Goal: Task Accomplishment & Management: Complete application form

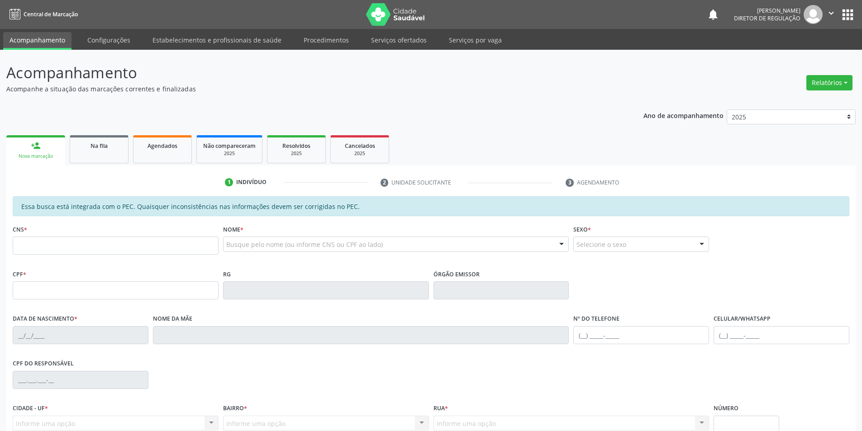
click at [389, 31] on ul "Acompanhamento Configurações Estabelecimentos e profissionais de saúde Procedim…" at bounding box center [431, 39] width 862 height 21
click at [390, 43] on link "Serviços ofertados" at bounding box center [399, 40] width 68 height 16
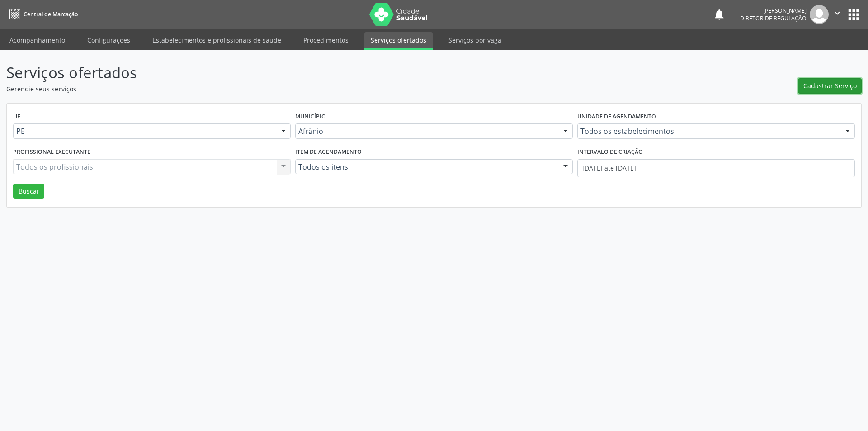
click at [836, 83] on span "Cadastrar Serviço" at bounding box center [830, 85] width 53 height 9
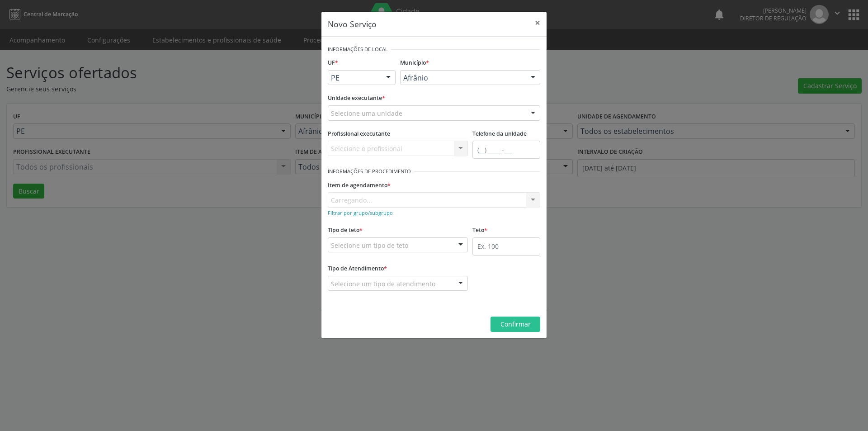
click at [424, 114] on div "Selecione uma unidade" at bounding box center [434, 112] width 213 height 15
type input "cd"
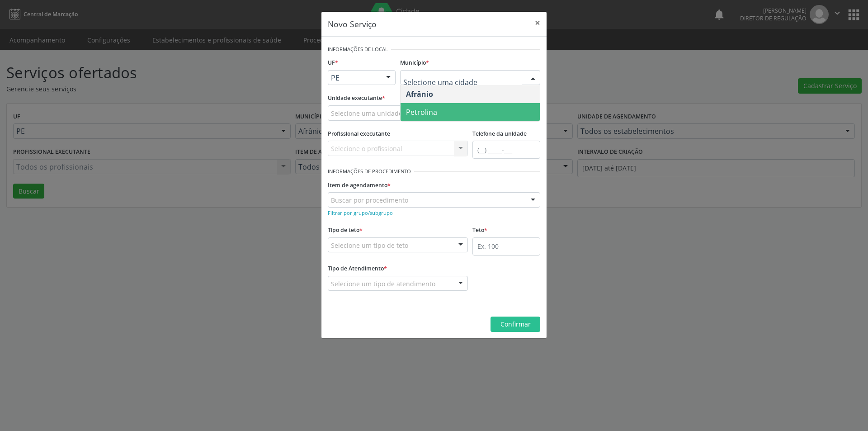
click at [491, 114] on span "Petrolina" at bounding box center [470, 112] width 139 height 18
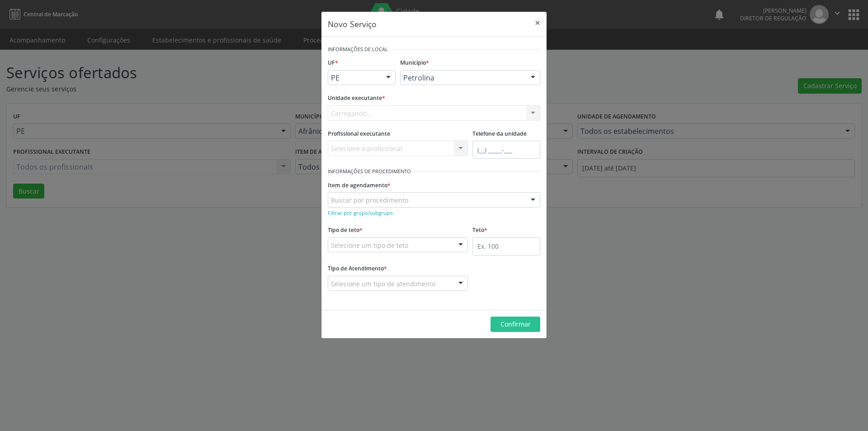
click at [414, 109] on div "Carregando... Academia da Saude de Afranio Academia da Saude do Bairro [PERSON_…" at bounding box center [434, 112] width 213 height 15
click at [413, 111] on div "Selecione uma unidade" at bounding box center [434, 112] width 213 height 15
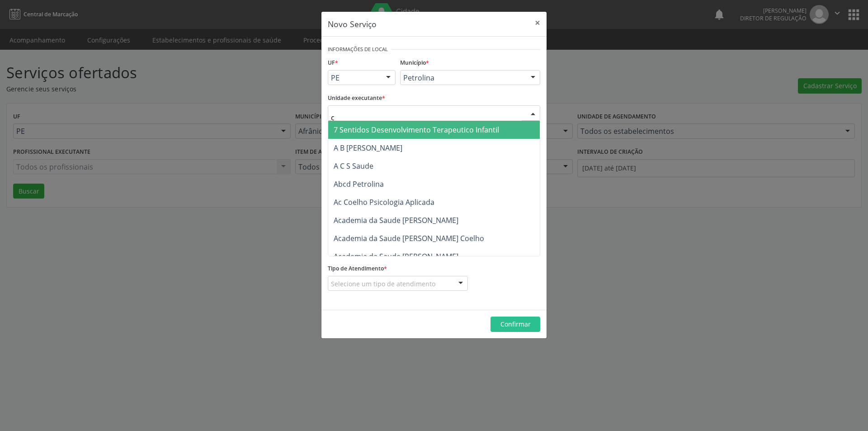
type input "cd"
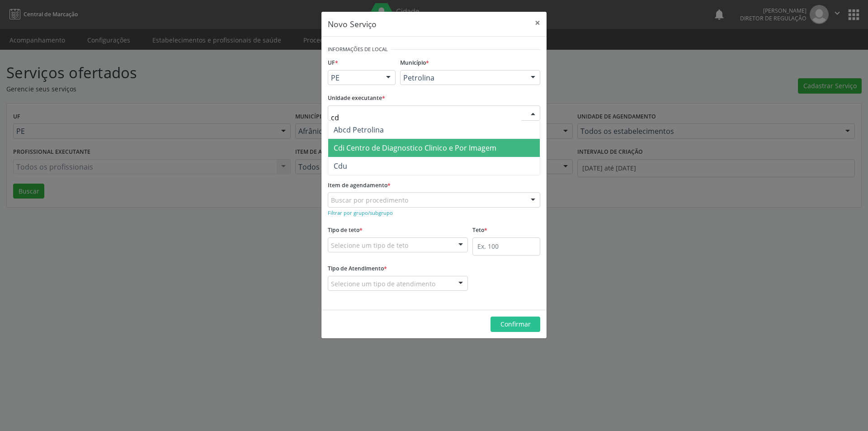
click at [425, 149] on span "Cdi Centro de Diagnostico Clinico e Por Imagem" at bounding box center [415, 148] width 163 height 10
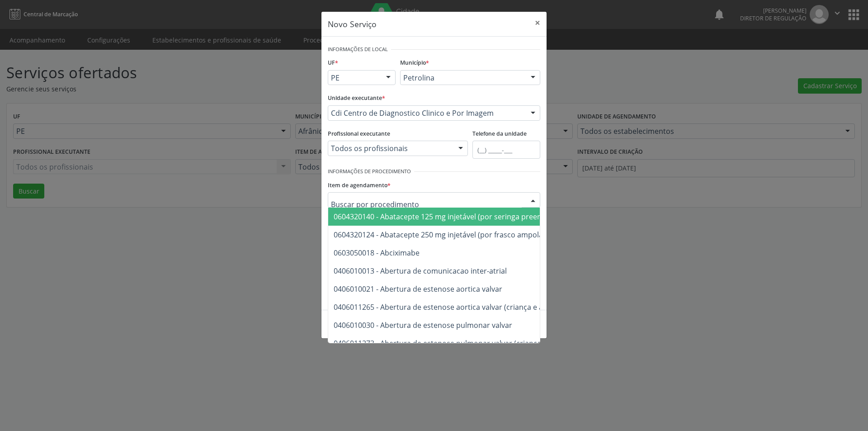
click at [423, 200] on div at bounding box center [434, 199] width 213 height 15
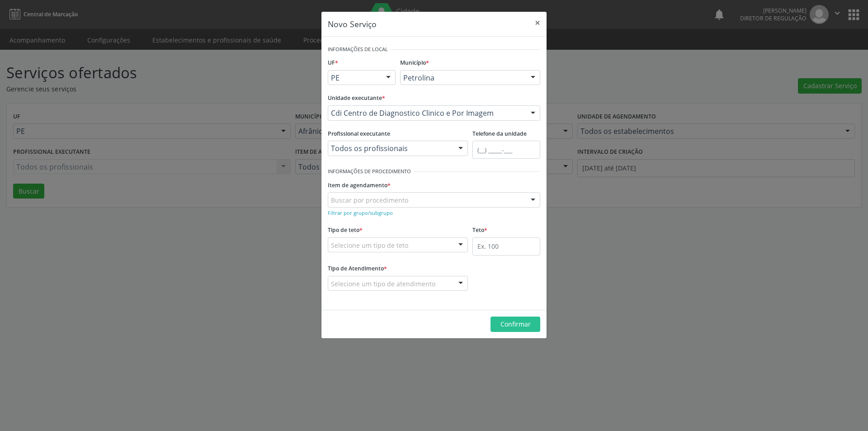
click at [470, 180] on div "Item de agendamento * Buscar por procedimento 0604320140 - Abatacepte 125 mg in…" at bounding box center [434, 192] width 213 height 29
click at [375, 214] on small "Filtrar por grupo/subgrupo" at bounding box center [360, 212] width 65 height 7
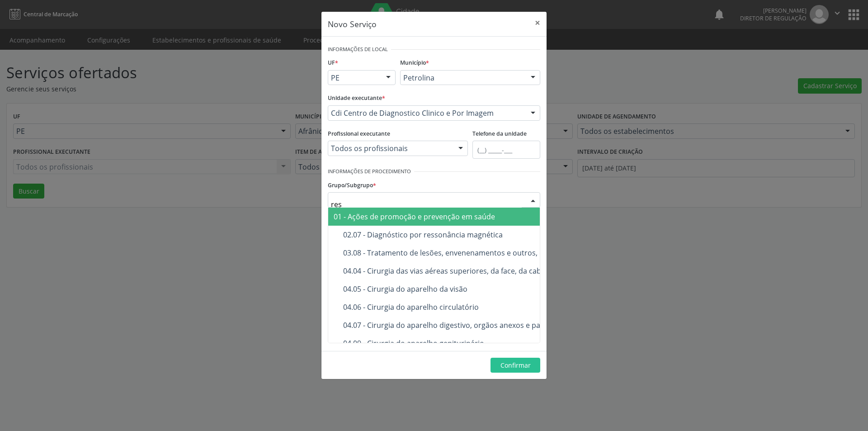
type input "ress"
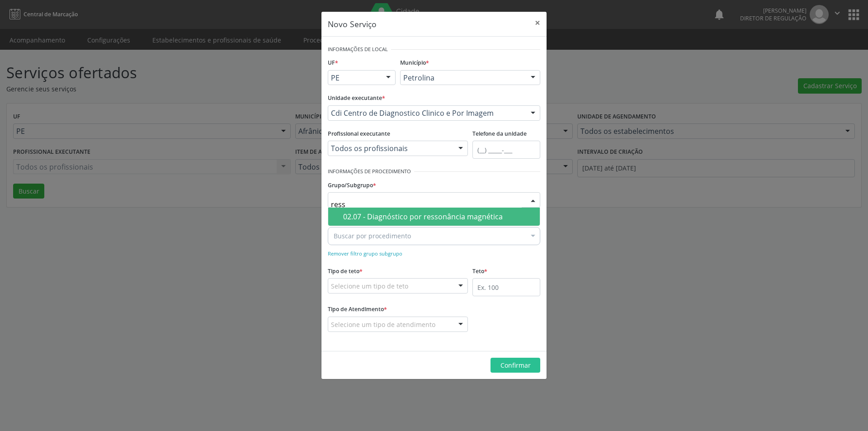
click at [422, 213] on div "02.07 - Diagnóstico por ressonância magnética" at bounding box center [438, 216] width 191 height 7
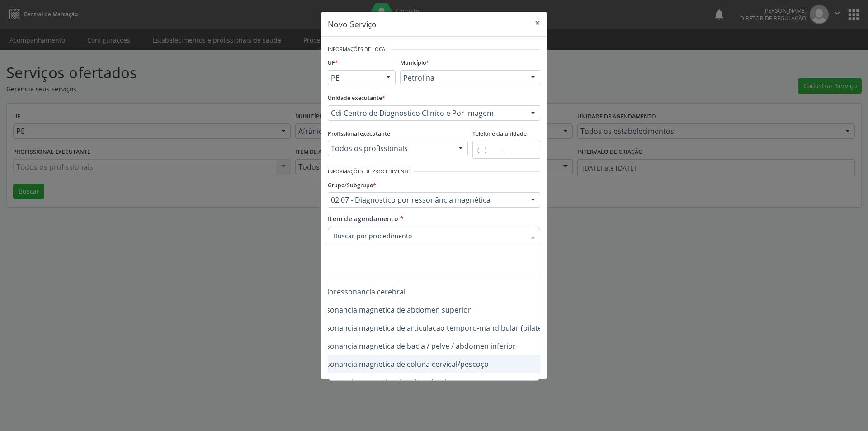
scroll to position [0, 96]
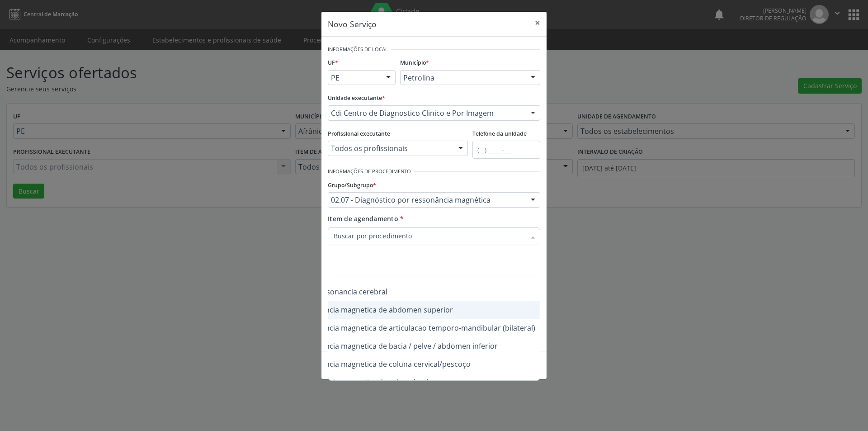
click at [452, 306] on div "0207030014 - Ressonancia magnetica de abdomen superior" at bounding box center [386, 309] width 298 height 7
checkbox superior "true"
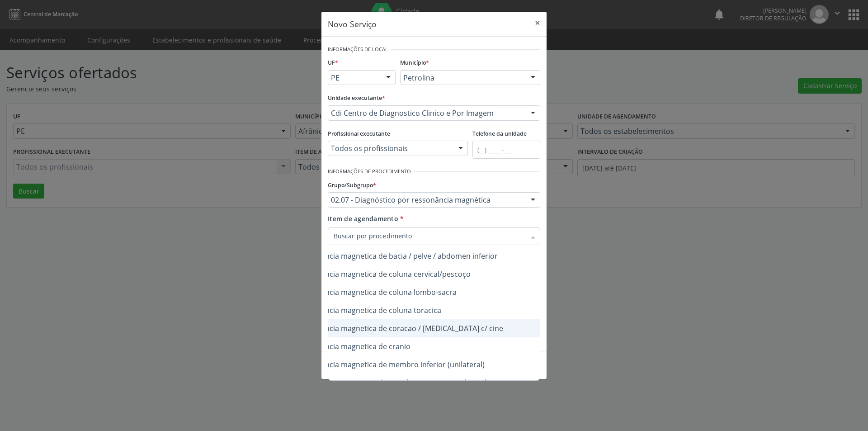
scroll to position [72, 96]
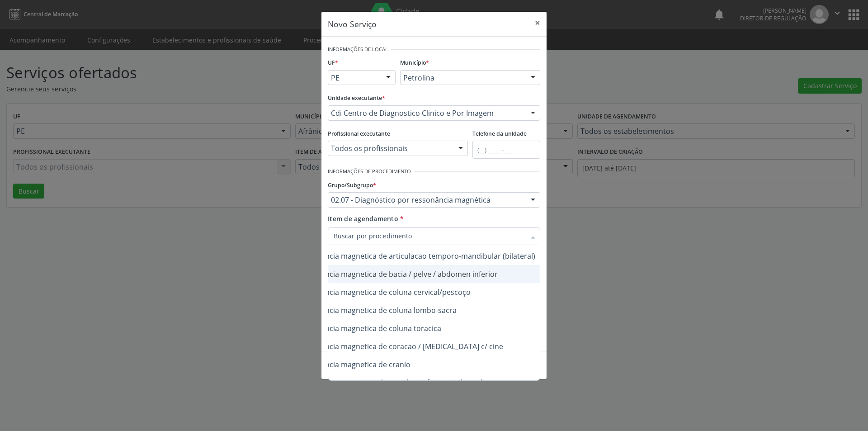
click at [495, 271] on div "0207030022 - Ressonancia magnetica de bacia / pelve / abdomen inferior" at bounding box center [386, 273] width 298 height 7
checkbox inferior "true"
checkbox \(bilateral\) "true"
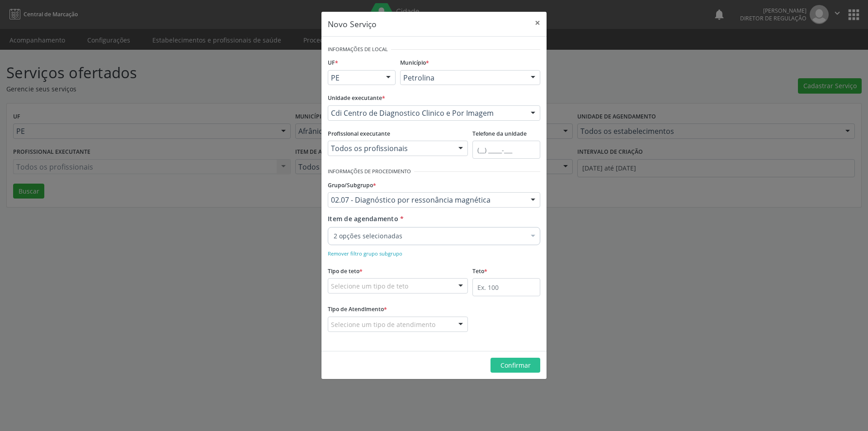
click at [488, 221] on div "Item de agendamento * 2 opções selecionadas Desfazer seleção Selecionados 02070…" at bounding box center [434, 228] width 213 height 28
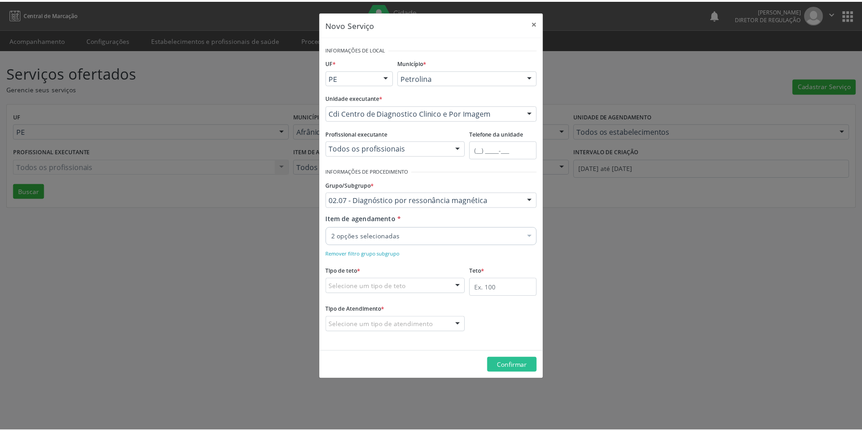
scroll to position [0, 0]
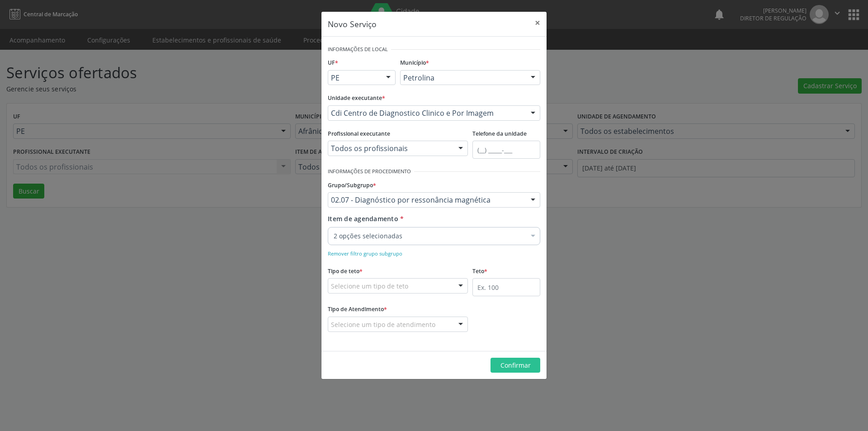
click at [443, 289] on div "Selecione um tipo de teto" at bounding box center [398, 285] width 140 height 15
click at [426, 322] on span "Teto físico" at bounding box center [397, 321] width 139 height 18
click at [490, 286] on input "text" at bounding box center [507, 287] width 68 height 18
type input "1"
click at [437, 323] on div "Selecione um tipo de atendimento" at bounding box center [398, 324] width 140 height 15
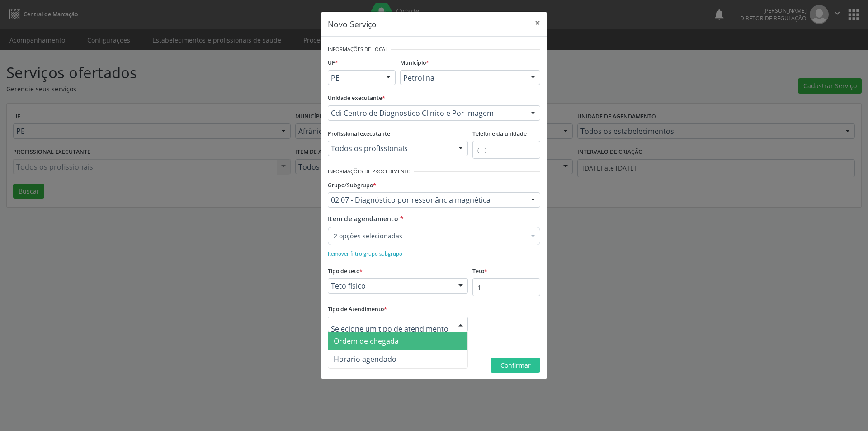
click at [423, 345] on span "Ordem de chegada" at bounding box center [397, 341] width 139 height 18
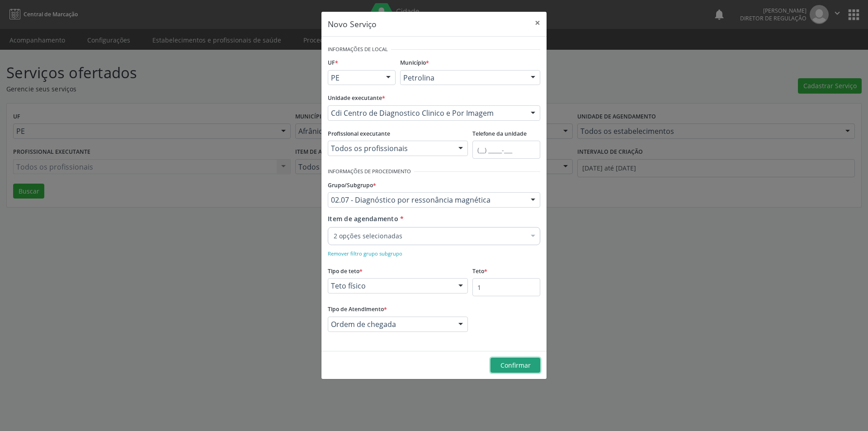
click at [521, 362] on span "Confirmar" at bounding box center [516, 365] width 30 height 9
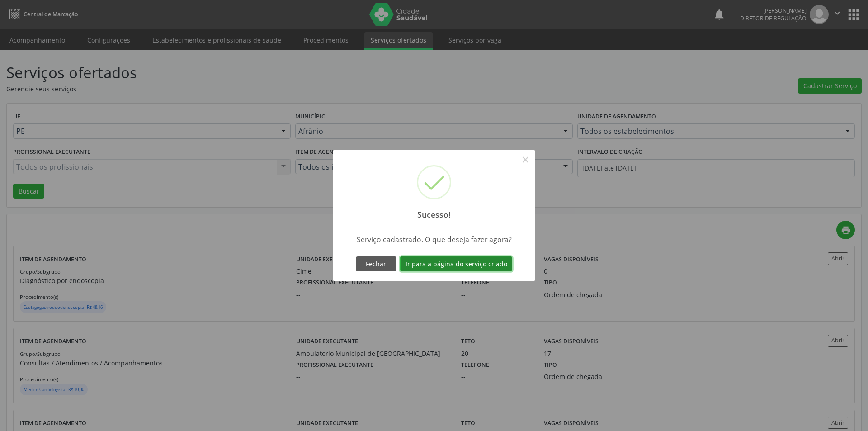
click at [454, 264] on button "Ir para a página do serviço criado" at bounding box center [456, 263] width 112 height 15
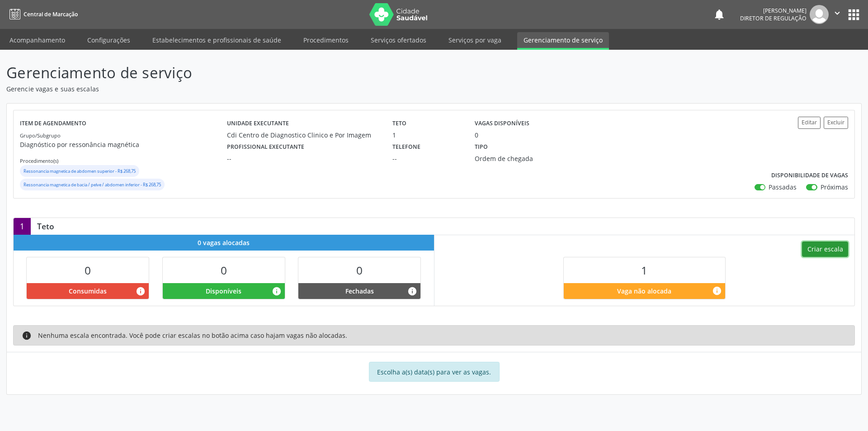
click at [817, 246] on button "Criar escala" at bounding box center [825, 249] width 46 height 15
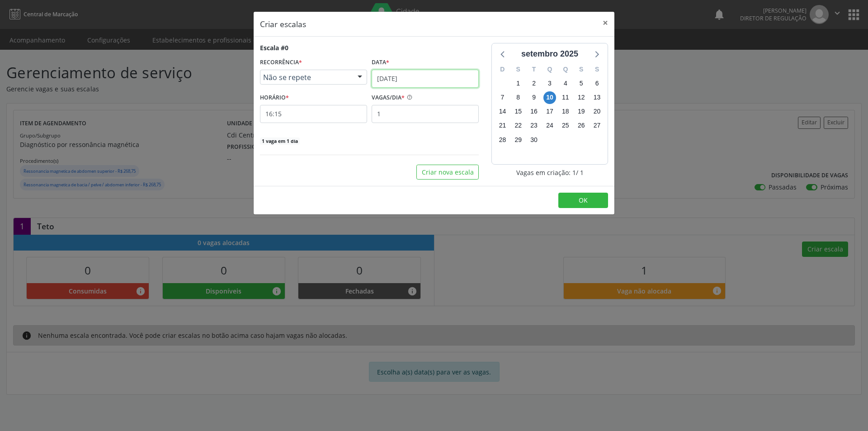
click at [413, 77] on input "[DATE]" at bounding box center [425, 79] width 107 height 18
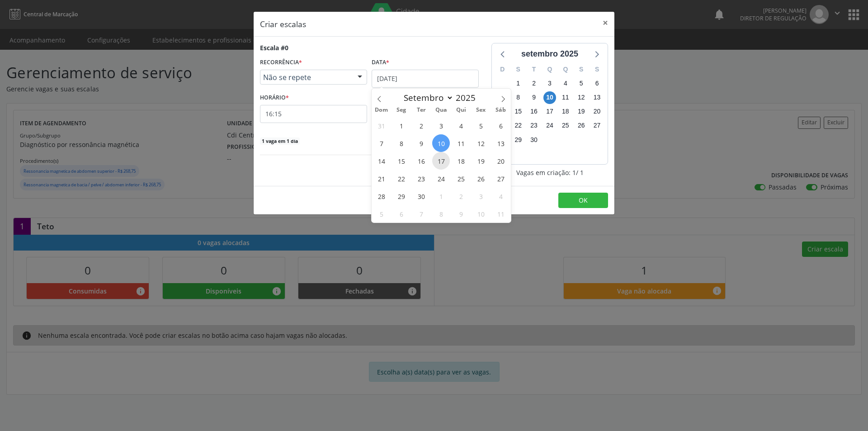
click at [442, 161] on span "17" at bounding box center [441, 161] width 18 height 18
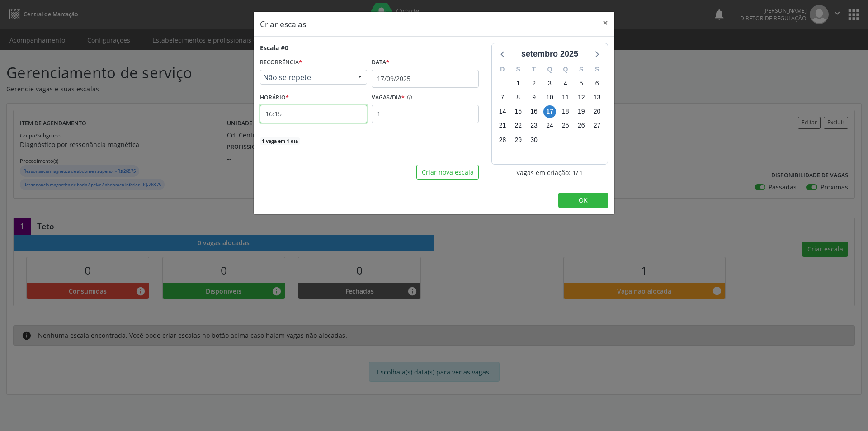
click at [294, 115] on input "16:15" at bounding box center [313, 114] width 107 height 18
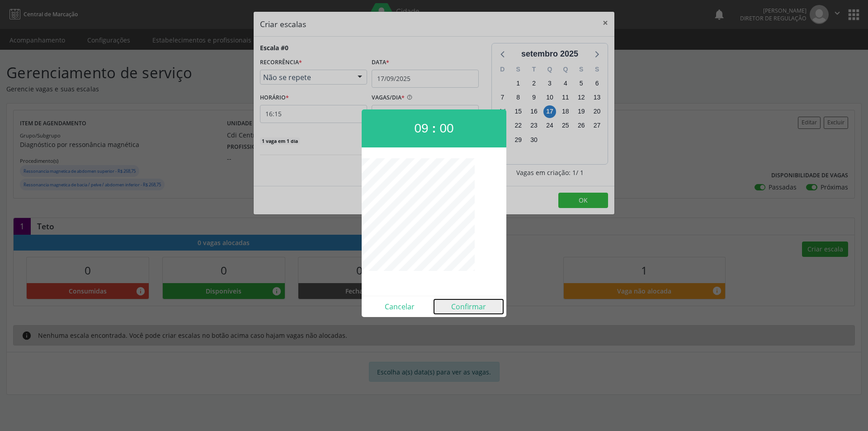
click at [475, 307] on button "Confirmar" at bounding box center [468, 306] width 69 height 14
type input "09:00"
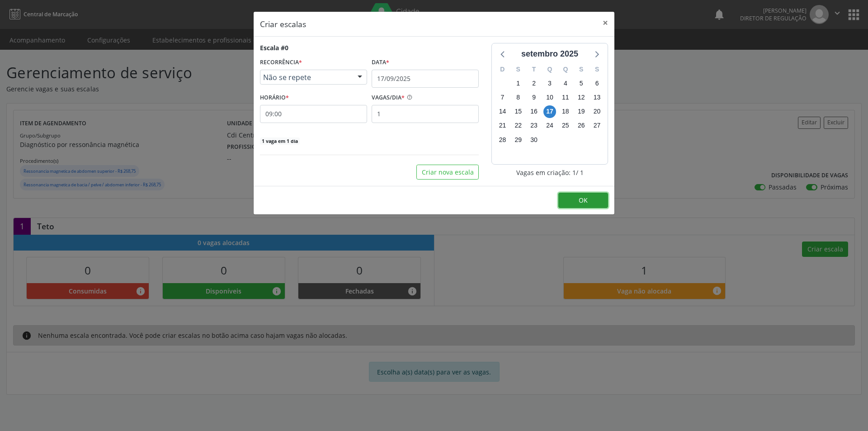
click at [581, 204] on span "OK" at bounding box center [583, 200] width 9 height 9
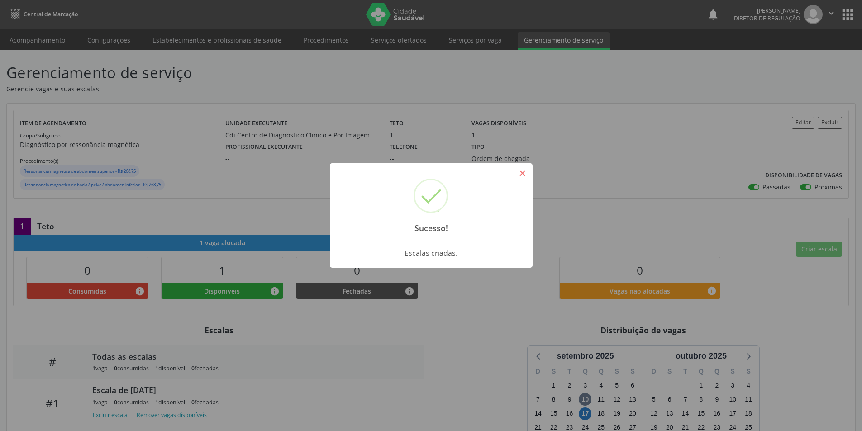
click at [523, 174] on button "×" at bounding box center [522, 173] width 15 height 15
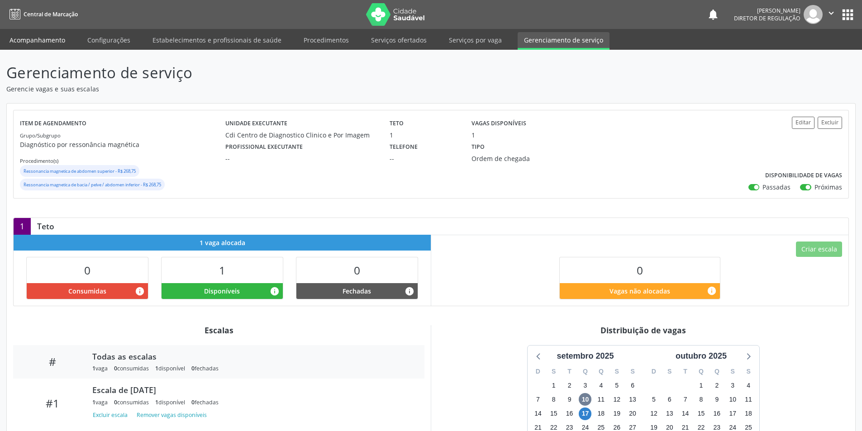
click at [49, 44] on link "Acompanhamento" at bounding box center [37, 40] width 68 height 16
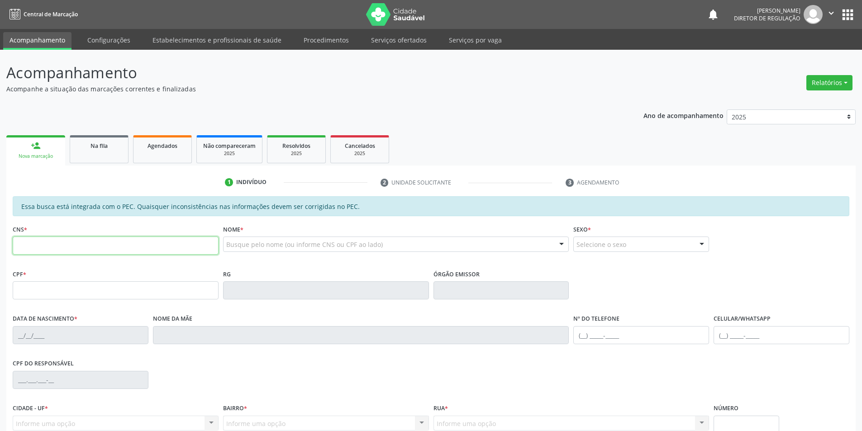
click at [135, 244] on input "text" at bounding box center [116, 246] width 206 height 18
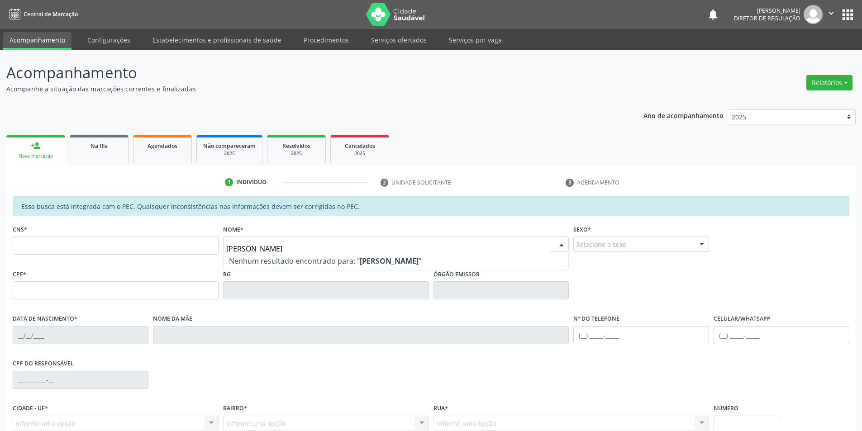
type input "anny mic"
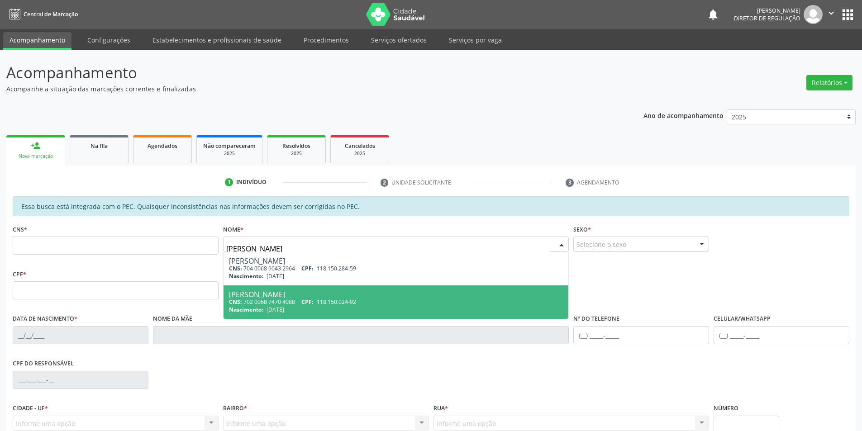
click at [301, 302] on div "CNS: 702 0068 7470 4088 CPF: 118.150.024-92" at bounding box center [396, 302] width 334 height 8
type input "702 0068 7470 4088"
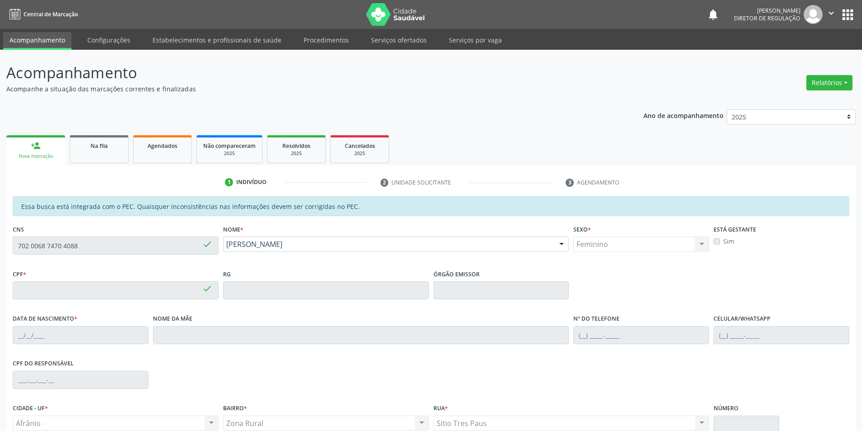
type input "118.150.024-92"
type input "30/08/2008"
type input "Maria Jose de Macedo Souza"
type input "(87) 98839-6360"
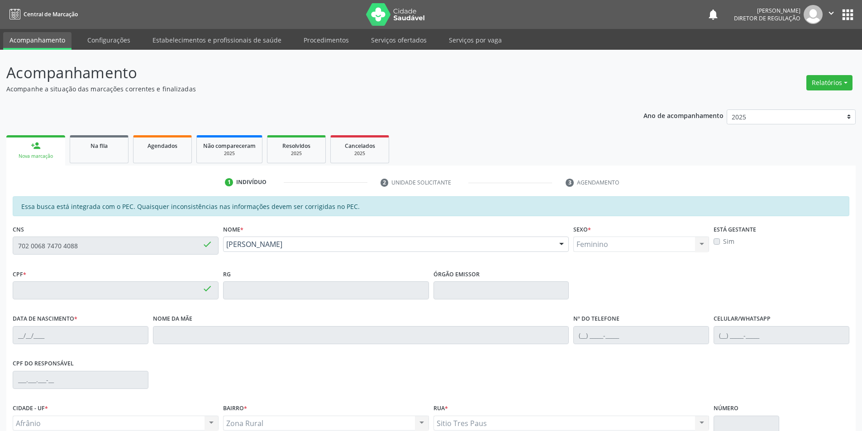
type input "S/N"
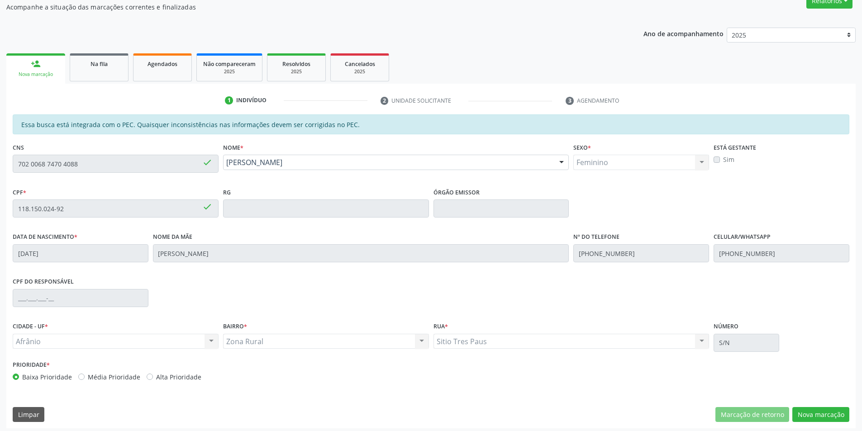
scroll to position [85, 0]
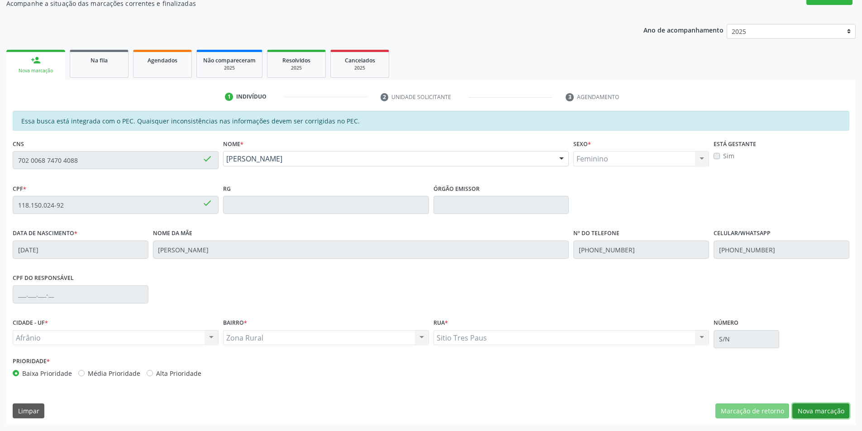
click at [824, 410] on button "Nova marcação" at bounding box center [820, 410] width 57 height 15
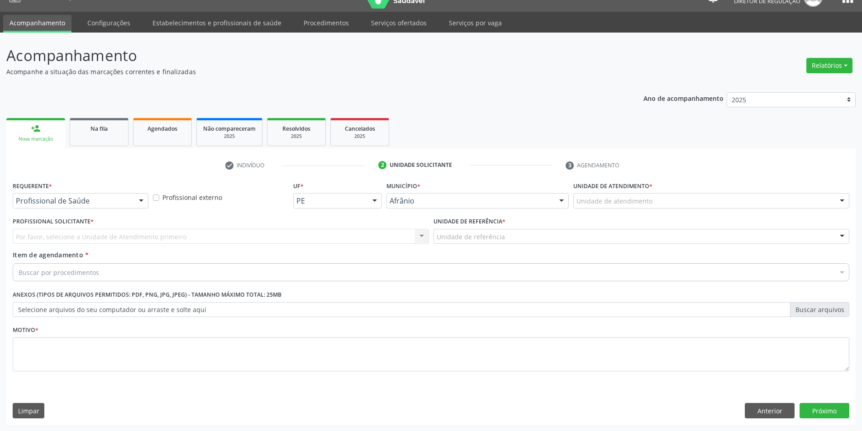
scroll to position [17, 0]
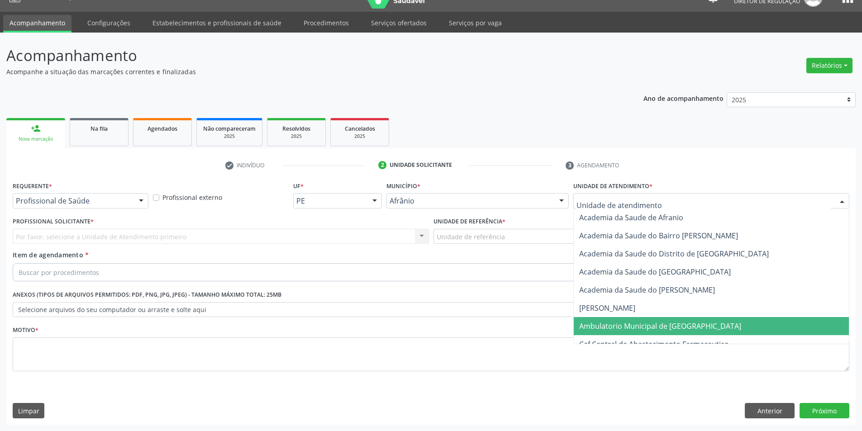
click at [642, 326] on span "Ambulatorio Municipal de [GEOGRAPHIC_DATA]" at bounding box center [660, 326] width 162 height 10
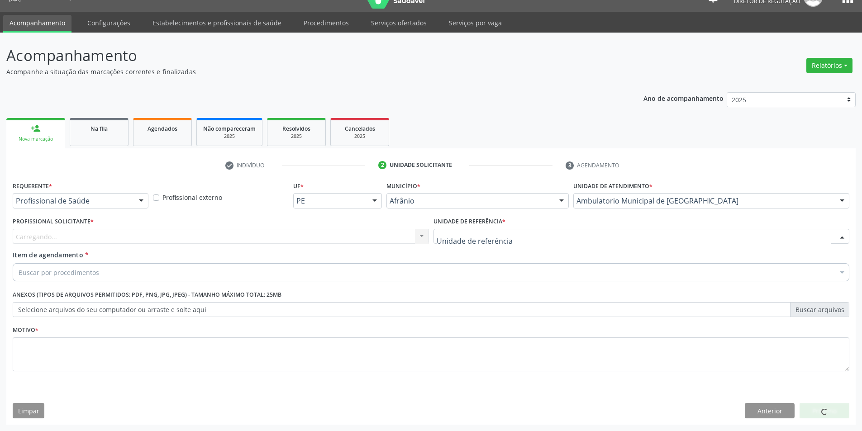
click at [512, 234] on div at bounding box center [641, 236] width 416 height 15
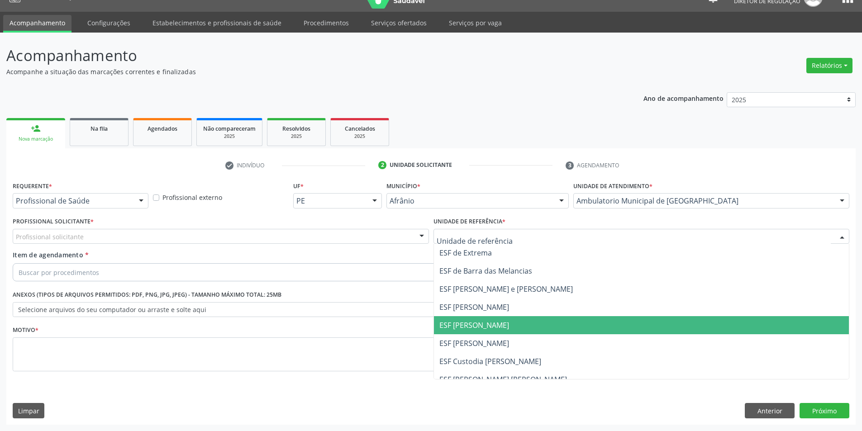
click at [491, 327] on span "ESF [PERSON_NAME]" at bounding box center [474, 325] width 70 height 10
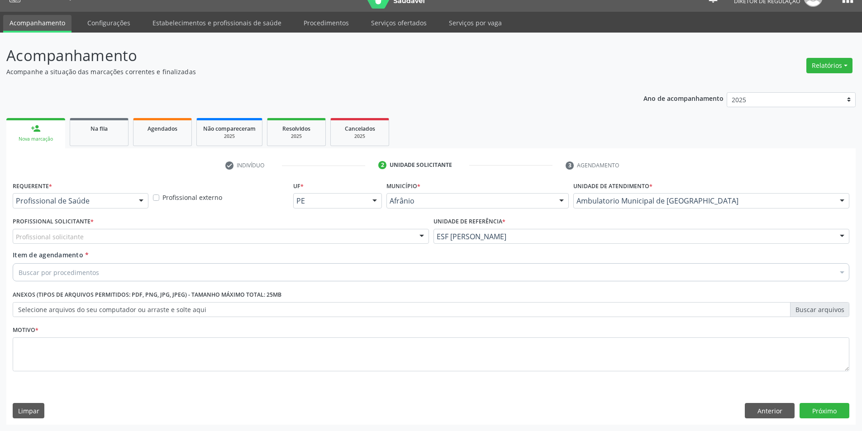
click at [190, 234] on div "Profissional solicitante" at bounding box center [221, 236] width 416 height 15
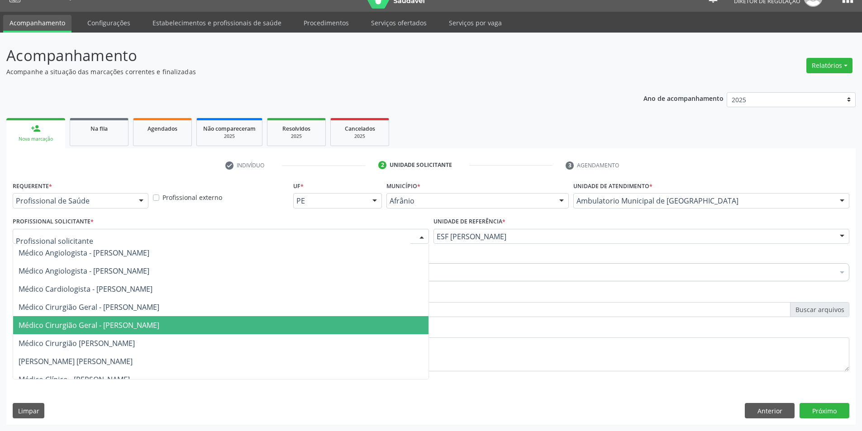
click at [159, 328] on span "Médico Cirurgião Geral - Luis Henrique de Sa Nunes" at bounding box center [89, 325] width 141 height 10
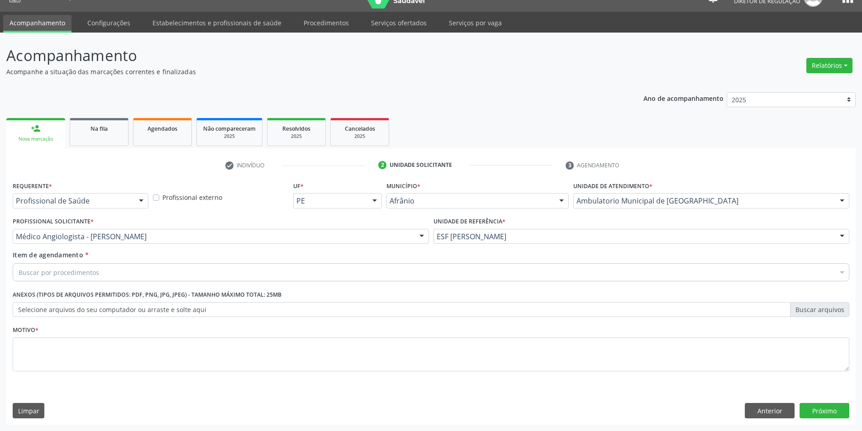
click at [143, 273] on div "Buscar por procedimentos" at bounding box center [431, 272] width 836 height 18
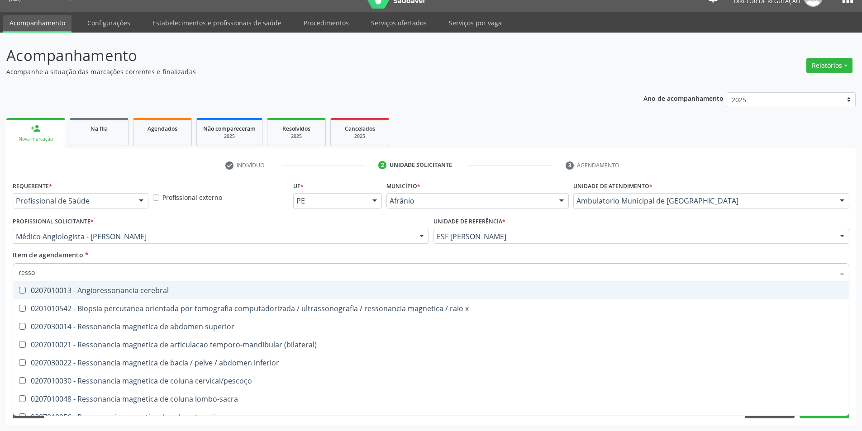
type input "resson"
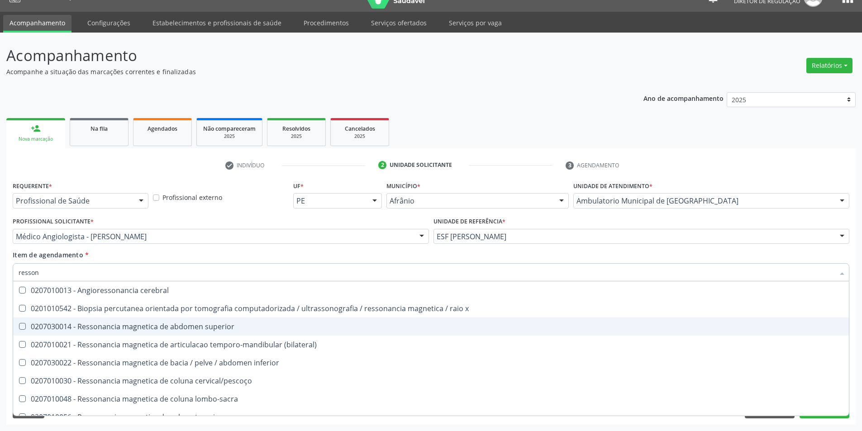
click at [188, 327] on div "0207030014 - Ressonancia magnetica de abdomen superior" at bounding box center [431, 326] width 825 height 7
checkbox superior "true"
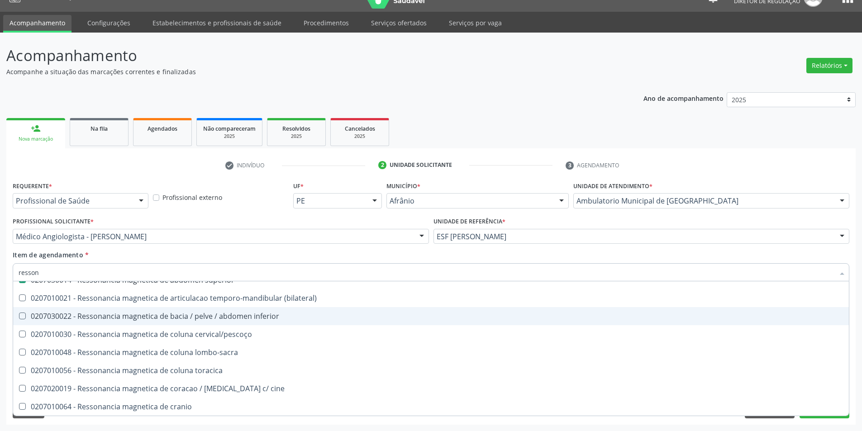
click at [225, 316] on div "0207030022 - Ressonancia magnetica de bacia / pelve / abdomen inferior" at bounding box center [431, 316] width 825 height 7
checkbox inferior "true"
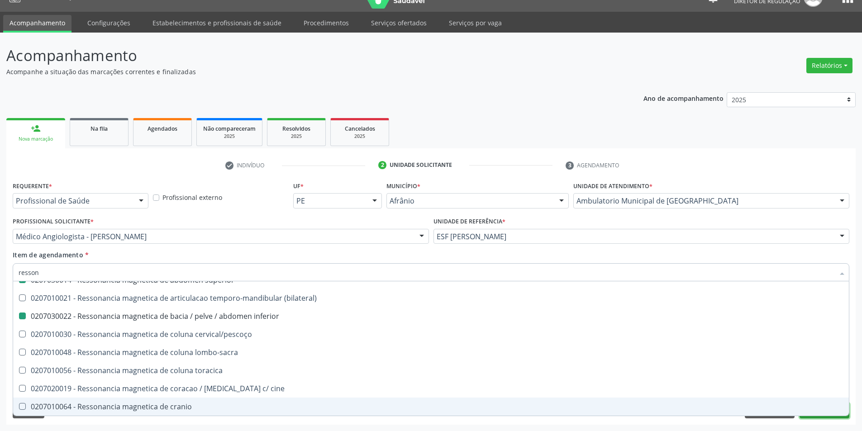
click at [826, 416] on button "Próximo" at bounding box center [824, 410] width 50 height 15
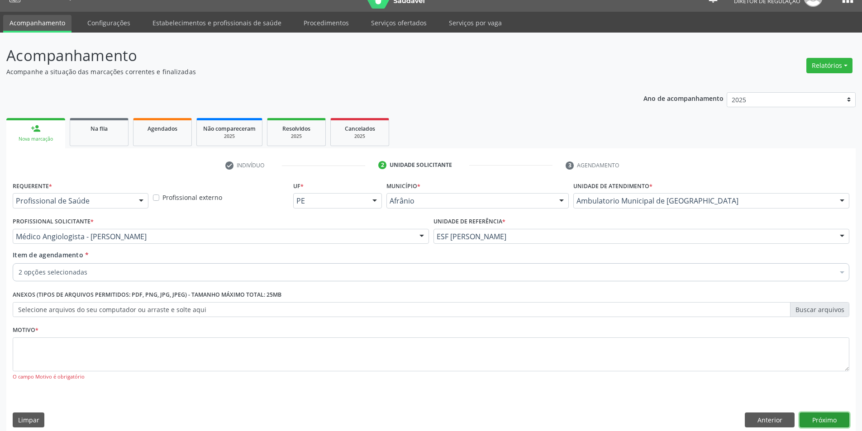
scroll to position [0, 0]
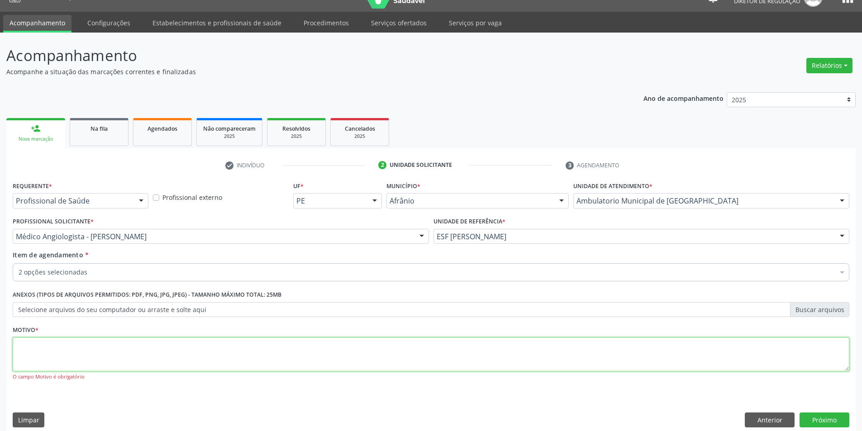
click at [329, 350] on textarea at bounding box center [431, 354] width 836 height 34
type textarea "*"
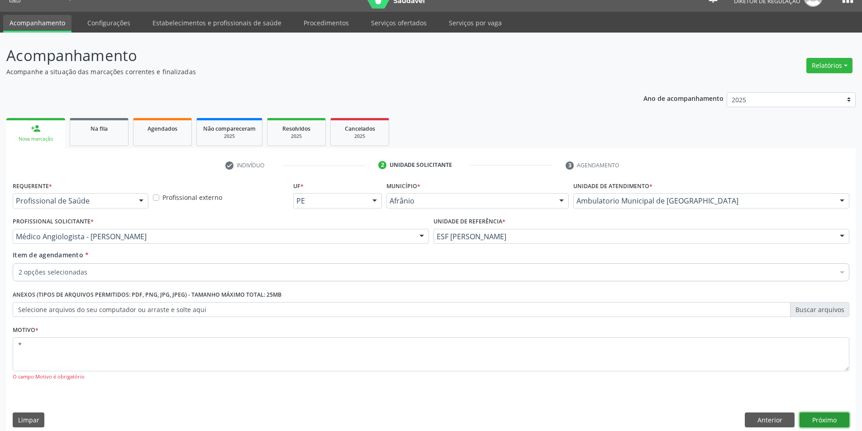
click at [816, 420] on button "Próximo" at bounding box center [824, 419] width 50 height 15
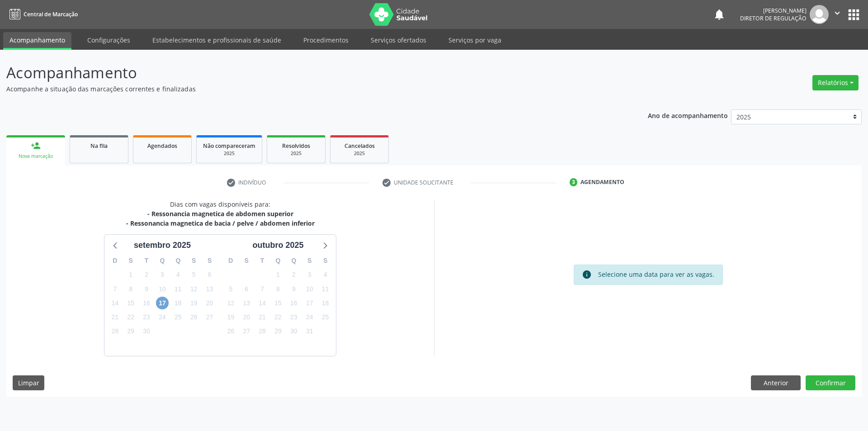
click at [162, 303] on span "17" at bounding box center [162, 303] width 13 height 13
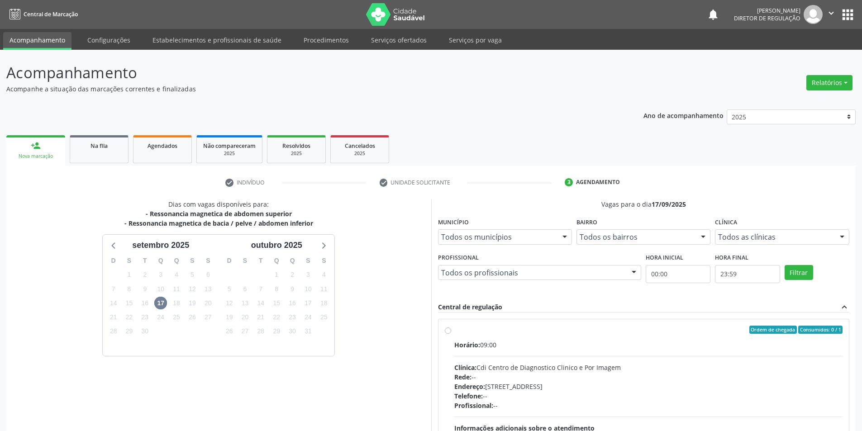
click at [455, 329] on div "Ordem de chegada Consumidos: 0 / 1" at bounding box center [648, 330] width 389 height 8
click at [451, 329] on input "Ordem de chegada Consumidos: 0 / 1 Horário: 09:00 Clínica: Cdi Centro de Diagno…" at bounding box center [448, 330] width 6 height 8
radio input "true"
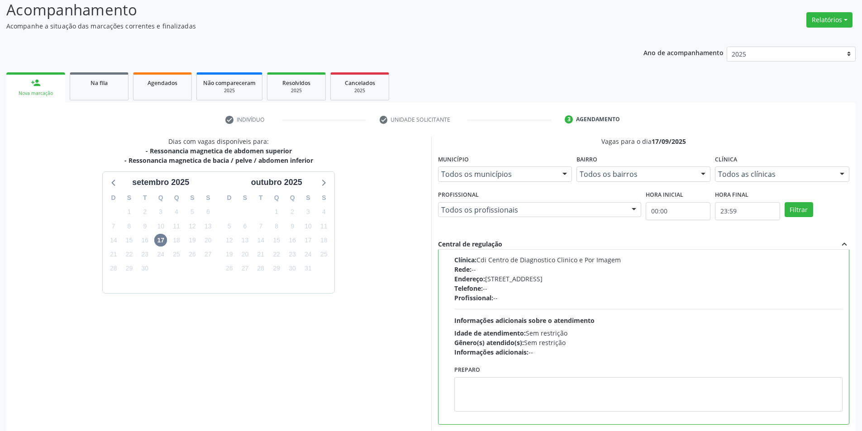
scroll to position [109, 0]
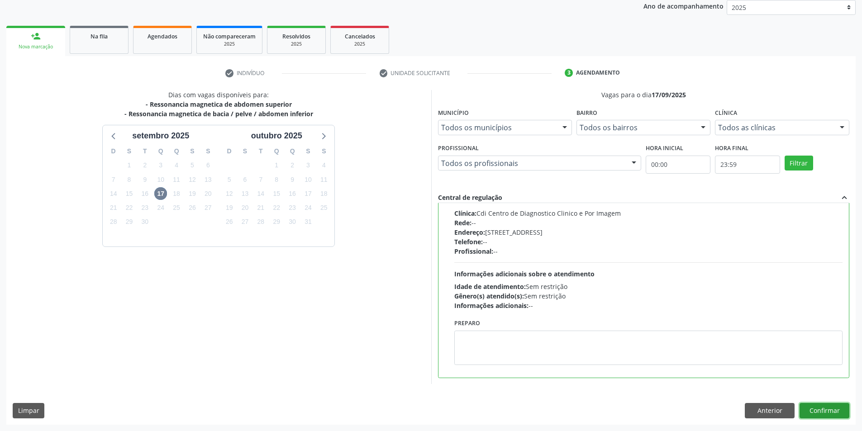
click at [820, 410] on button "Confirmar" at bounding box center [824, 410] width 50 height 15
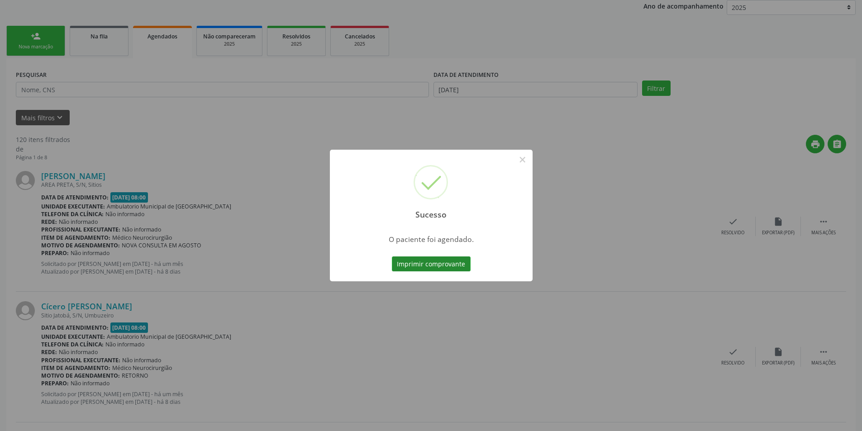
scroll to position [0, 0]
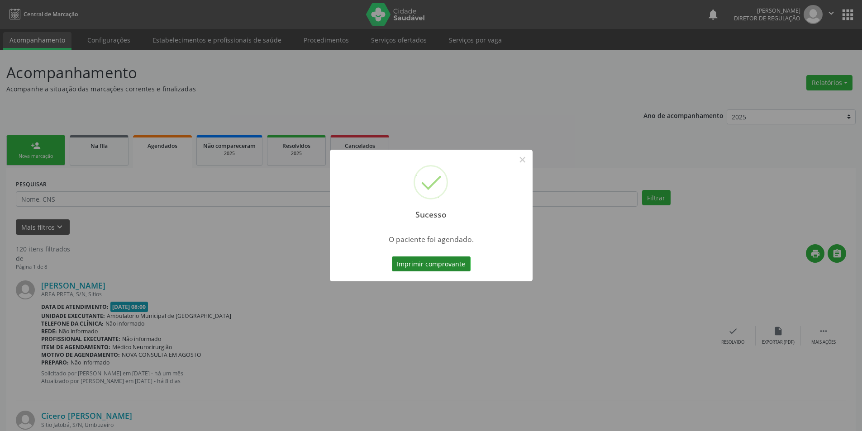
click at [461, 265] on button "Imprimir comprovante" at bounding box center [431, 263] width 79 height 15
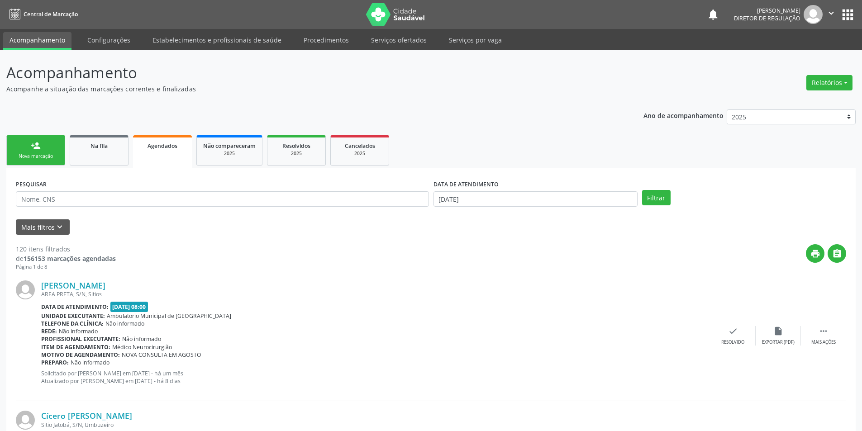
click at [49, 157] on div "Nova marcação" at bounding box center [35, 156] width 45 height 7
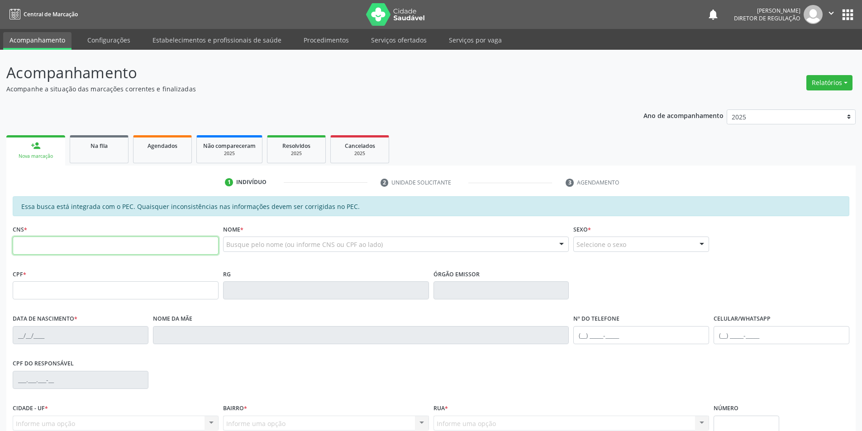
click at [75, 246] on input "text" at bounding box center [116, 246] width 206 height 18
click at [243, 234] on label "Nome *" at bounding box center [233, 230] width 20 height 14
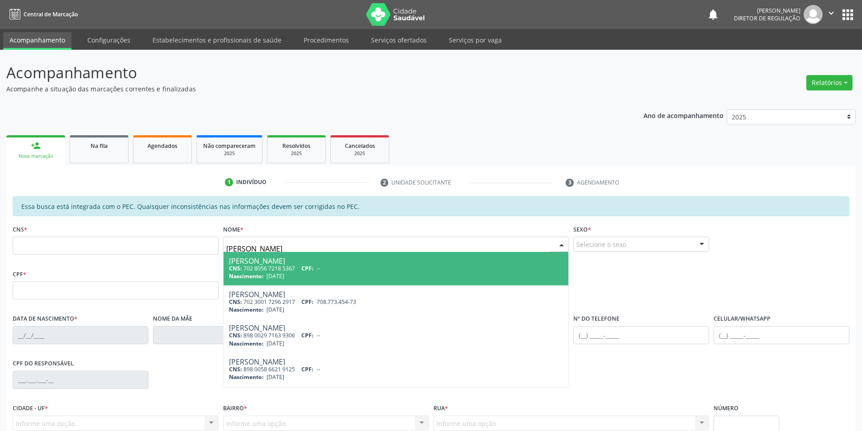
type input "anny mic"
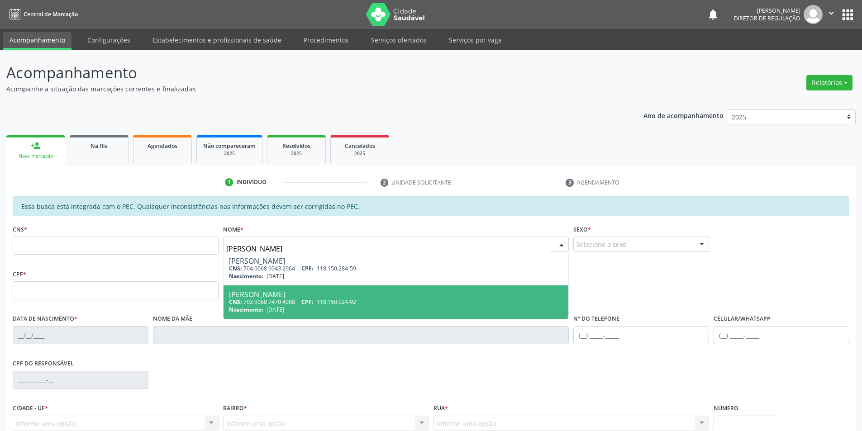
click at [307, 296] on div "Anny Michely Macedo Souza" at bounding box center [396, 294] width 334 height 7
type input "702 0068 7470 4088"
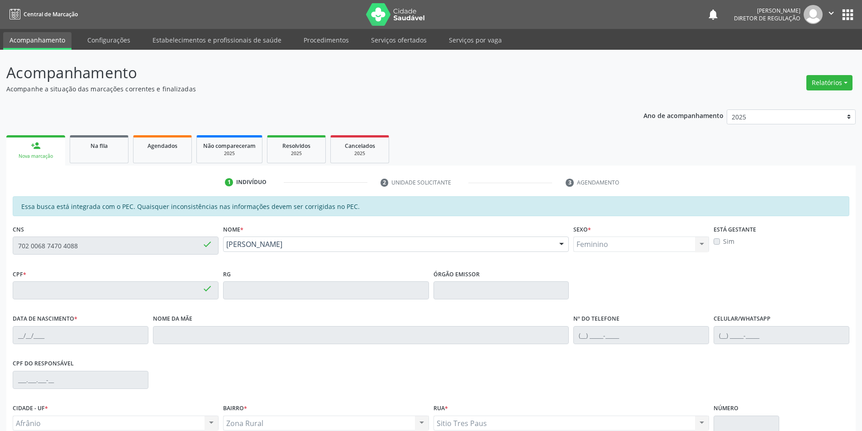
type input "118.150.024-92"
type input "30/08/2008"
type input "Maria Jose de Macedo Souza"
type input "(87) 98839-6360"
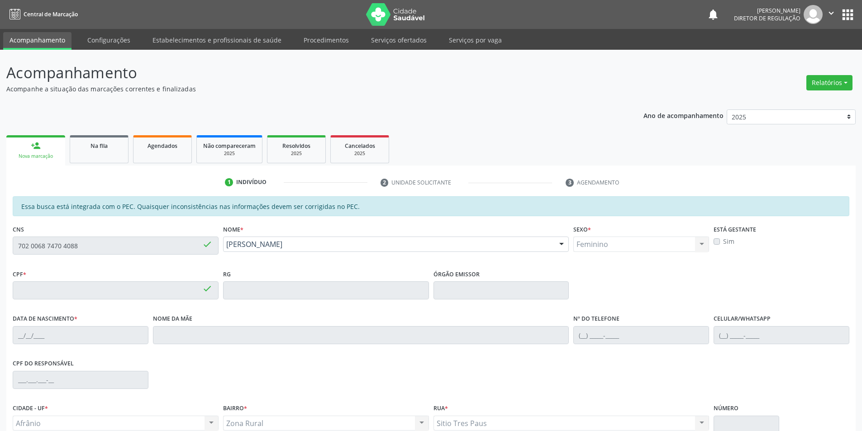
type input "S/N"
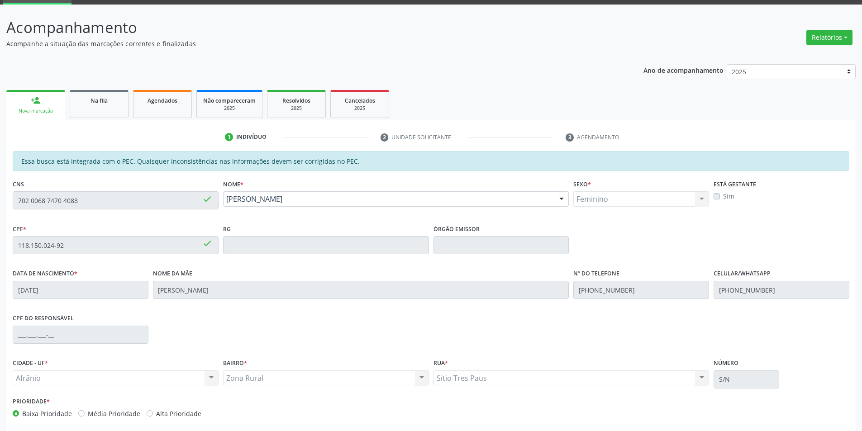
scroll to position [85, 0]
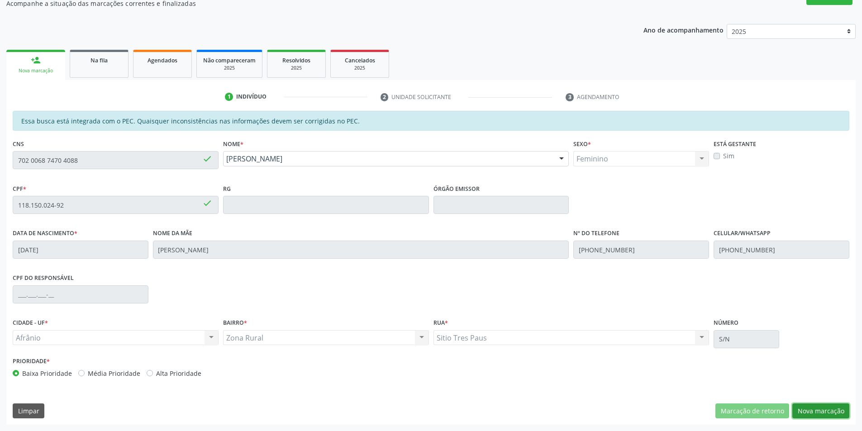
click at [812, 411] on button "Nova marcação" at bounding box center [820, 410] width 57 height 15
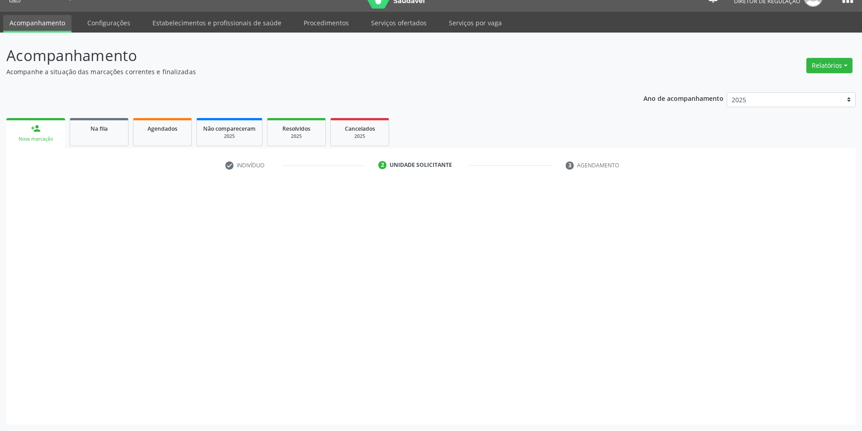
scroll to position [17, 0]
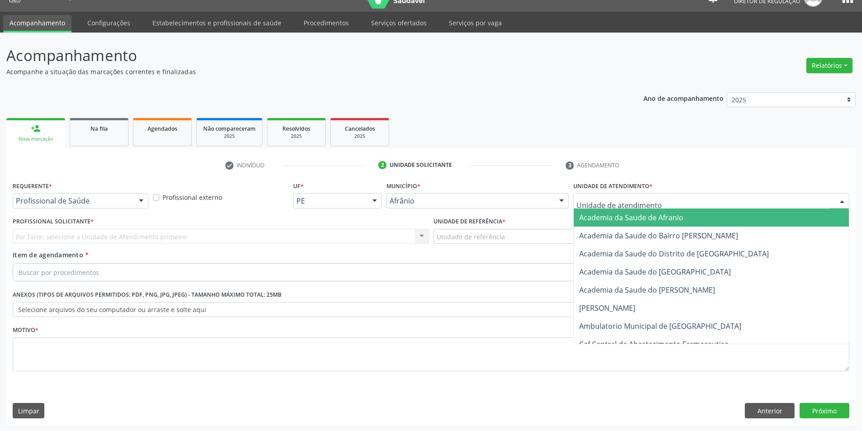
click at [670, 201] on div at bounding box center [711, 200] width 276 height 15
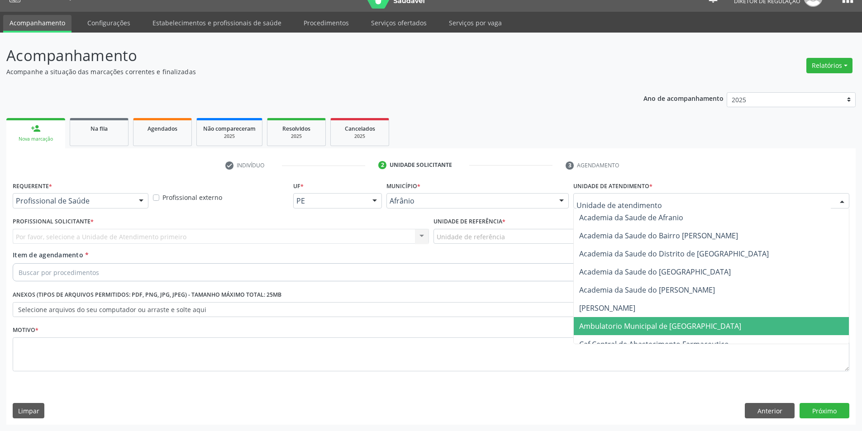
click at [632, 327] on span "Ambulatorio Municipal de [GEOGRAPHIC_DATA]" at bounding box center [660, 326] width 162 height 10
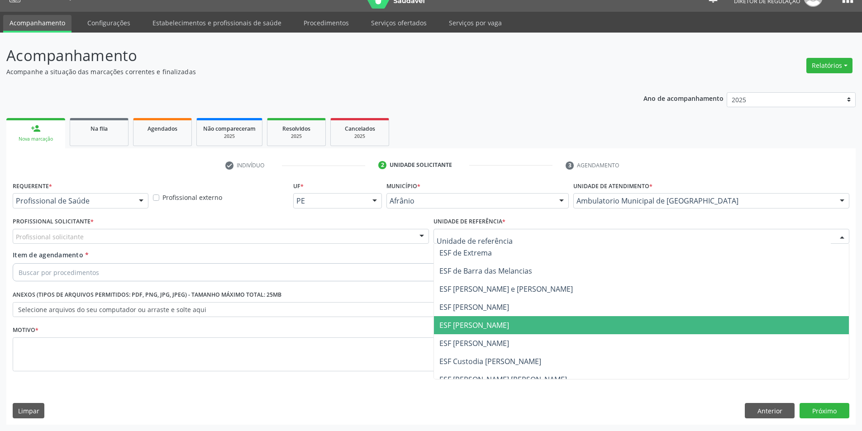
click at [493, 322] on span "ESF [PERSON_NAME]" at bounding box center [474, 325] width 70 height 10
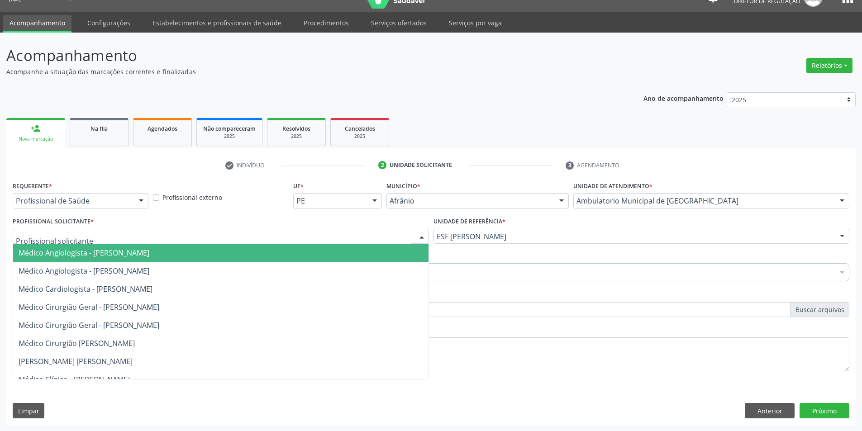
click at [332, 232] on div at bounding box center [221, 236] width 416 height 15
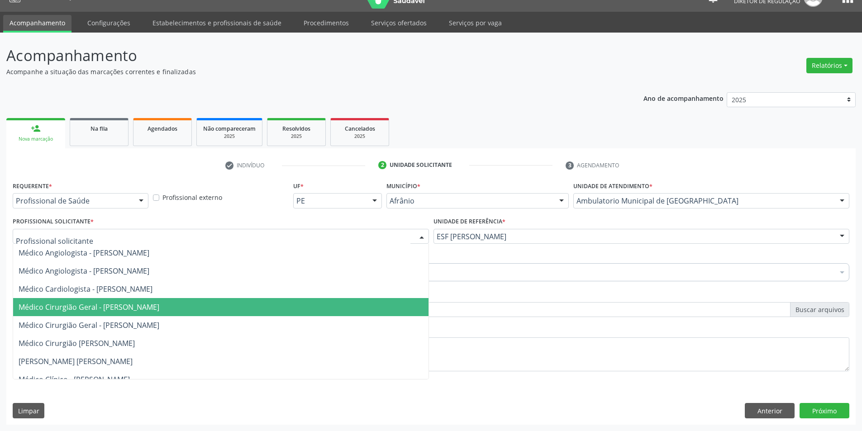
click at [311, 308] on span "Médico Cirurgião Geral - Bruno Saraiva Bezerra Medrado" at bounding box center [220, 307] width 415 height 18
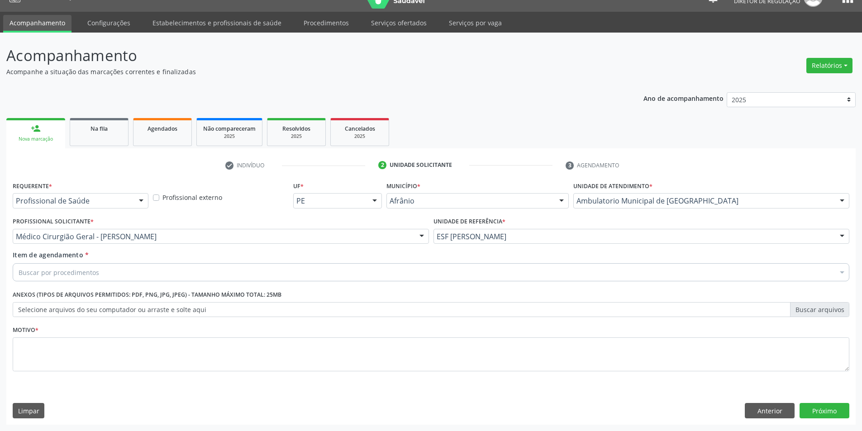
click at [225, 270] on div "Buscar por procedimentos" at bounding box center [431, 272] width 836 height 18
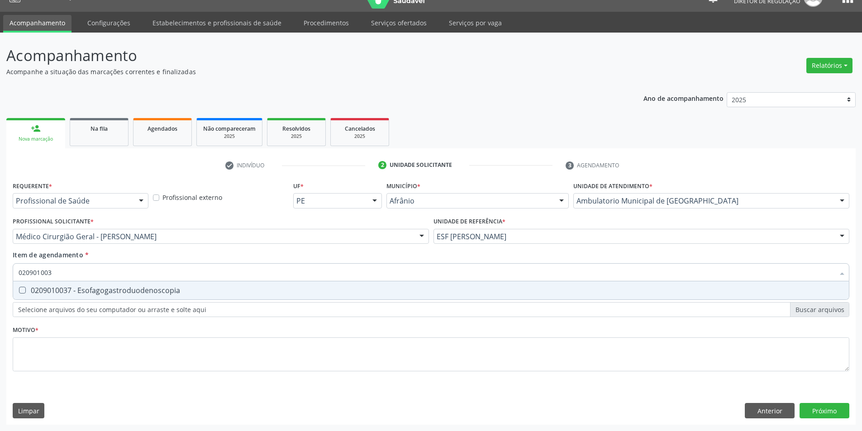
type input "0209010037"
click at [190, 290] on div "0209010037 - Esofagogastroduodenoscopia" at bounding box center [431, 290] width 825 height 7
checkbox Esofagogastroduodenoscopia "true"
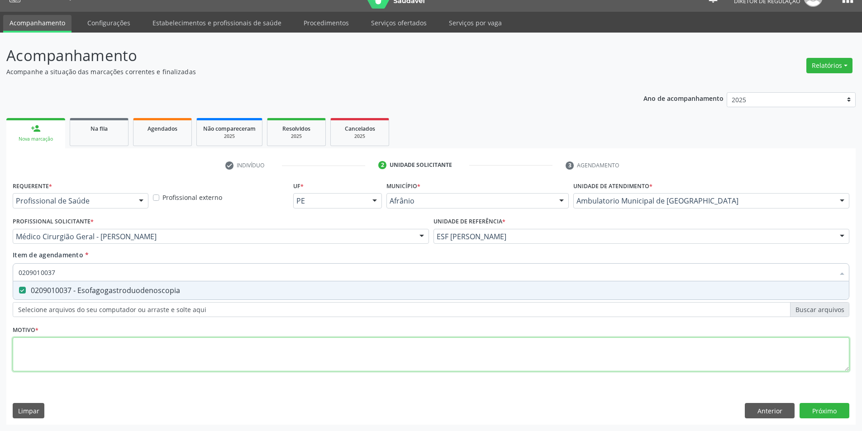
click at [198, 348] on div "Requerente * Profissional de Saúde Profissional de Saúde Paciente Nenhum result…" at bounding box center [431, 281] width 836 height 205
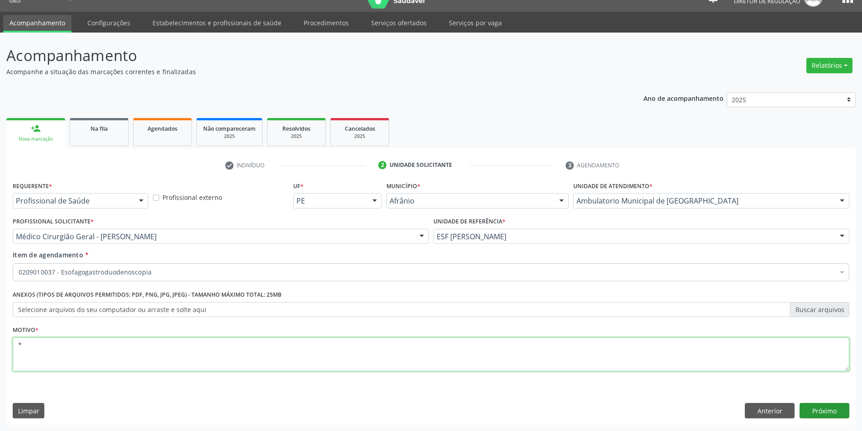
type textarea "*"
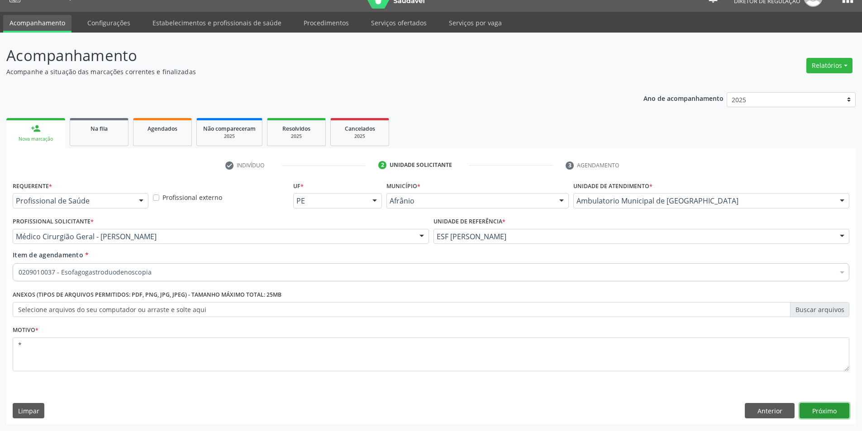
click at [817, 409] on button "Próximo" at bounding box center [824, 410] width 50 height 15
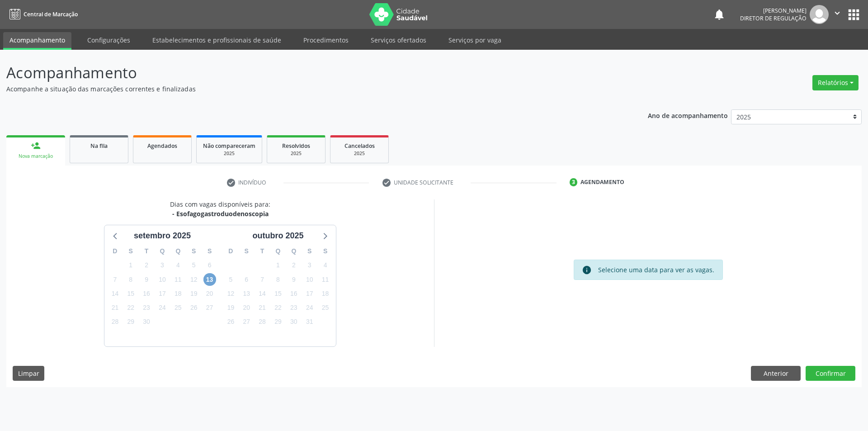
click at [211, 280] on span "13" at bounding box center [210, 279] width 13 height 13
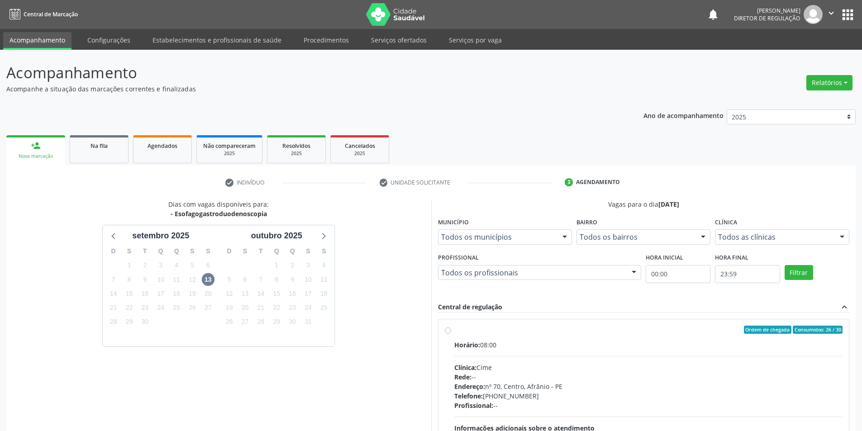
click at [452, 330] on div "Ordem de chegada Consumidos: 26 / 30 Horário: 08:00 Clínica: Cime Rede: -- Ende…" at bounding box center [644, 395] width 398 height 139
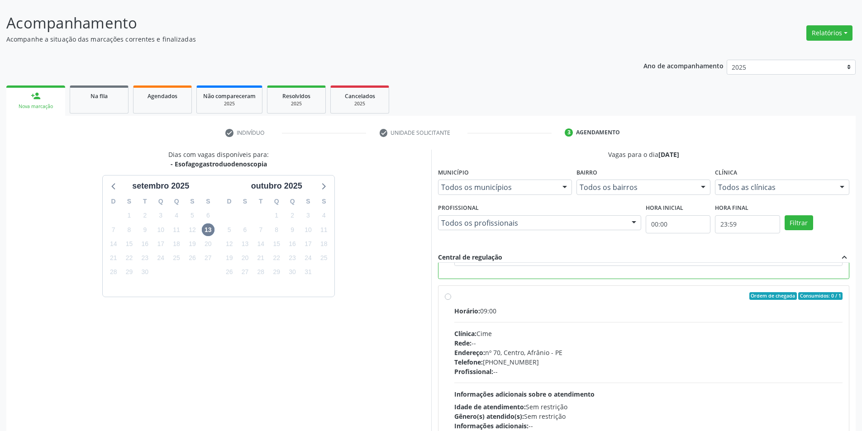
scroll to position [109, 0]
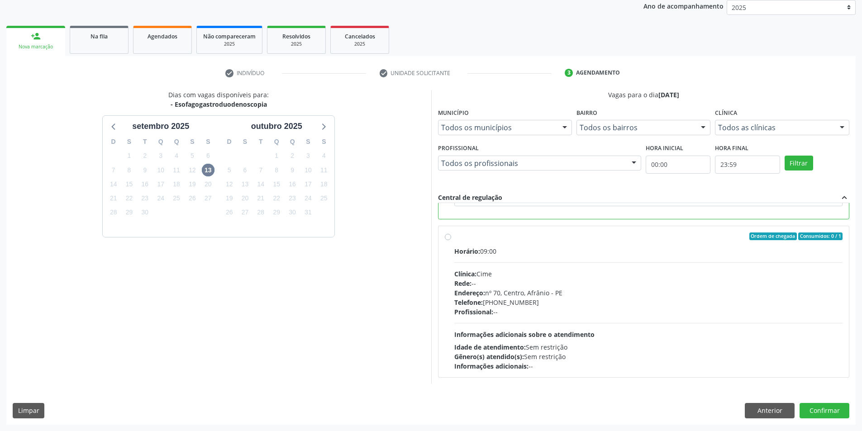
click at [454, 237] on label "Ordem de chegada Consumidos: 0 / 1 Horário: 09:00 Clínica: Cime Rede: -- Endere…" at bounding box center [648, 301] width 389 height 139
click at [450, 237] on input "Ordem de chegada Consumidos: 0 / 1 Horário: 09:00 Clínica: Cime Rede: -- Endere…" at bounding box center [448, 236] width 6 height 8
radio input "false"
radio input "true"
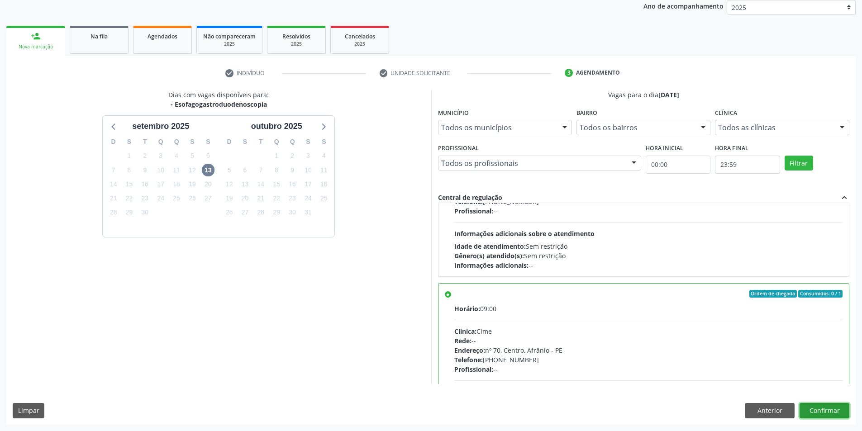
click at [825, 408] on button "Confirmar" at bounding box center [824, 410] width 50 height 15
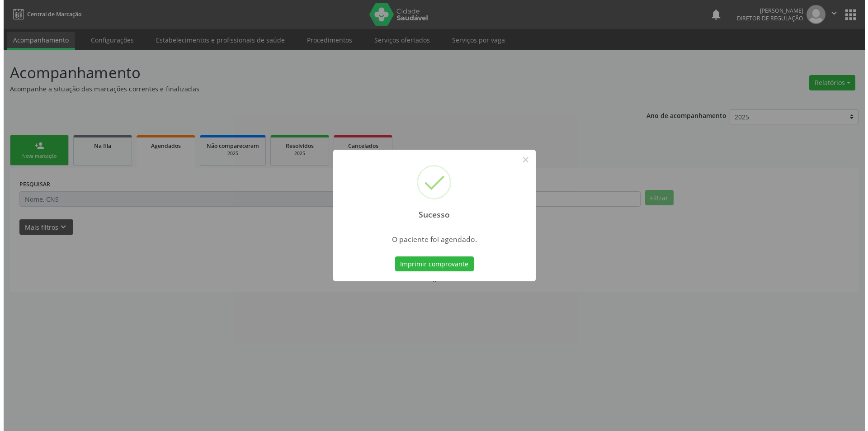
scroll to position [0, 0]
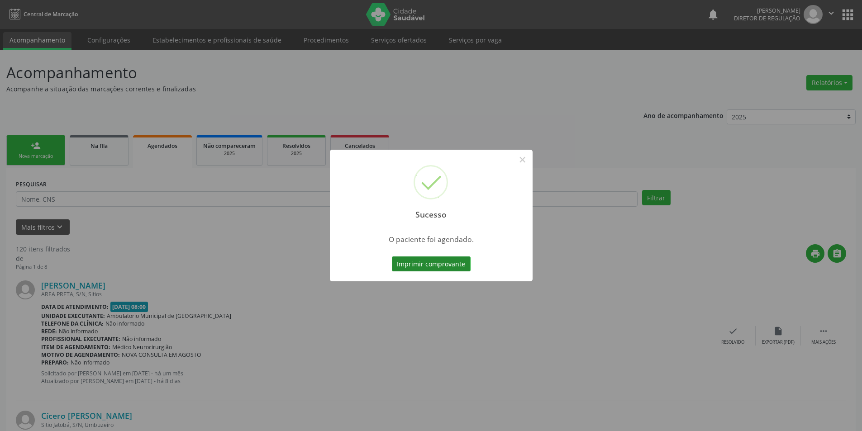
click at [431, 261] on button "Imprimir comprovante" at bounding box center [431, 263] width 79 height 15
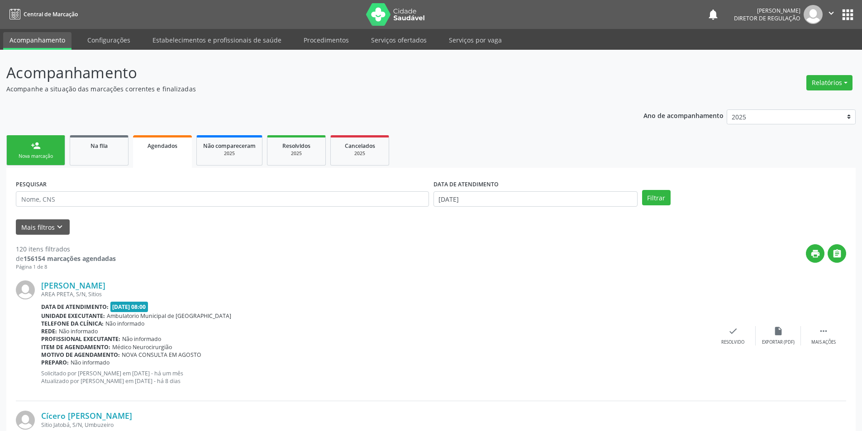
click at [43, 147] on link "person_add Nova marcação" at bounding box center [35, 150] width 59 height 30
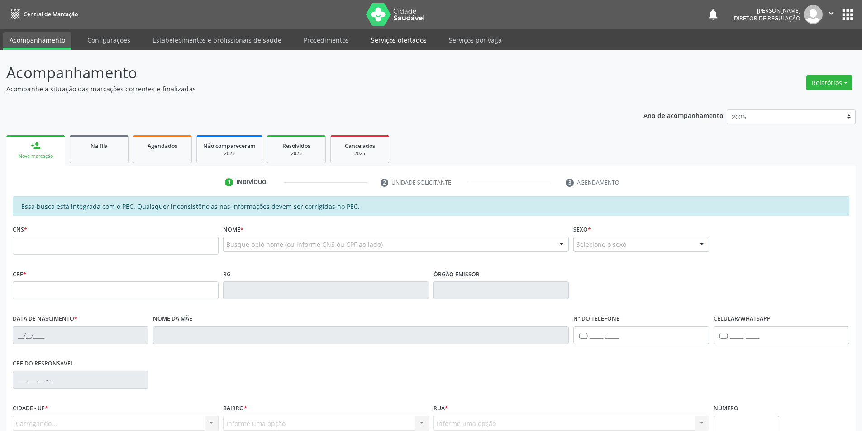
click at [391, 40] on link "Serviços ofertados" at bounding box center [399, 40] width 68 height 16
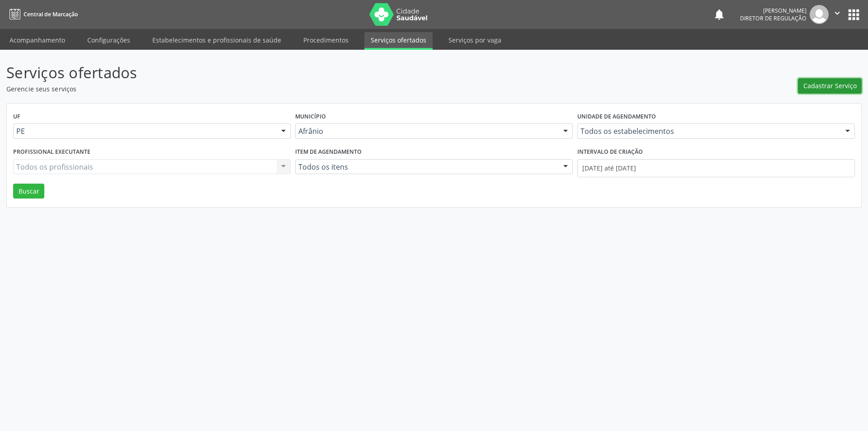
click at [822, 88] on span "Cadastrar Serviço" at bounding box center [830, 85] width 53 height 9
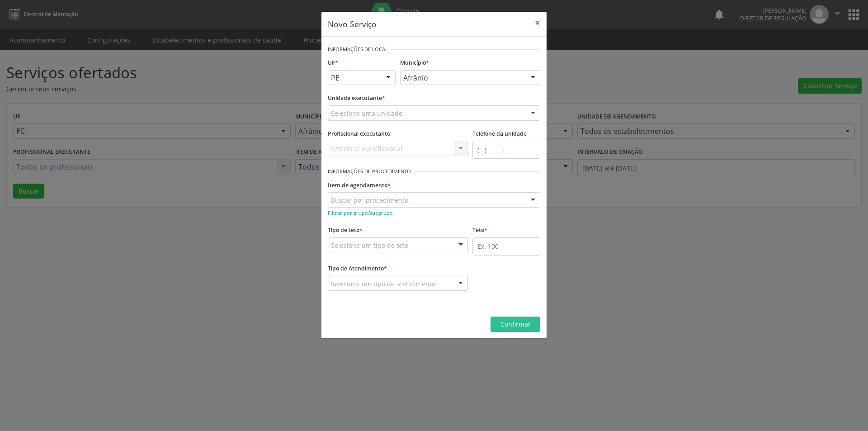
click at [416, 111] on div "Selecione uma unidade" at bounding box center [434, 112] width 213 height 15
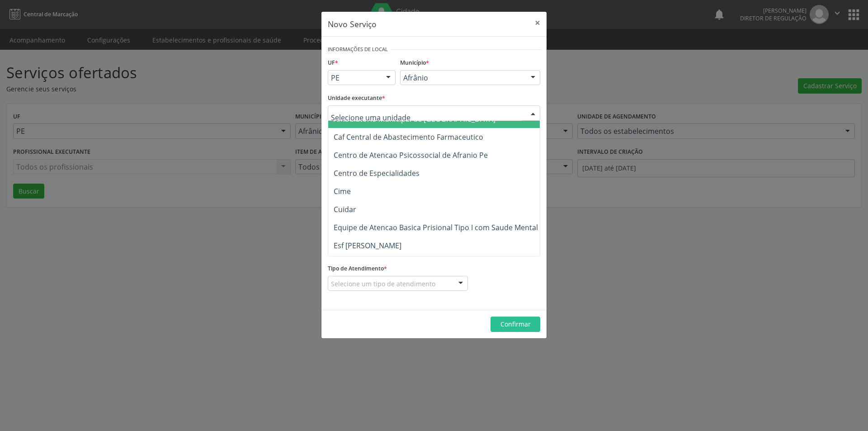
scroll to position [136, 0]
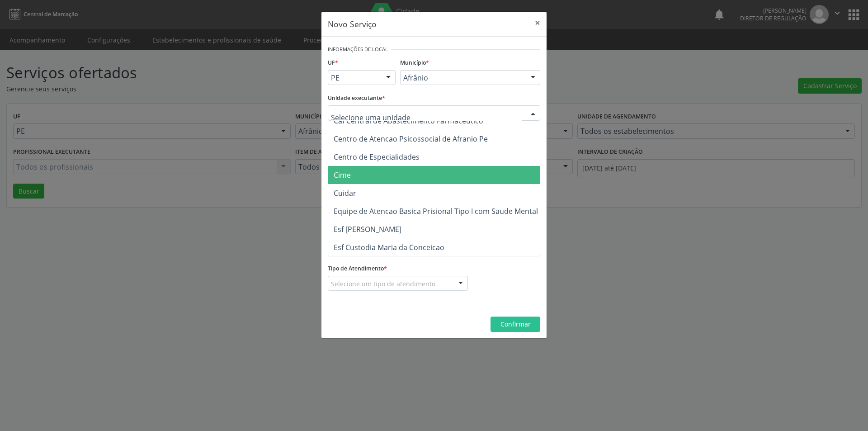
click at [382, 175] on span "Cime" at bounding box center [438, 175] width 221 height 18
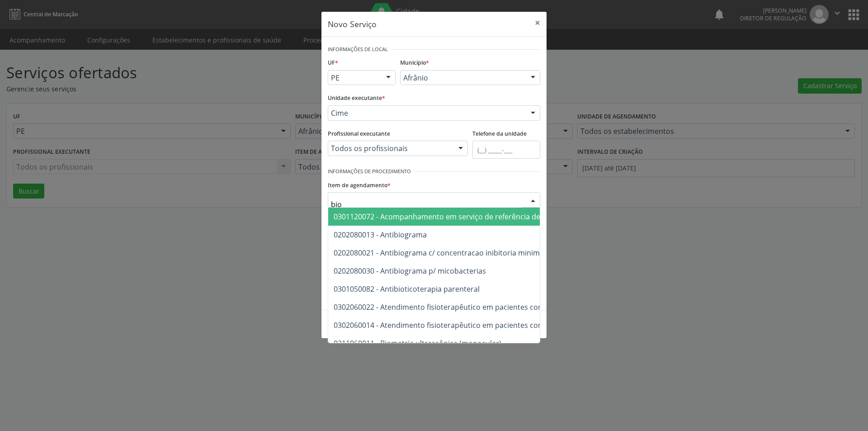
type input "biop"
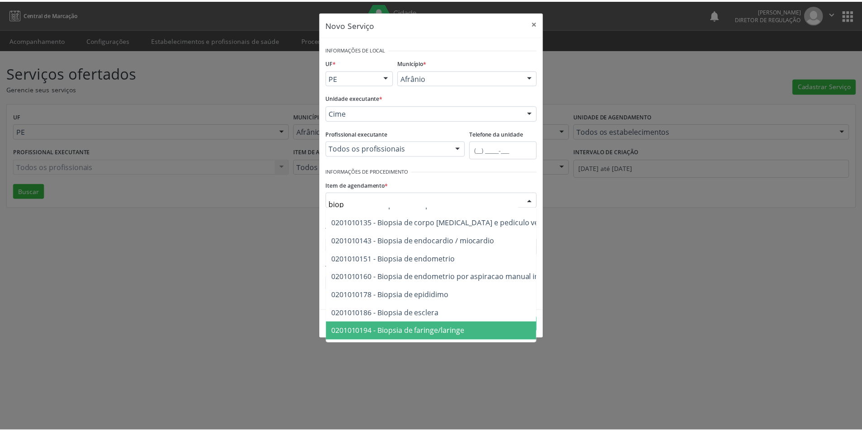
scroll to position [211, 0]
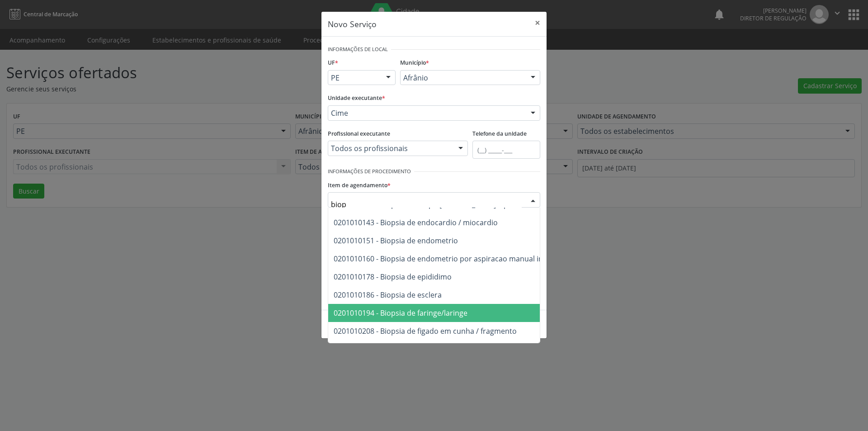
click at [524, 312] on span "0201010194 - Biopsia de faringe/laringe" at bounding box center [564, 313] width 472 height 18
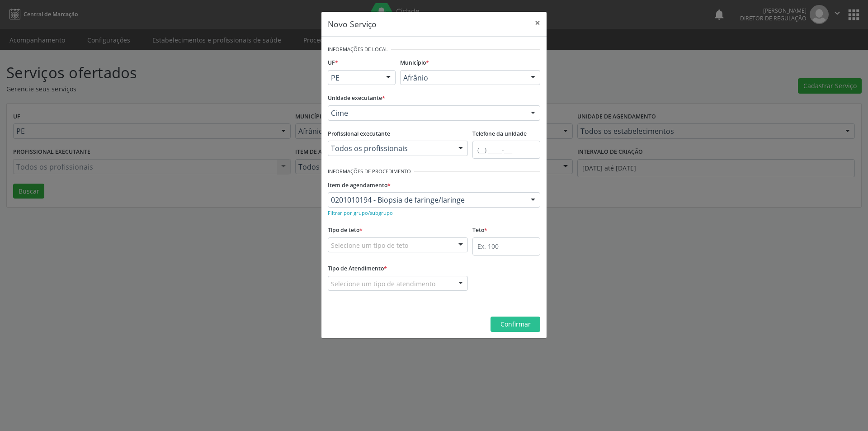
click at [441, 245] on div "Selecione um tipo de teto" at bounding box center [398, 244] width 140 height 15
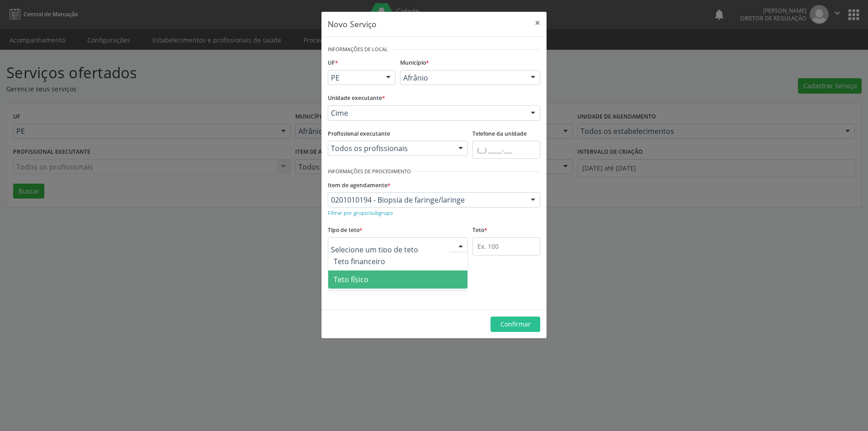
click at [424, 279] on span "Teto físico" at bounding box center [397, 279] width 139 height 18
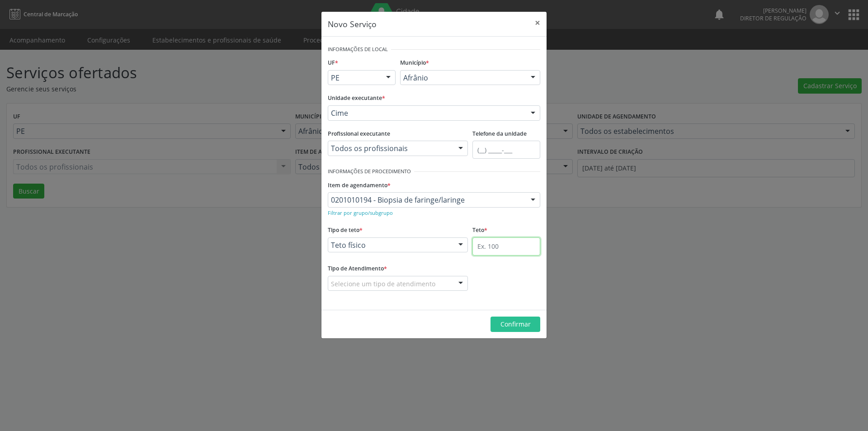
click at [484, 249] on input "text" at bounding box center [507, 246] width 68 height 18
type input "1"
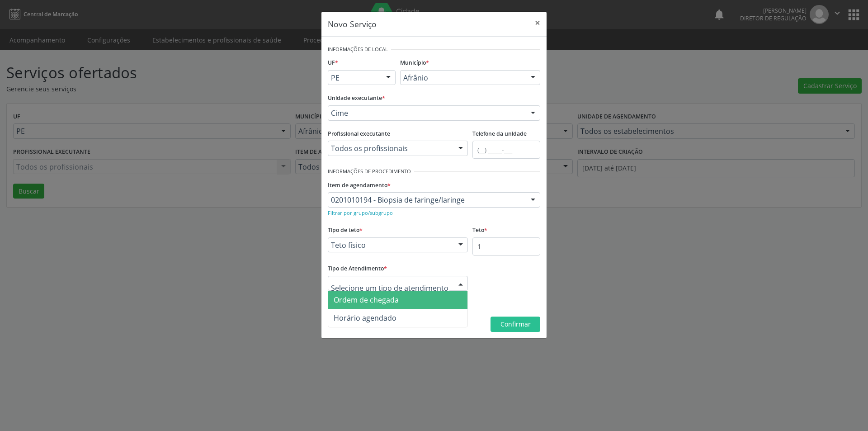
click at [412, 303] on span "Ordem de chegada" at bounding box center [397, 300] width 139 height 18
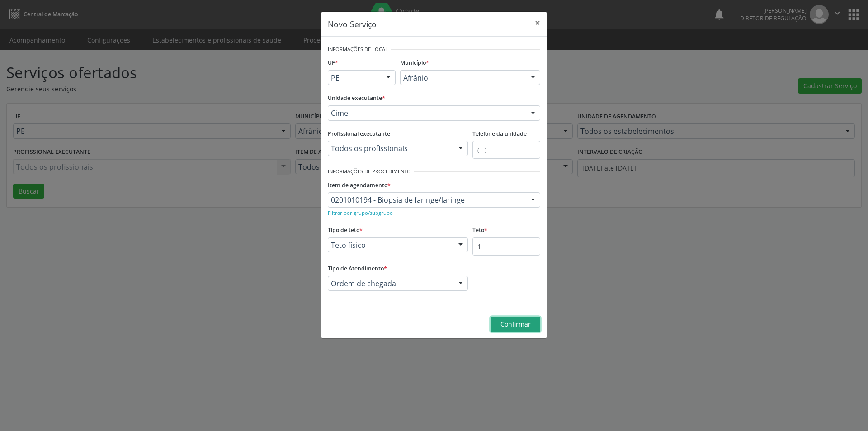
click at [516, 326] on span "Confirmar" at bounding box center [516, 324] width 30 height 9
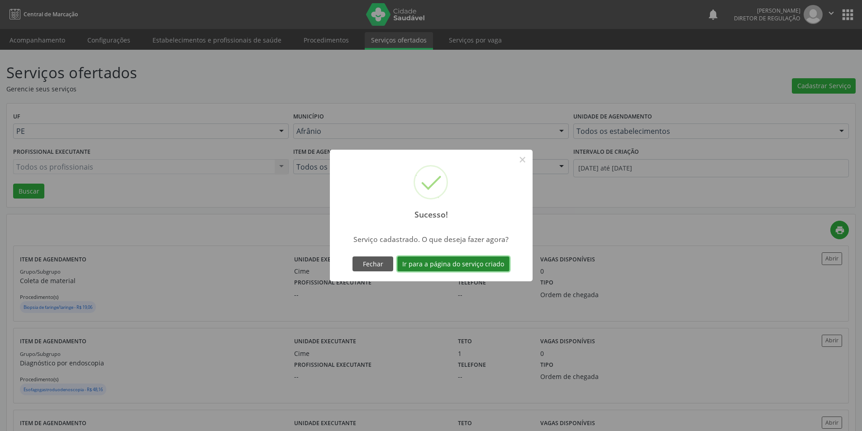
click at [465, 263] on button "Ir para a página do serviço criado" at bounding box center [453, 263] width 112 height 15
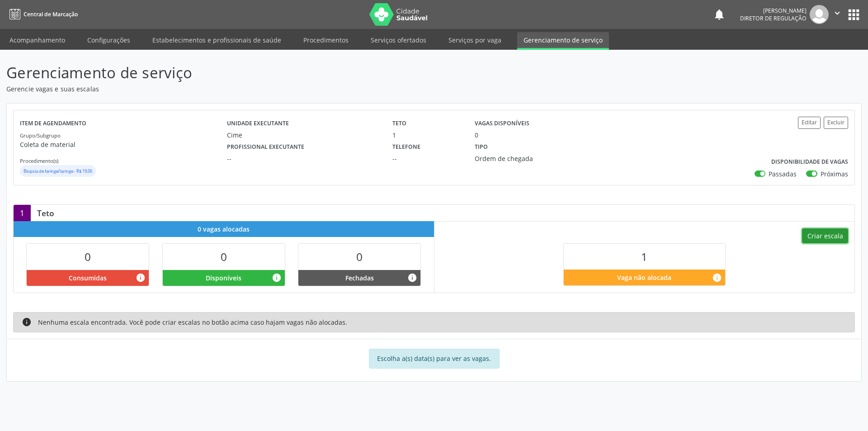
click at [824, 234] on button "Criar escala" at bounding box center [825, 235] width 46 height 15
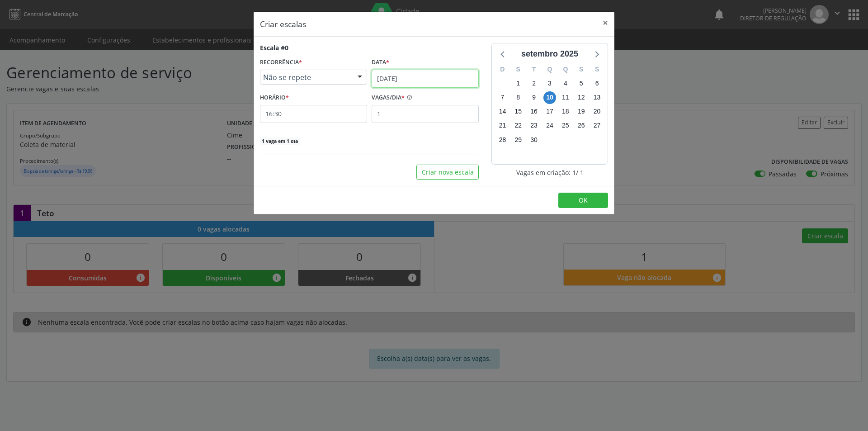
click at [432, 73] on input "[DATE]" at bounding box center [425, 79] width 107 height 18
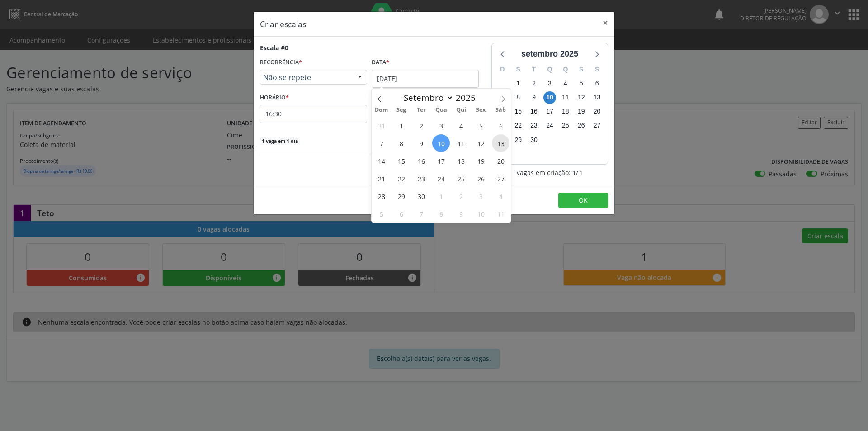
click at [498, 142] on span "13" at bounding box center [501, 143] width 18 height 18
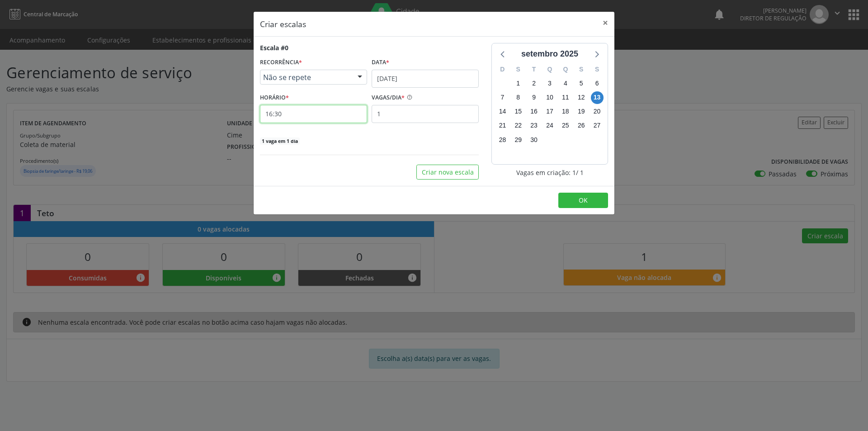
click at [338, 116] on input "16:30" at bounding box center [313, 114] width 107 height 18
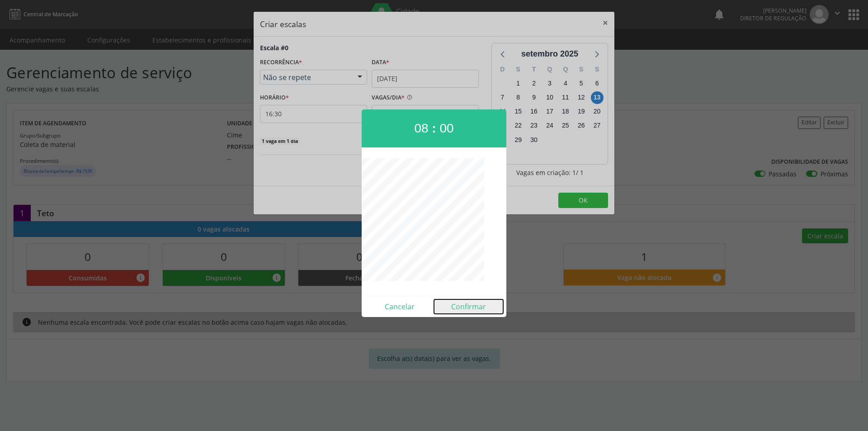
click at [463, 313] on button "Confirmar" at bounding box center [468, 306] width 69 height 14
type input "08:00"
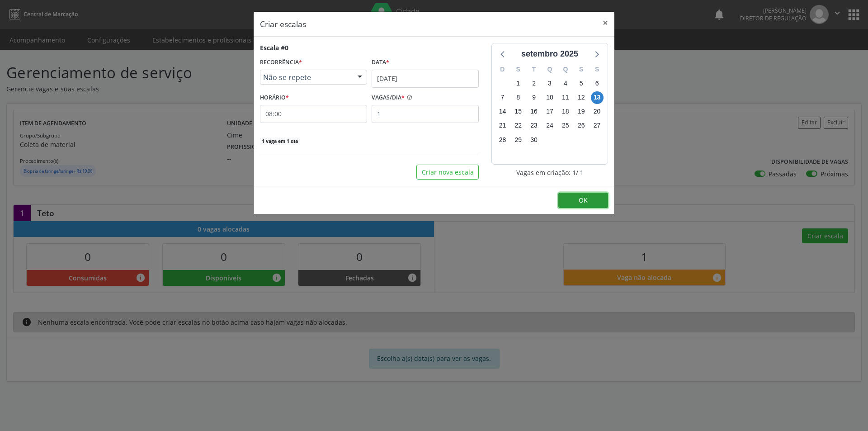
click at [586, 198] on span "OK" at bounding box center [583, 200] width 9 height 9
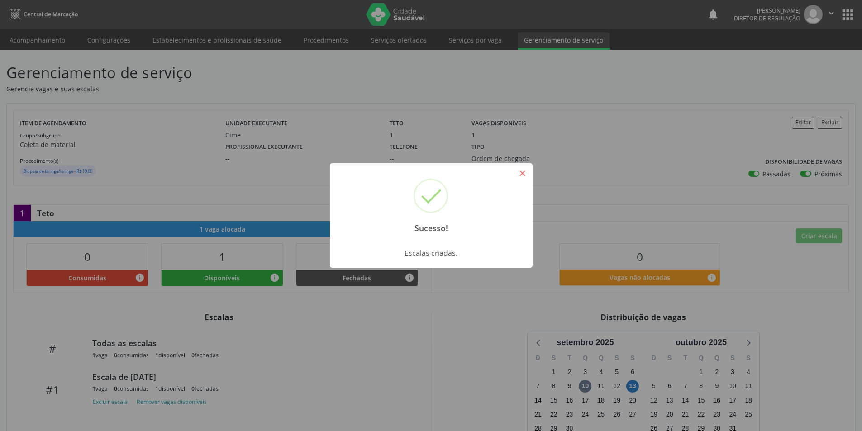
click at [525, 172] on button "×" at bounding box center [522, 173] width 15 height 15
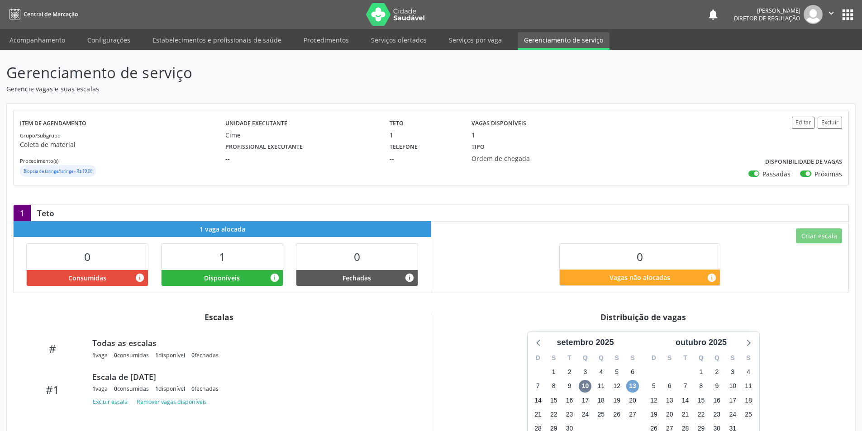
click at [631, 387] on span "13" at bounding box center [632, 386] width 13 height 13
click at [47, 43] on link "Acompanhamento" at bounding box center [37, 40] width 68 height 16
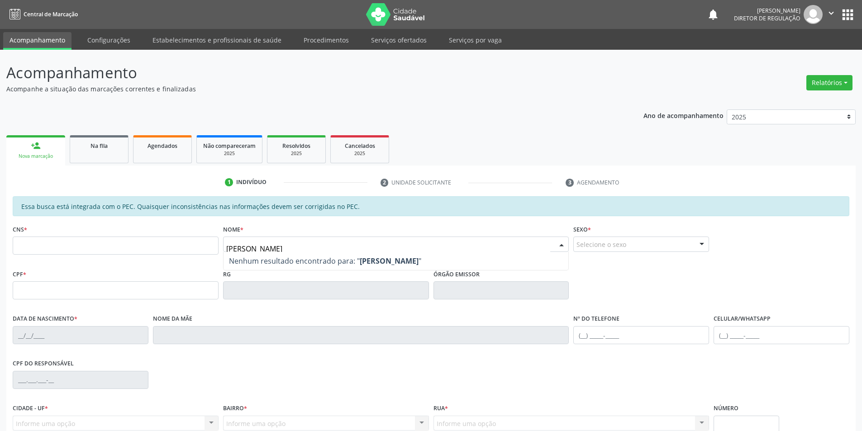
type input "anny michel"
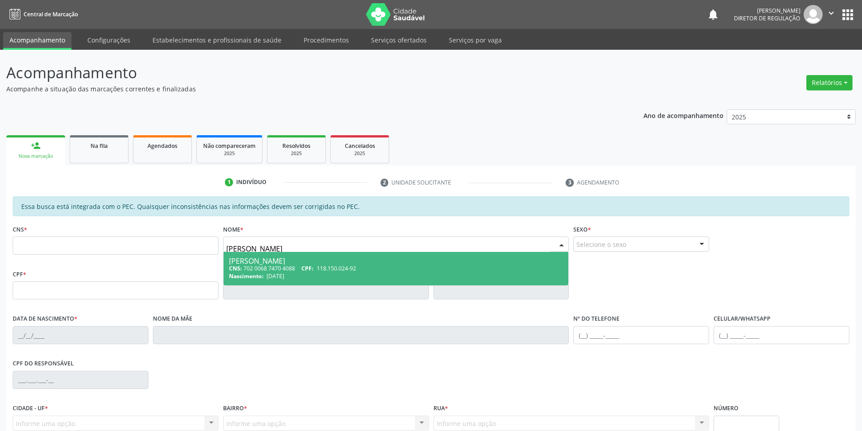
click at [310, 269] on span "CPF:" at bounding box center [307, 269] width 12 height 8
type input "702 0068 7470 4088"
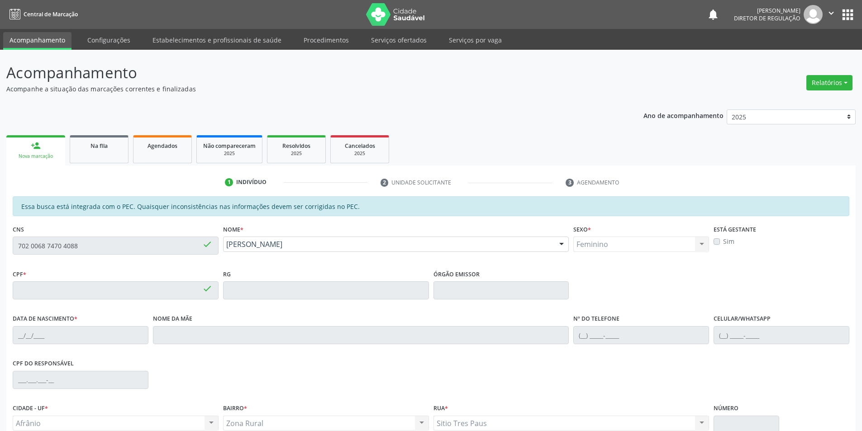
type input "118.150.024-92"
type input "30/08/2008"
type input "Maria Jose de Macedo Souza"
type input "(87) 98839-6360"
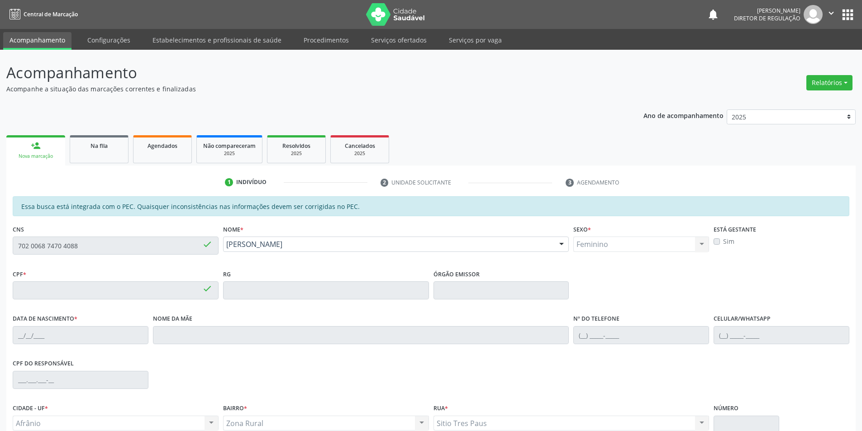
type input "S/N"
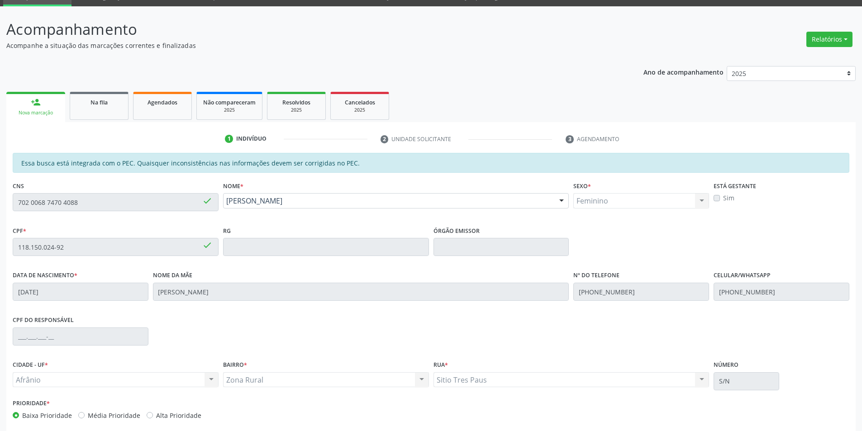
scroll to position [85, 0]
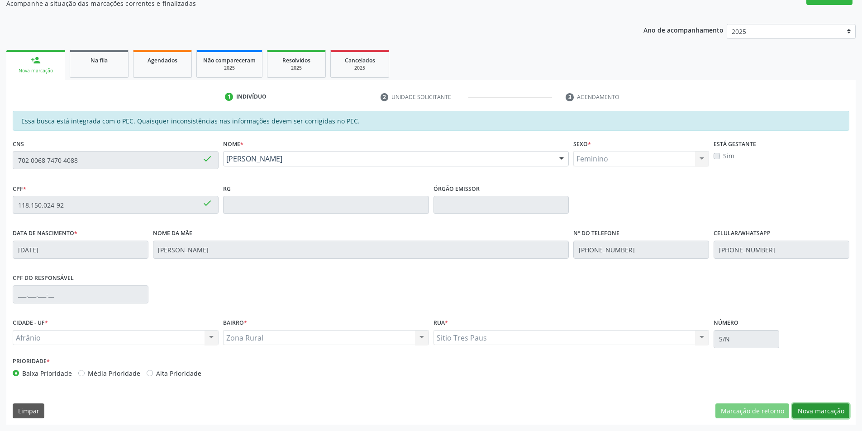
click at [831, 408] on button "Nova marcação" at bounding box center [820, 410] width 57 height 15
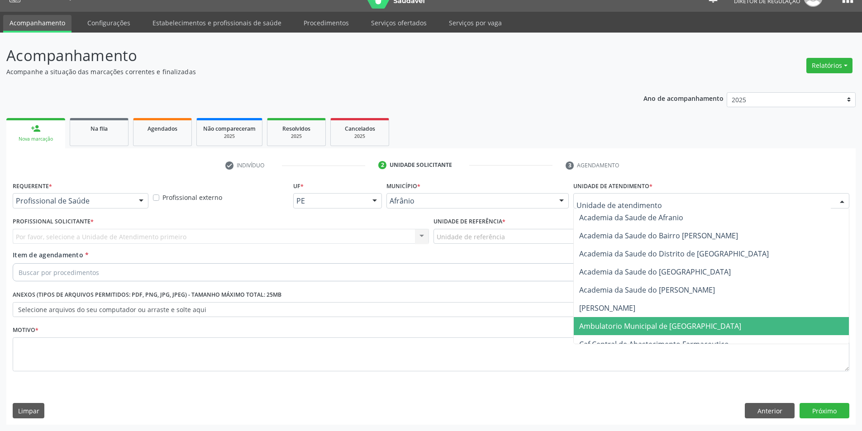
click at [644, 326] on span "Ambulatorio Municipal de [GEOGRAPHIC_DATA]" at bounding box center [660, 326] width 162 height 10
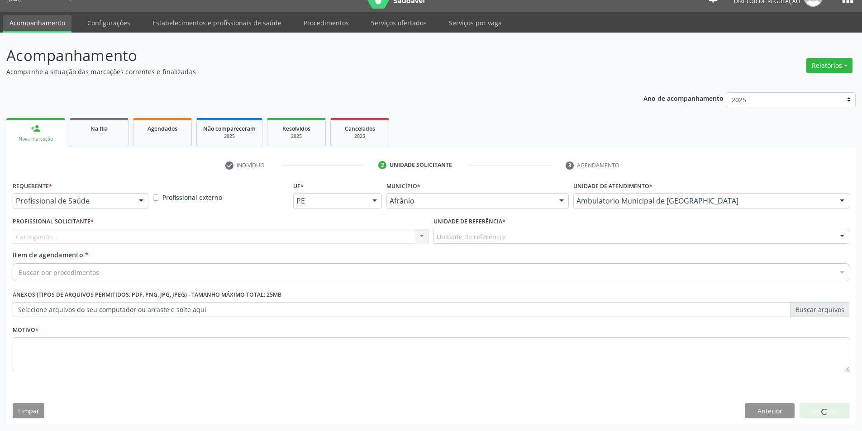
click at [538, 235] on div "Unidade de referência" at bounding box center [641, 236] width 416 height 15
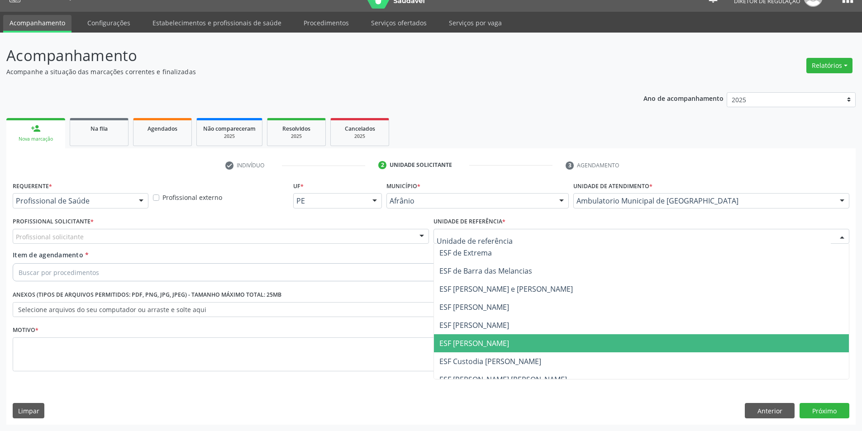
click at [504, 337] on span "ESF [PERSON_NAME]" at bounding box center [641, 343] width 415 height 18
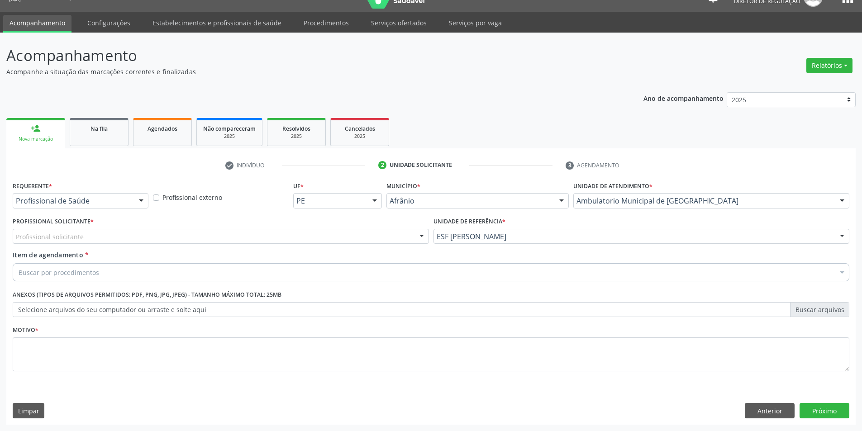
click at [363, 234] on div "Profissional solicitante" at bounding box center [221, 236] width 416 height 15
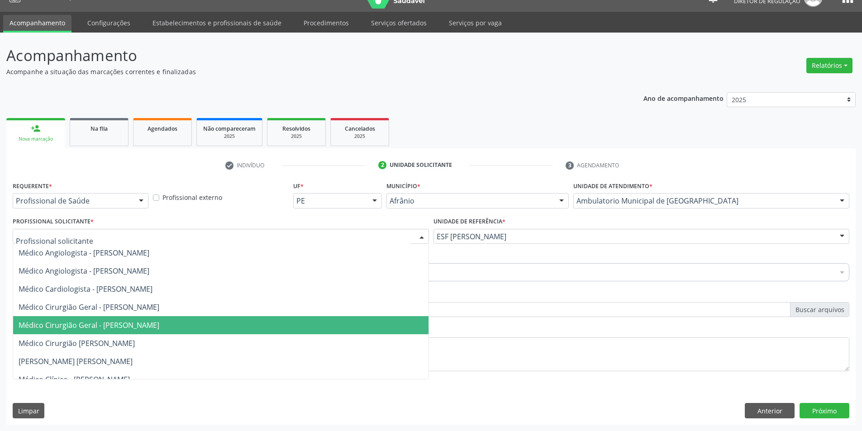
click at [337, 324] on span "Médico Cirurgião Geral - Luis Henrique de Sa Nunes" at bounding box center [220, 325] width 415 height 18
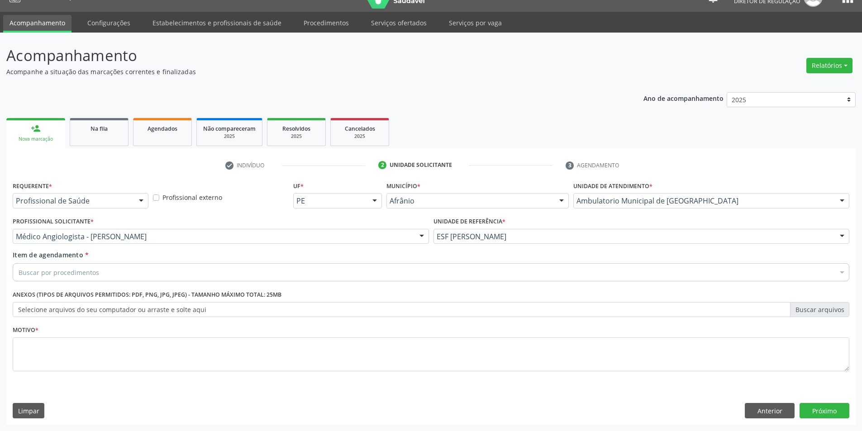
click at [223, 270] on div "Buscar por procedimentos" at bounding box center [431, 272] width 836 height 18
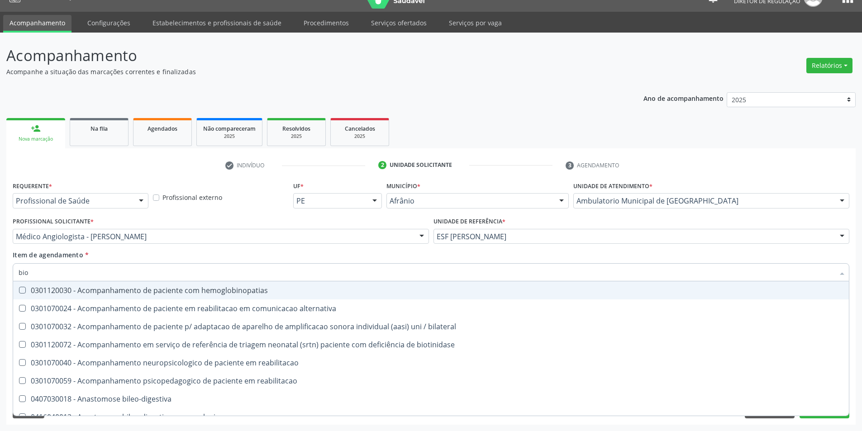
type input "biop"
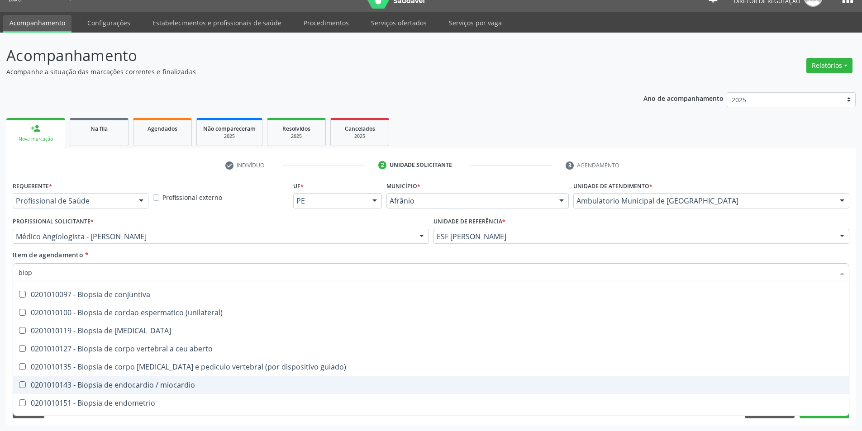
scroll to position [181, 0]
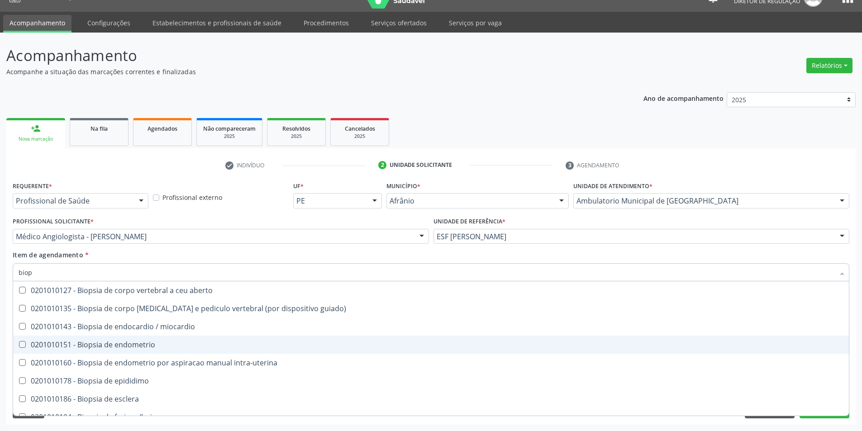
click at [246, 343] on div "0201010151 - Biopsia de endometrio" at bounding box center [431, 344] width 825 height 7
checkbox endometrio "true"
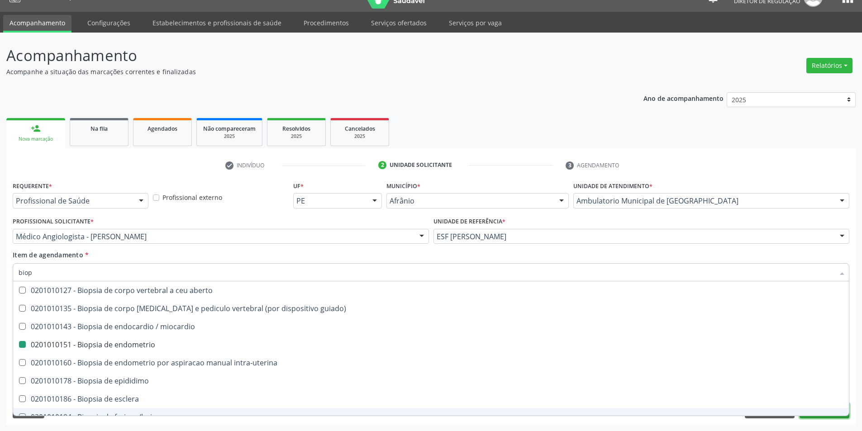
click at [821, 418] on button "Próximo" at bounding box center [824, 410] width 50 height 15
checkbox tireoide "true"
checkbox endometrio "false"
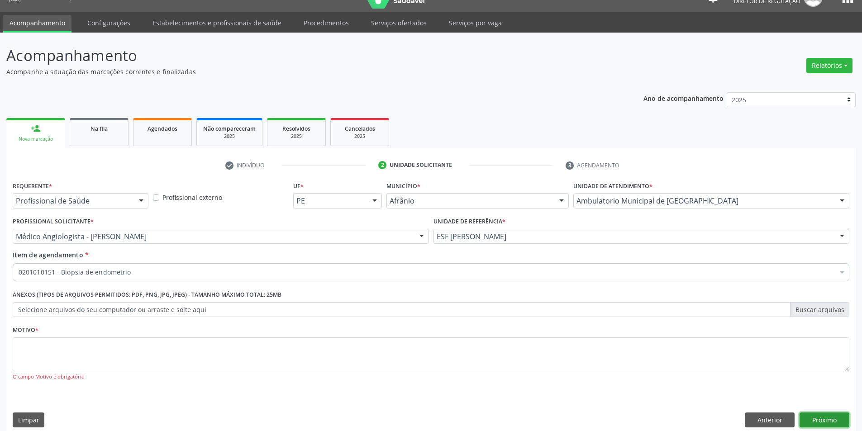
scroll to position [0, 0]
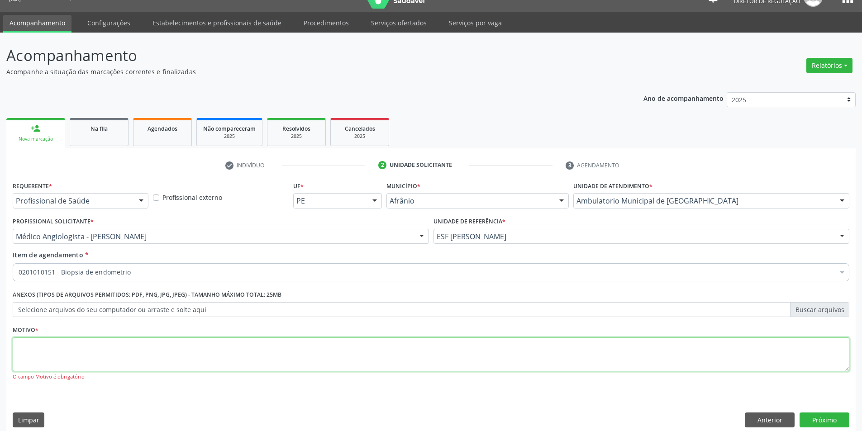
click at [644, 358] on textarea at bounding box center [431, 354] width 836 height 34
type textarea "*"
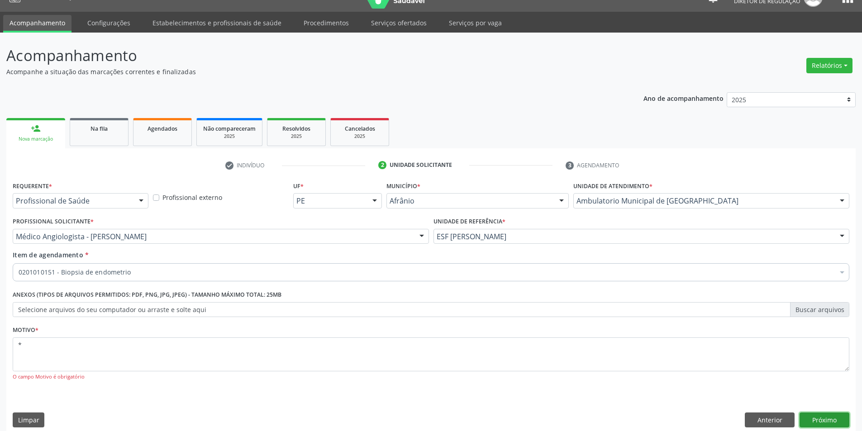
click at [829, 417] on button "Próximo" at bounding box center [824, 419] width 50 height 15
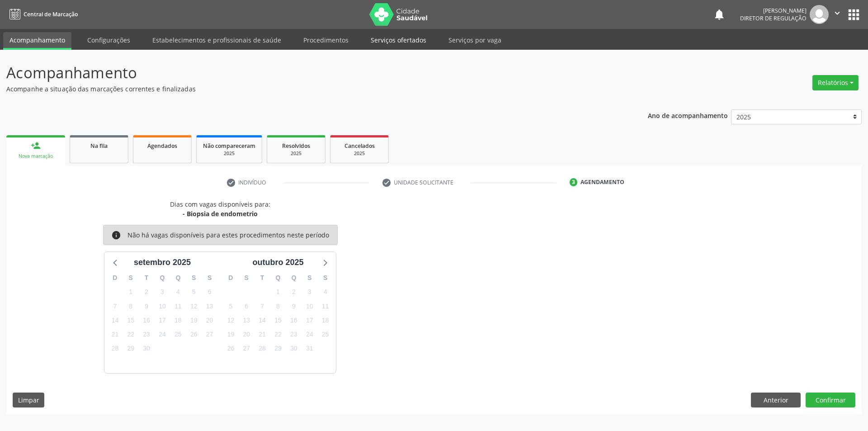
click at [393, 43] on link "Serviços ofertados" at bounding box center [399, 40] width 68 height 16
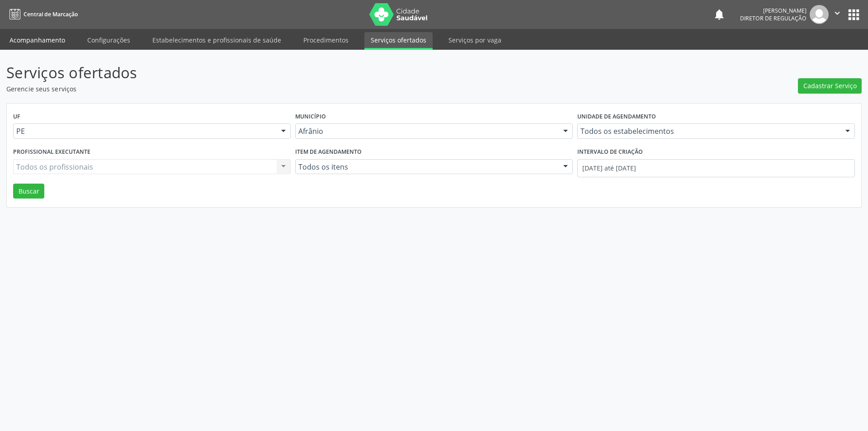
click at [55, 42] on link "Acompanhamento" at bounding box center [37, 40] width 68 height 16
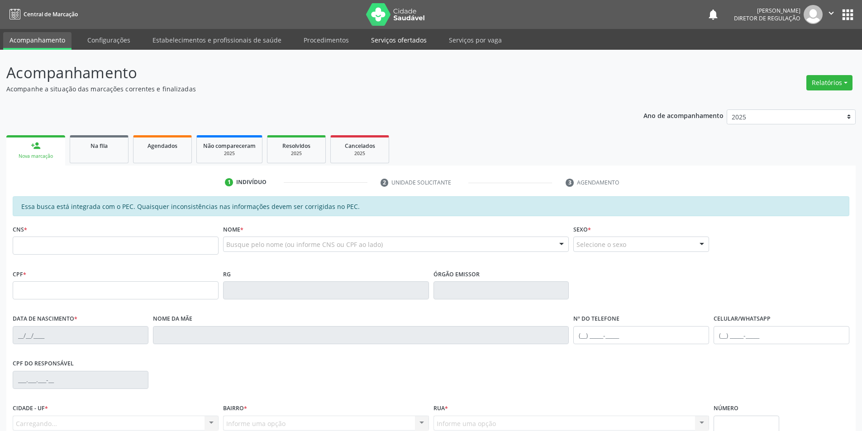
click at [401, 40] on link "Serviços ofertados" at bounding box center [399, 40] width 68 height 16
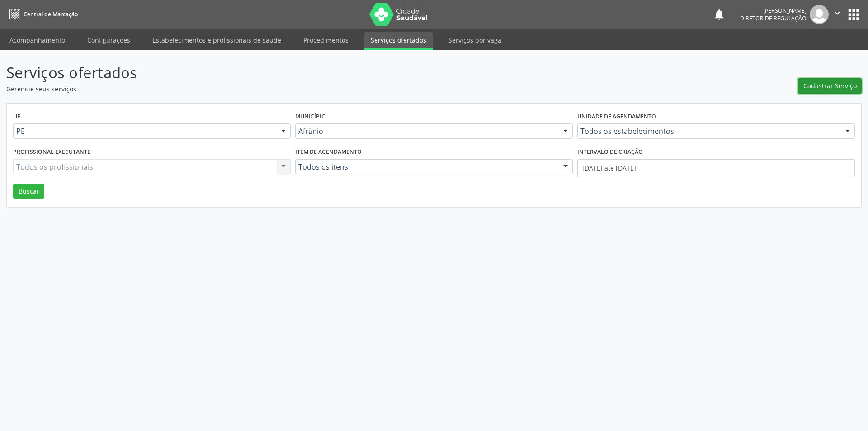
click at [837, 82] on span "Cadastrar Serviço" at bounding box center [830, 85] width 53 height 9
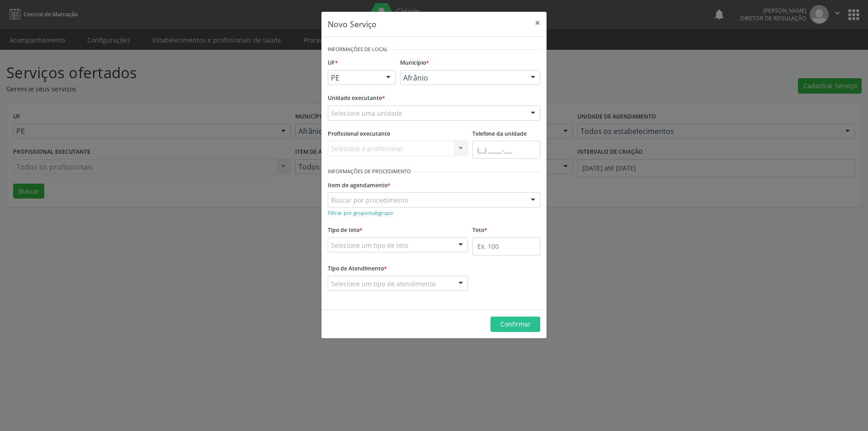
click at [425, 110] on div "Selecione uma unidade" at bounding box center [434, 112] width 213 height 15
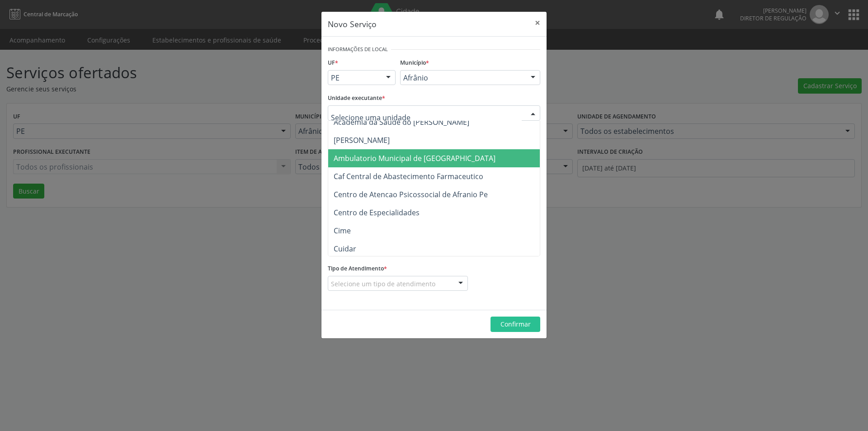
scroll to position [90, 0]
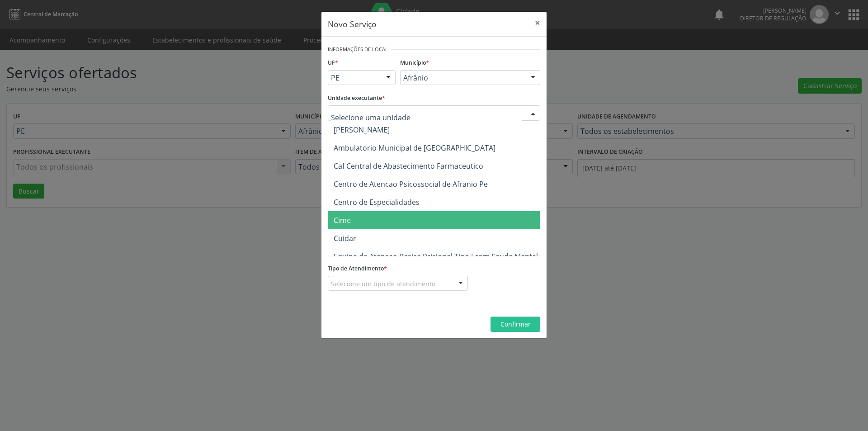
click at [427, 217] on span "Cime" at bounding box center [438, 220] width 221 height 18
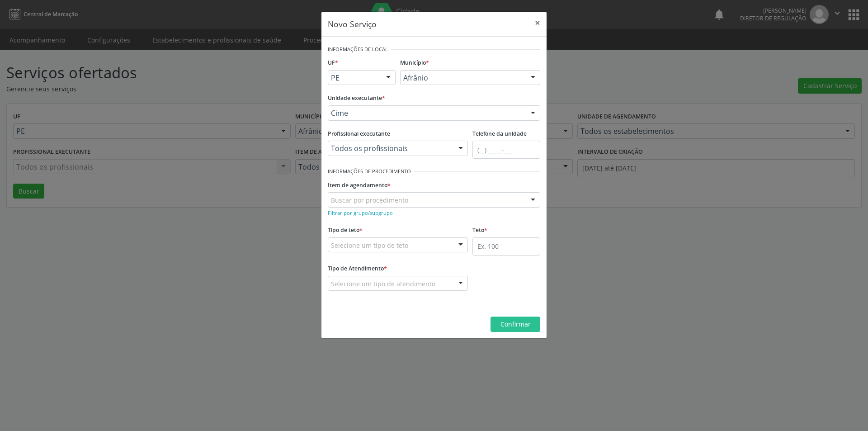
click at [408, 199] on div "Buscar por procedimento" at bounding box center [434, 199] width 213 height 15
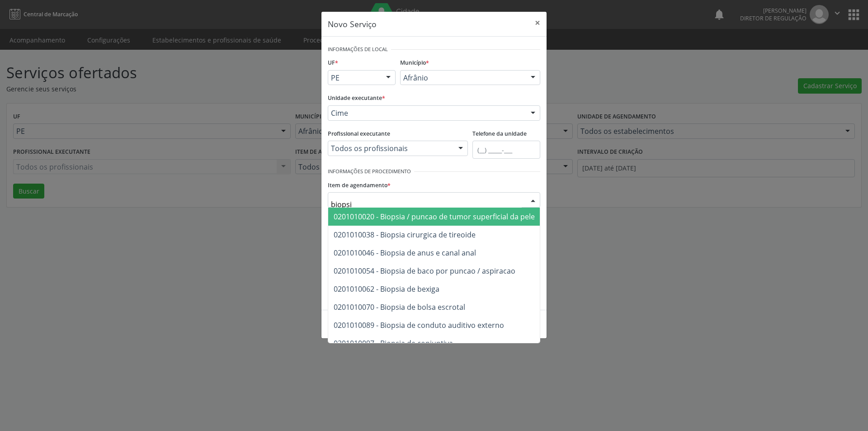
type input "biopsia"
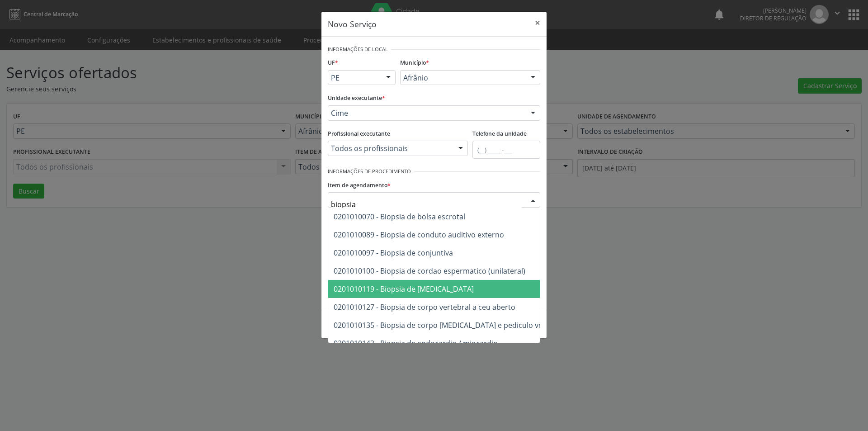
click at [439, 286] on span "0201010119 - Biopsia de [MEDICAL_DATA]" at bounding box center [404, 289] width 140 height 10
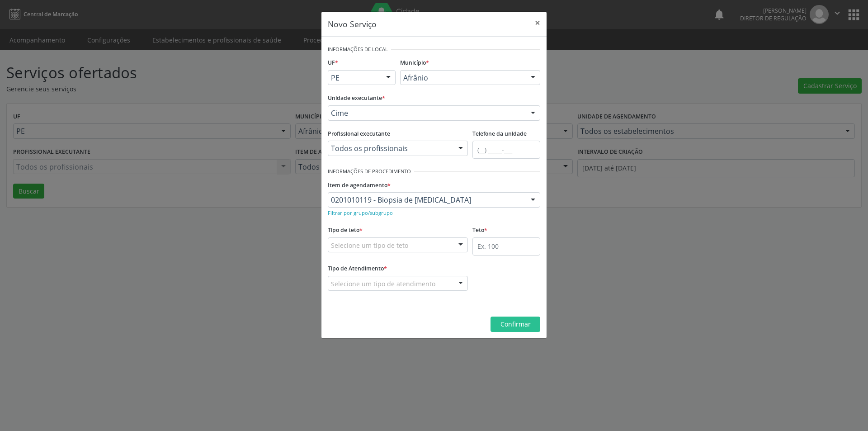
click at [427, 244] on div "Selecione um tipo de teto" at bounding box center [398, 244] width 140 height 15
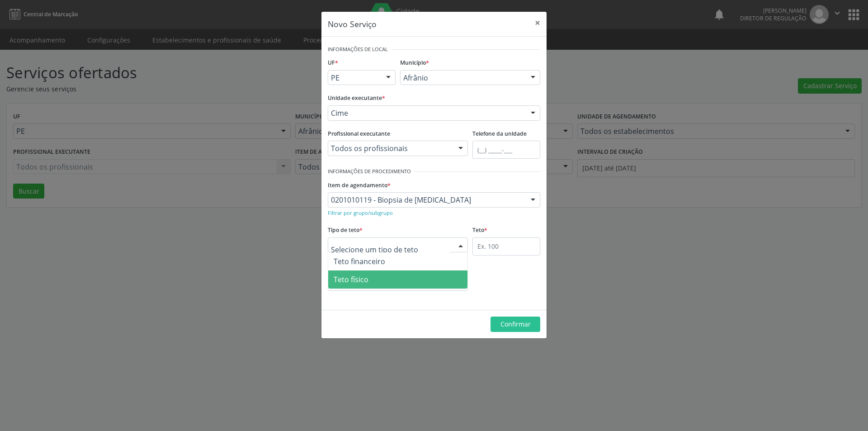
click at [419, 279] on span "Teto físico" at bounding box center [397, 279] width 139 height 18
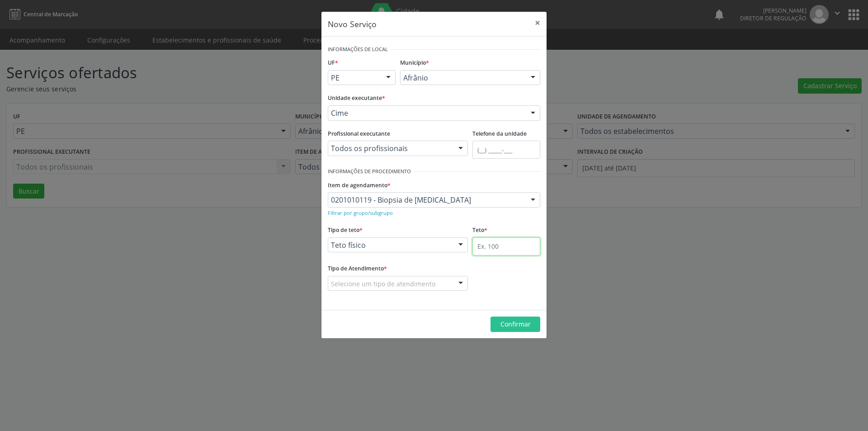
click at [495, 244] on input "text" at bounding box center [507, 246] width 68 height 18
type input "1"
click at [446, 278] on div "Selecione um tipo de atendimento" at bounding box center [398, 283] width 140 height 15
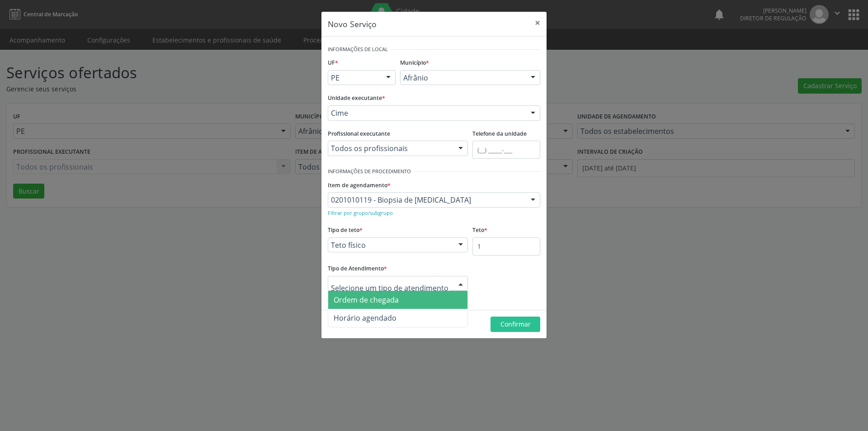
click at [429, 299] on span "Ordem de chegada" at bounding box center [397, 300] width 139 height 18
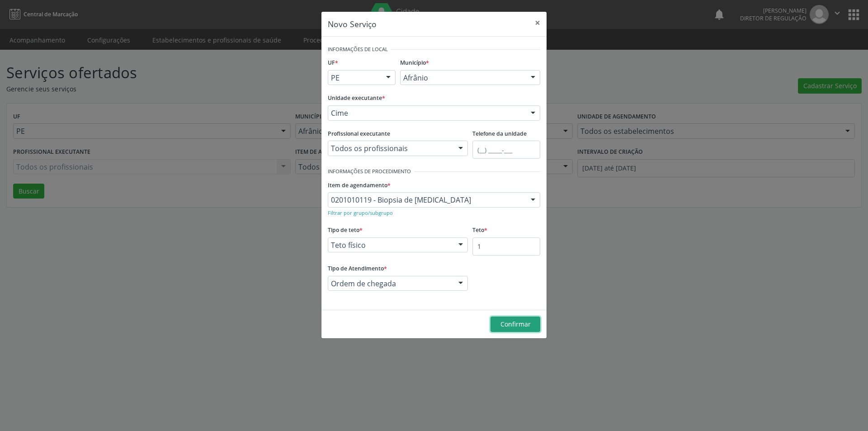
click at [517, 322] on span "Confirmar" at bounding box center [516, 324] width 30 height 9
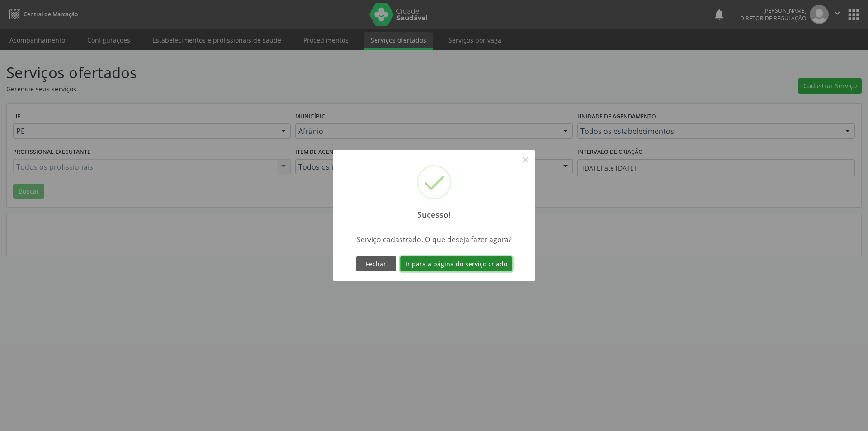
click at [439, 264] on button "Ir para a página do serviço criado" at bounding box center [456, 263] width 112 height 15
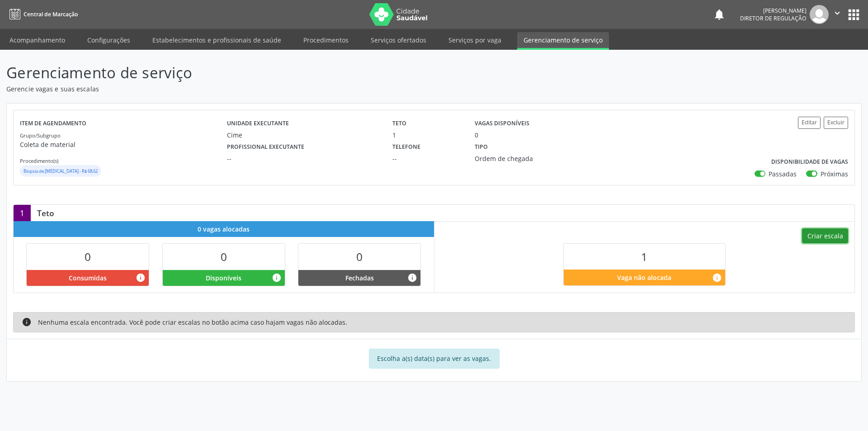
click at [830, 237] on button "Criar escala" at bounding box center [825, 235] width 46 height 15
select select "8"
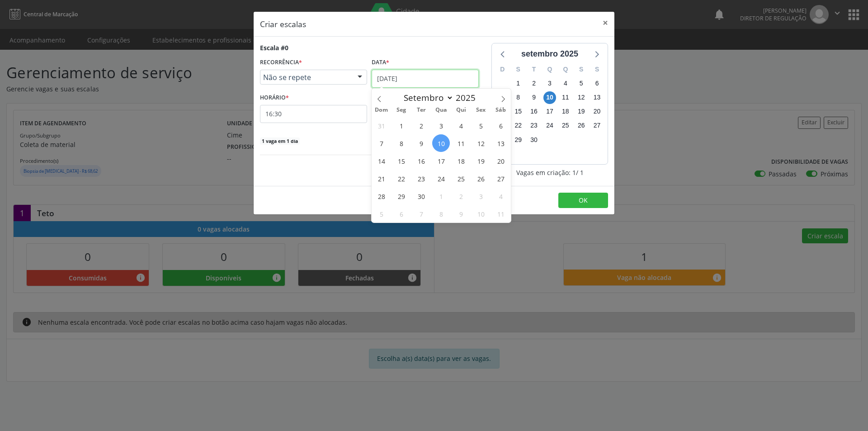
click at [456, 79] on input "[DATE]" at bounding box center [425, 79] width 107 height 18
click at [499, 141] on span "13" at bounding box center [501, 143] width 18 height 18
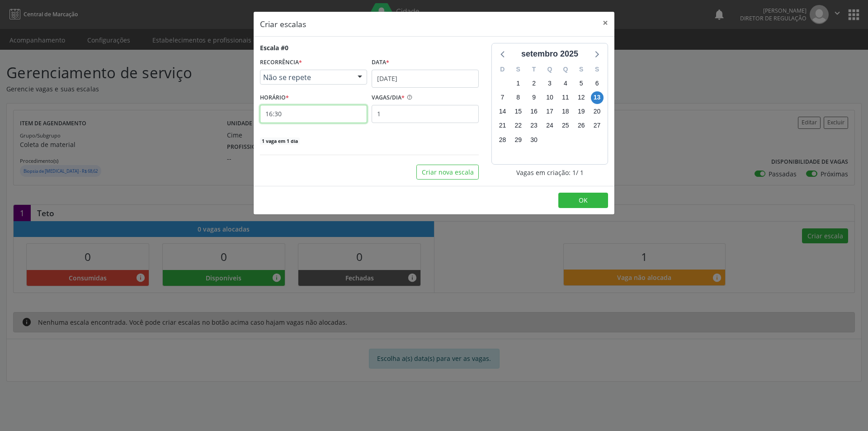
click at [320, 115] on input "16:30" at bounding box center [313, 114] width 107 height 18
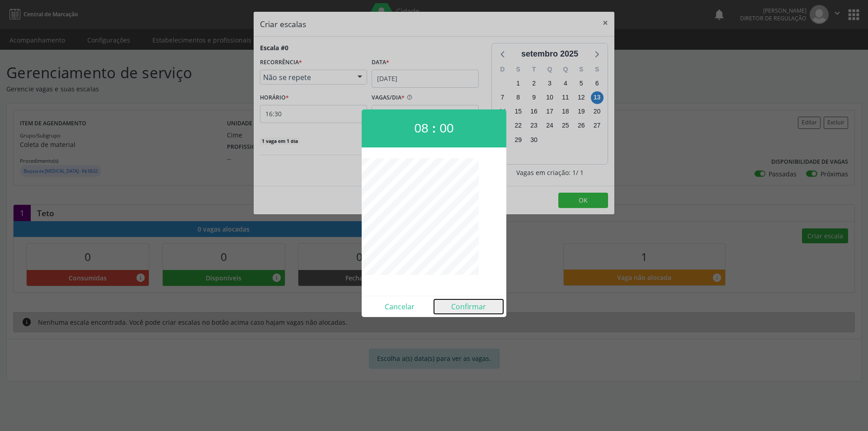
click at [472, 308] on button "Confirmar" at bounding box center [468, 306] width 69 height 14
type input "08:00"
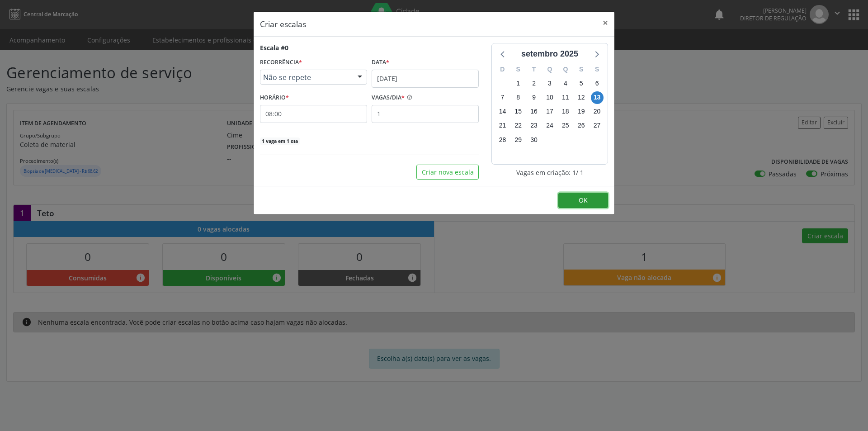
click at [577, 197] on button "OK" at bounding box center [584, 200] width 50 height 15
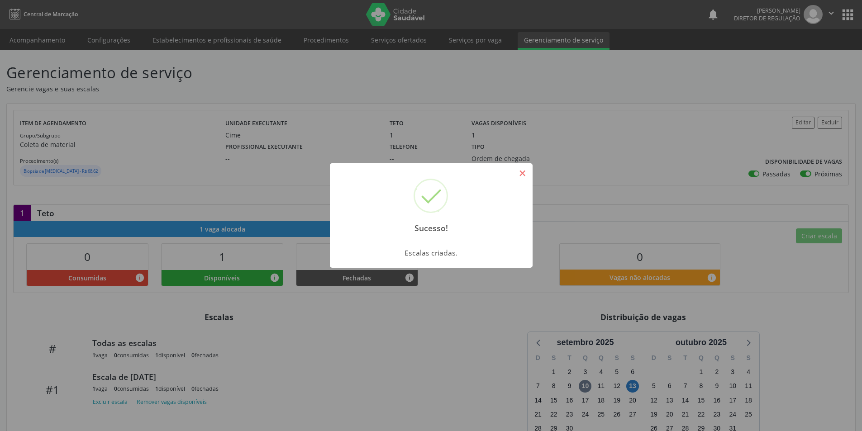
click at [522, 172] on button "×" at bounding box center [522, 173] width 15 height 15
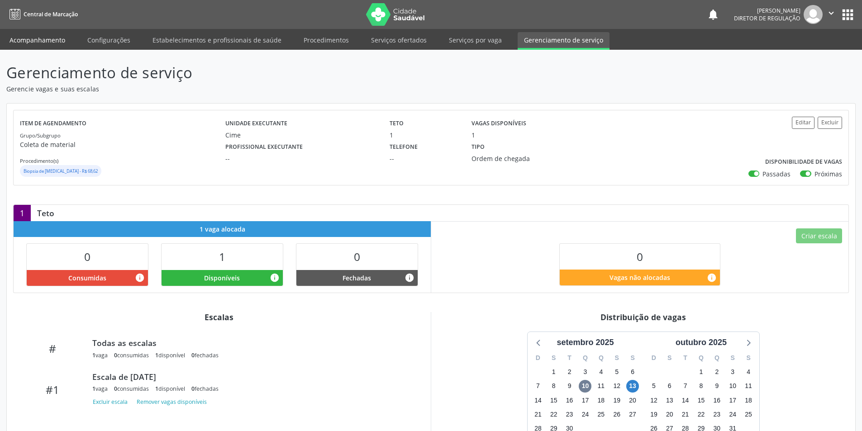
click at [39, 43] on link "Acompanhamento" at bounding box center [37, 40] width 68 height 16
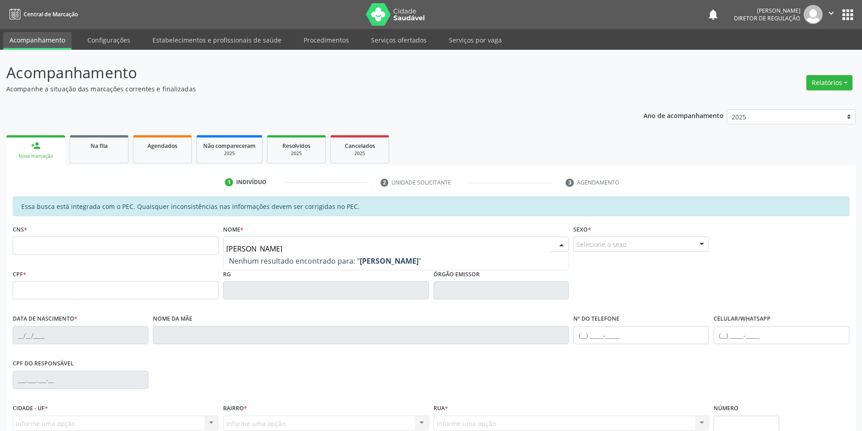
type input "anny mich"
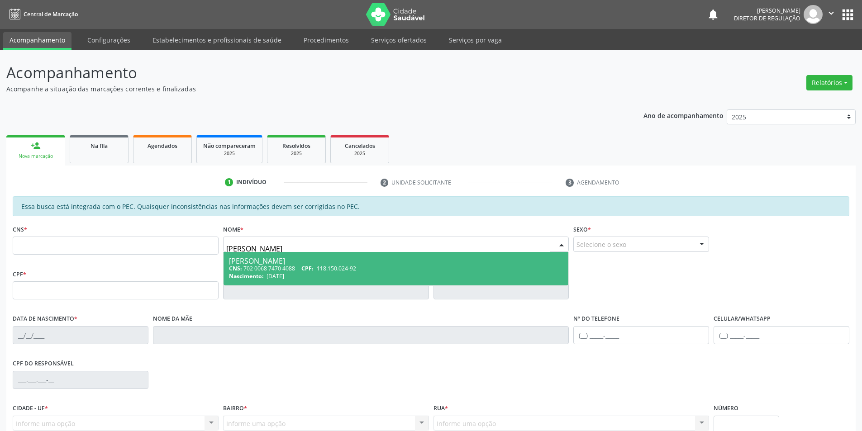
click at [332, 265] on span "118.150.024-92" at bounding box center [336, 269] width 39 height 8
type input "702 0068 7470 4088"
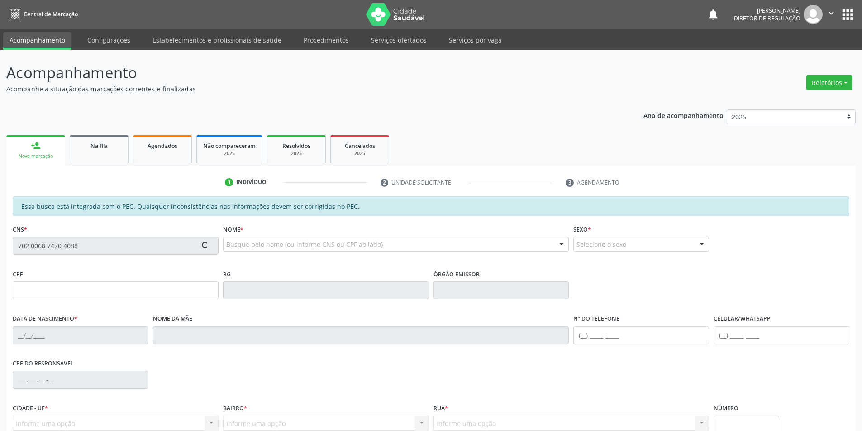
type input "118.150.024-92"
type input "30/08/2008"
type input "Maria Jose de Macedo Souza"
type input "(87) 98839-6360"
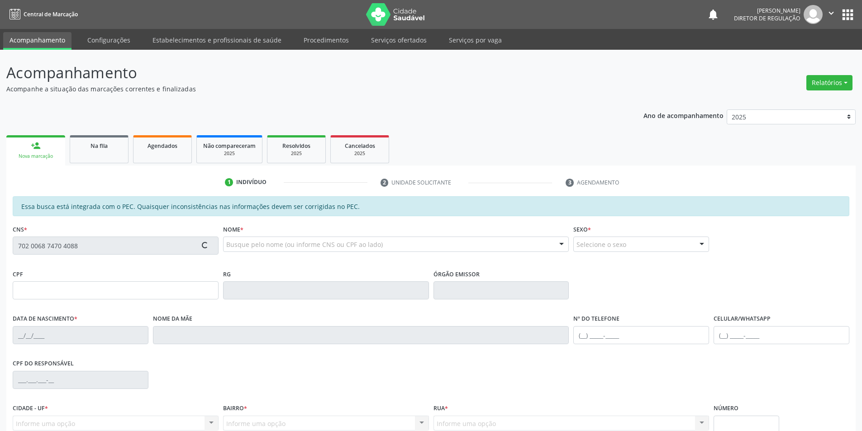
type input "S/N"
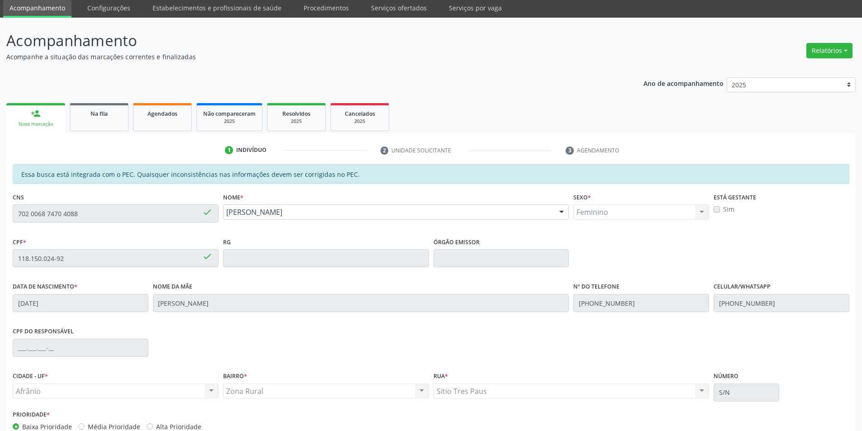
scroll to position [85, 0]
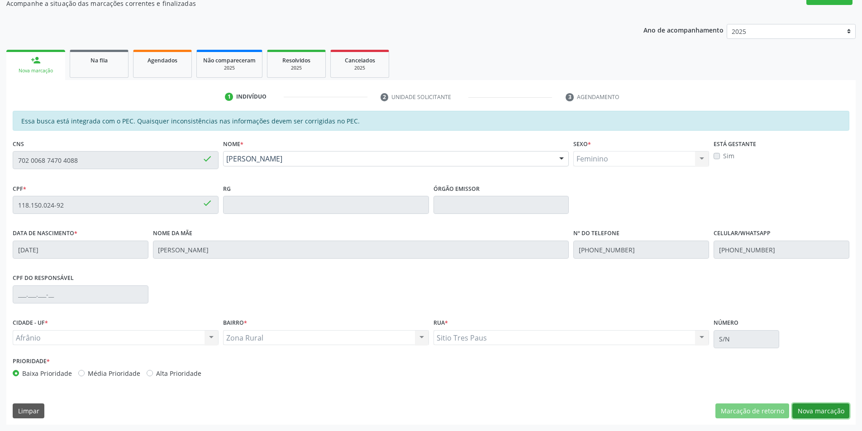
click at [807, 411] on button "Nova marcação" at bounding box center [820, 410] width 57 height 15
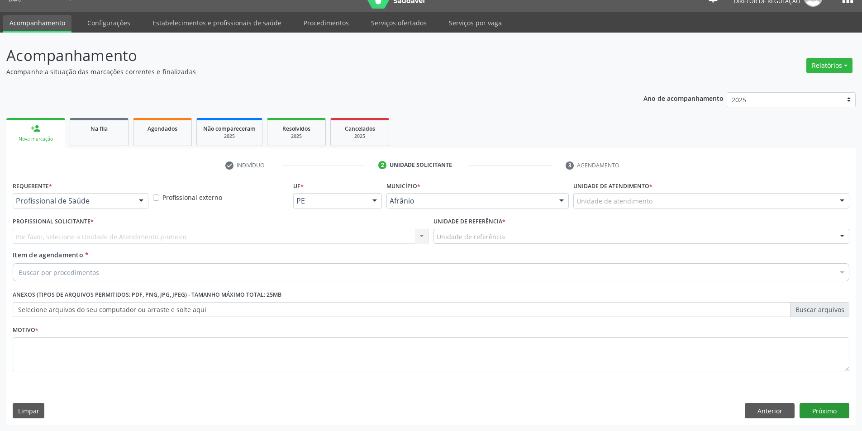
scroll to position [17, 0]
click at [657, 203] on div "Unidade de atendimento" at bounding box center [711, 200] width 276 height 15
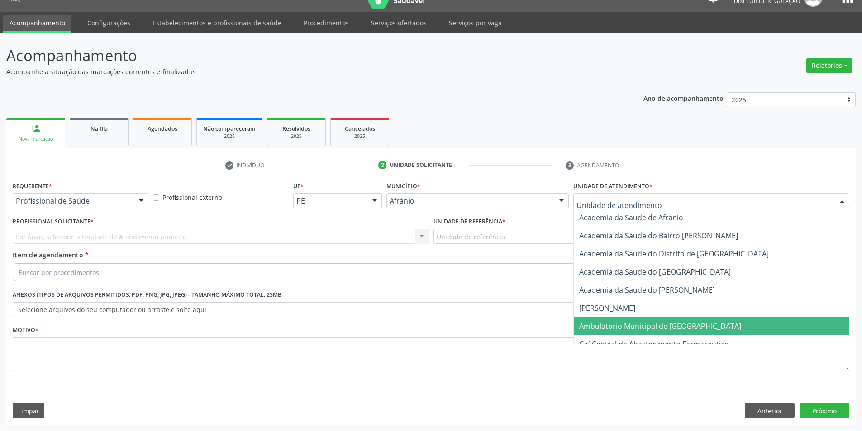
click at [637, 326] on span "Ambulatorio Municipal de [GEOGRAPHIC_DATA]" at bounding box center [660, 326] width 162 height 10
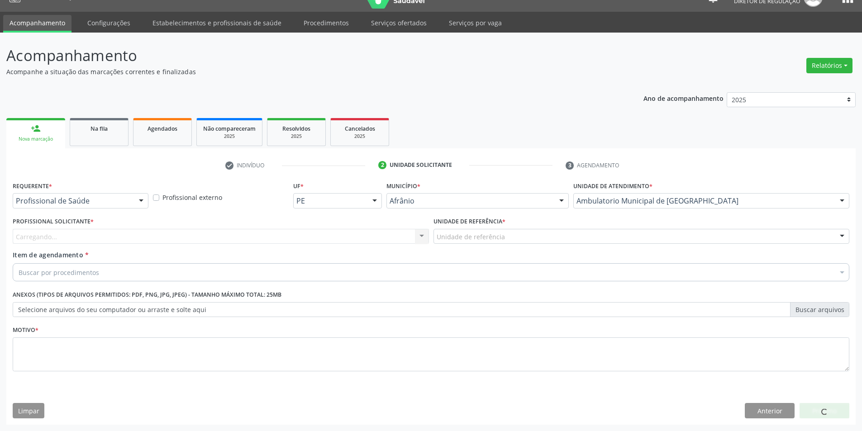
click at [542, 233] on div "Unidade de referência" at bounding box center [641, 236] width 416 height 15
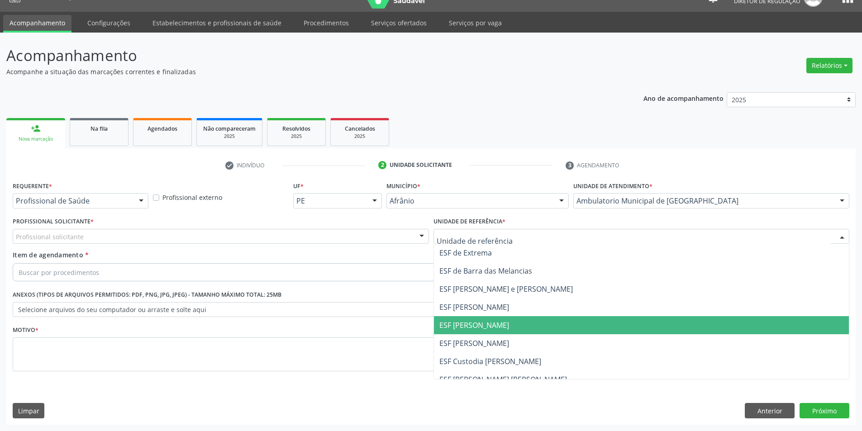
click at [521, 331] on span "ESF [PERSON_NAME]" at bounding box center [641, 325] width 415 height 18
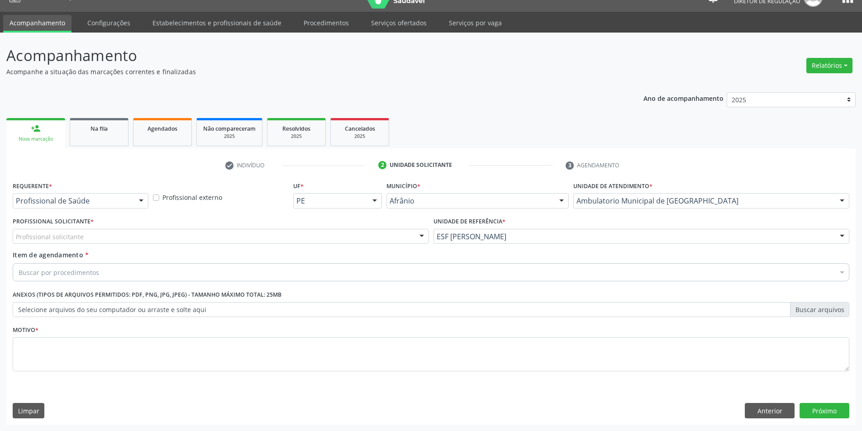
click at [327, 235] on div "Profissional solicitante" at bounding box center [221, 236] width 416 height 15
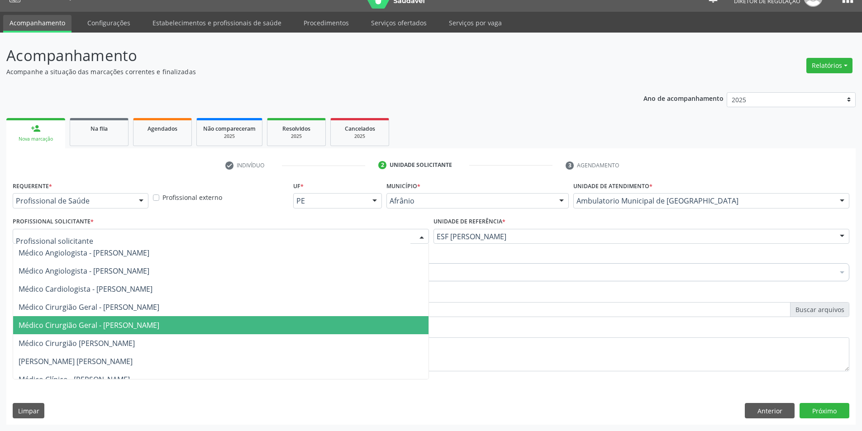
click at [316, 327] on span "Médico Cirurgião Geral - Luis Henrique de Sa Nunes" at bounding box center [220, 325] width 415 height 18
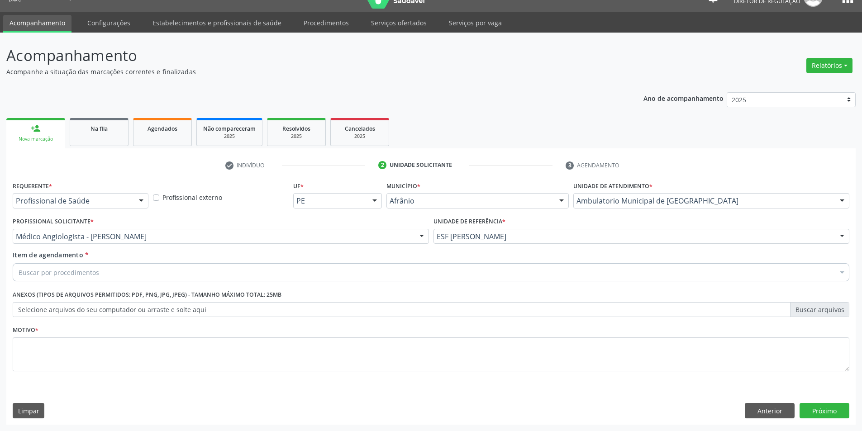
click at [246, 272] on div "Buscar por procedimentos" at bounding box center [431, 272] width 836 height 18
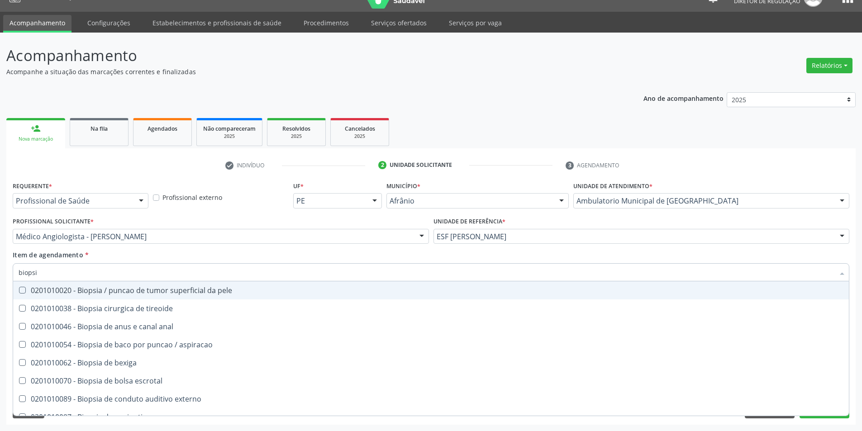
type input "biopsia"
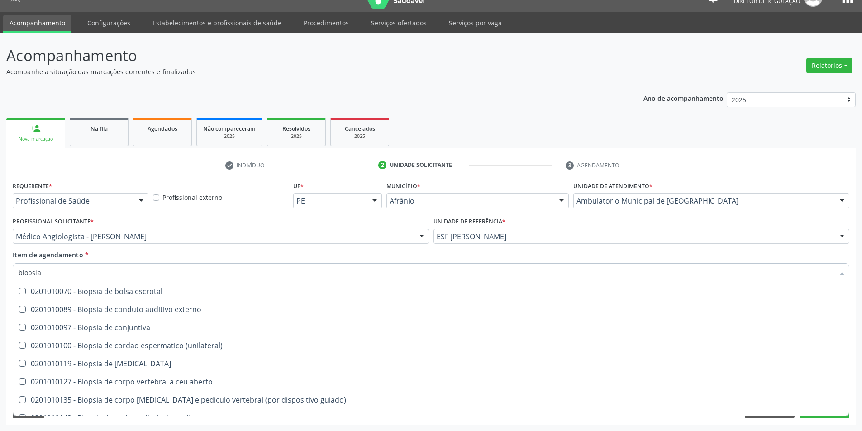
scroll to position [90, 0]
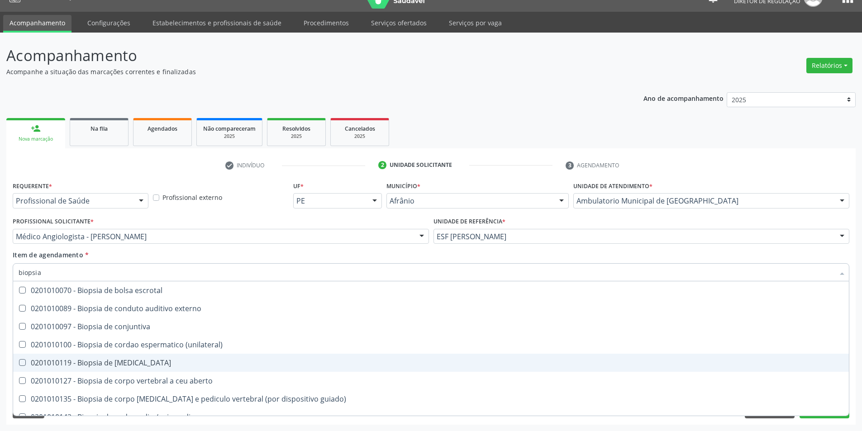
click at [228, 363] on div "0201010119 - Biopsia de [MEDICAL_DATA]" at bounding box center [431, 362] width 825 height 7
checkbox cornea "true"
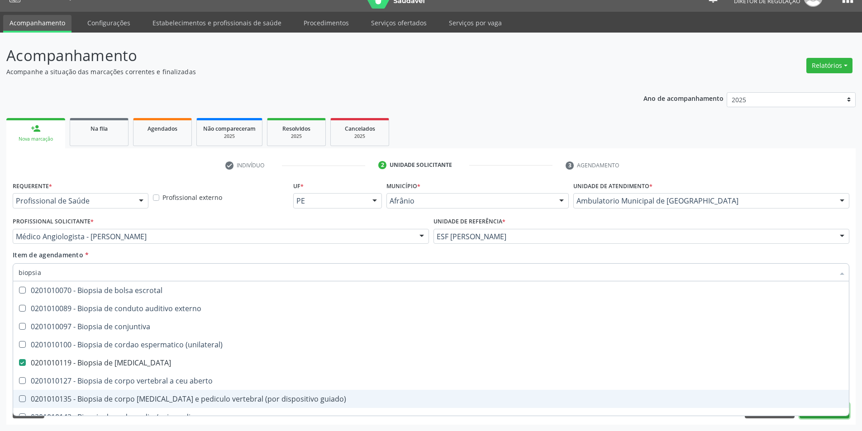
click at [809, 417] on button "Próximo" at bounding box center [824, 410] width 50 height 15
checkbox tireoide "true"
checkbox cornea "false"
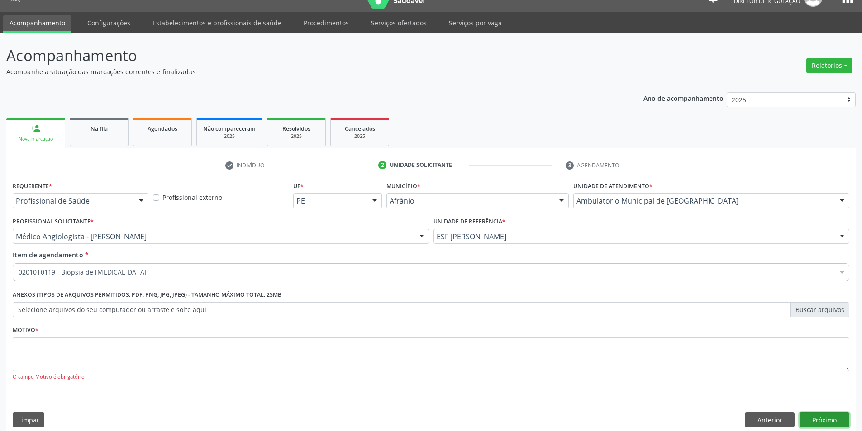
scroll to position [0, 0]
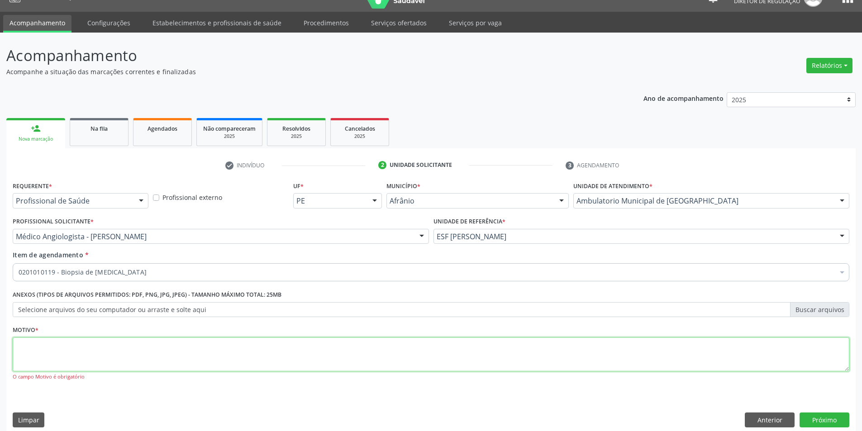
click at [284, 351] on textarea at bounding box center [431, 354] width 836 height 34
type textarea "*"
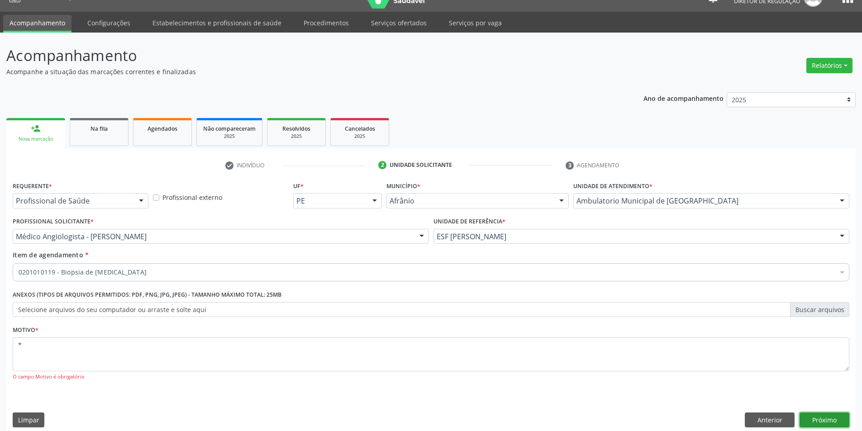
click at [824, 420] on button "Próximo" at bounding box center [824, 419] width 50 height 15
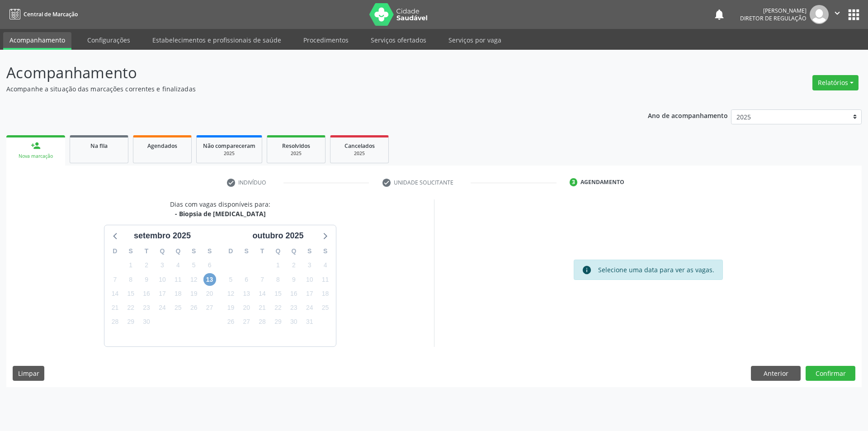
click at [210, 282] on span "13" at bounding box center [210, 279] width 13 height 13
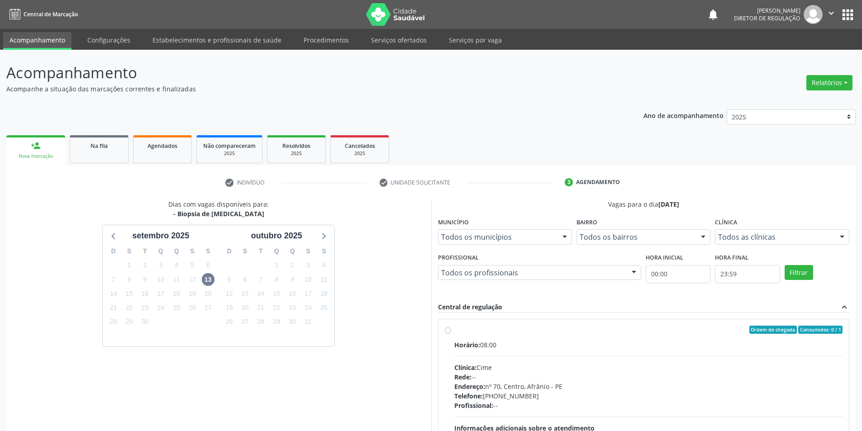
drag, startPoint x: 501, startPoint y: 334, endPoint x: 510, endPoint y: 331, distance: 9.4
click at [502, 334] on label "Ordem de chegada Consumidos: 0 / 1 Horário: 08:00 Clínica: Cime Rede: -- Endere…" at bounding box center [648, 395] width 389 height 139
click at [451, 334] on input "Ordem de chegada Consumidos: 0 / 1 Horário: 08:00 Clínica: Cime Rede: -- Endere…" at bounding box center [448, 330] width 6 height 8
radio input "true"
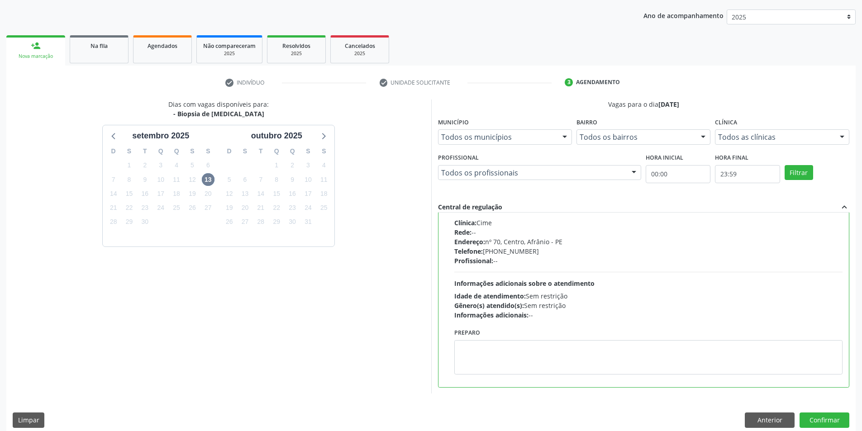
scroll to position [109, 0]
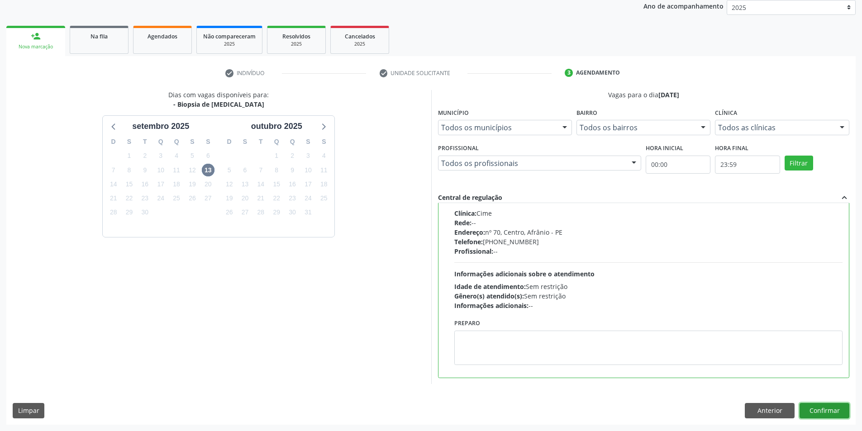
click at [833, 411] on button "Confirmar" at bounding box center [824, 410] width 50 height 15
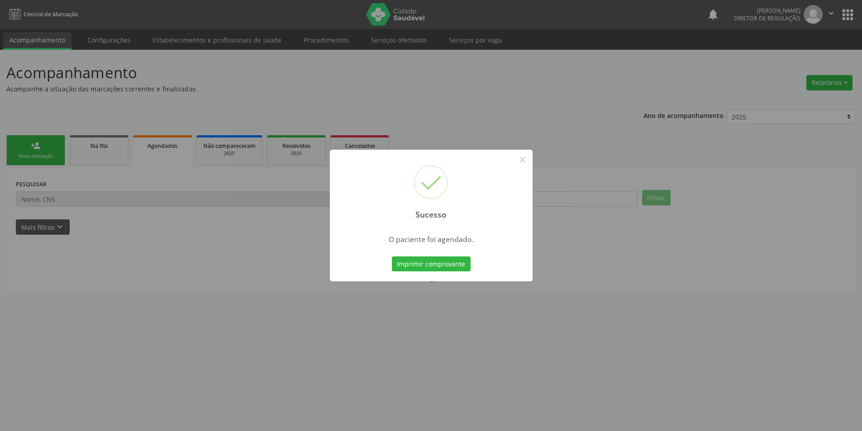
scroll to position [0, 0]
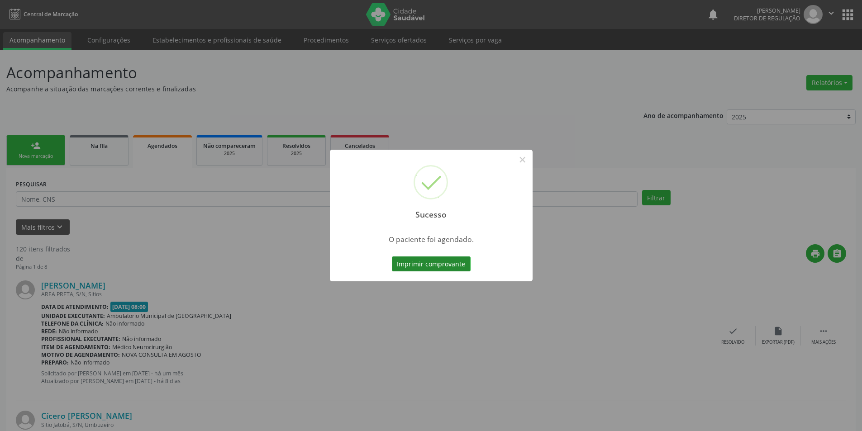
click at [435, 263] on button "Imprimir comprovante" at bounding box center [431, 263] width 79 height 15
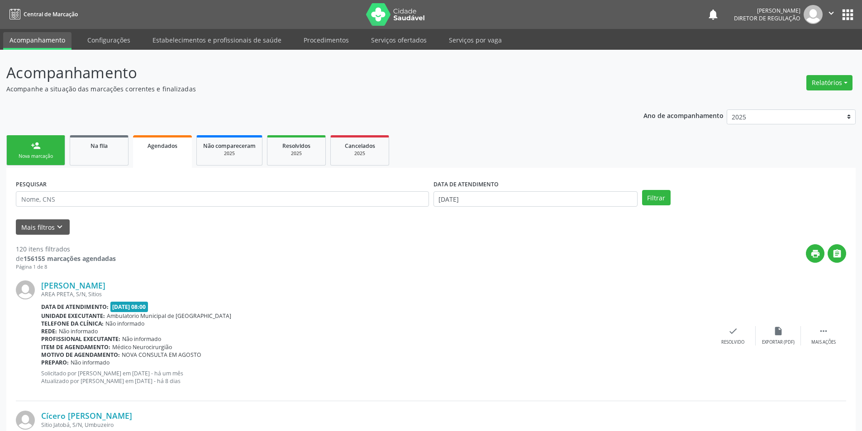
click at [54, 155] on div "Nova marcação" at bounding box center [35, 156] width 45 height 7
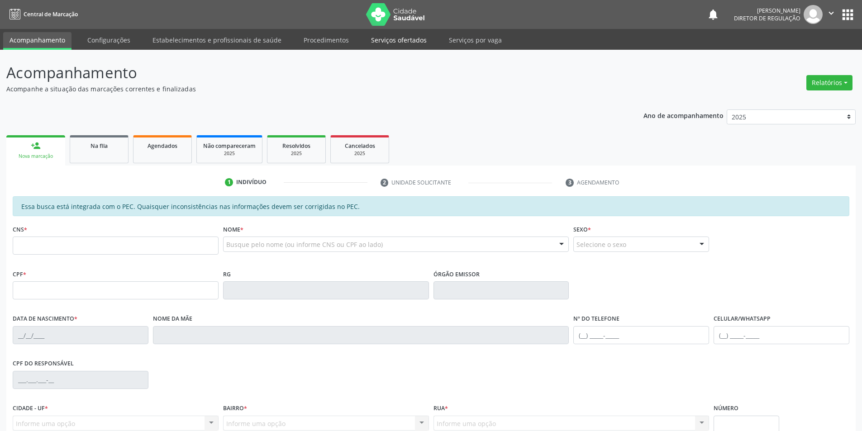
click at [411, 40] on link "Serviços ofertados" at bounding box center [399, 40] width 68 height 16
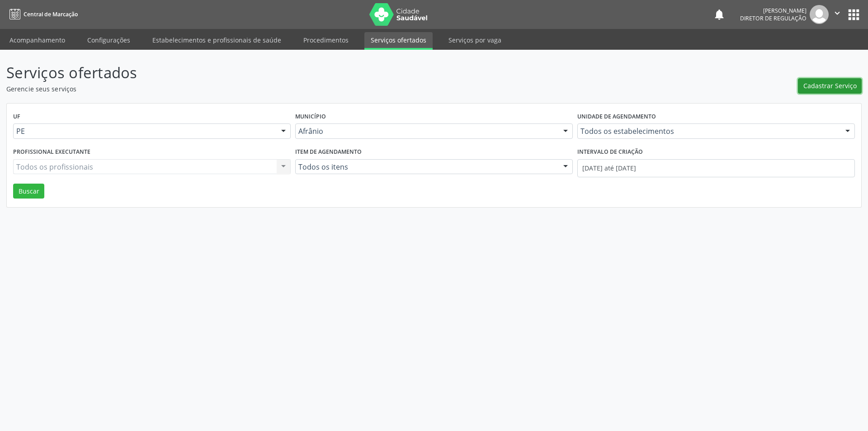
click at [834, 84] on span "Cadastrar Serviço" at bounding box center [830, 85] width 53 height 9
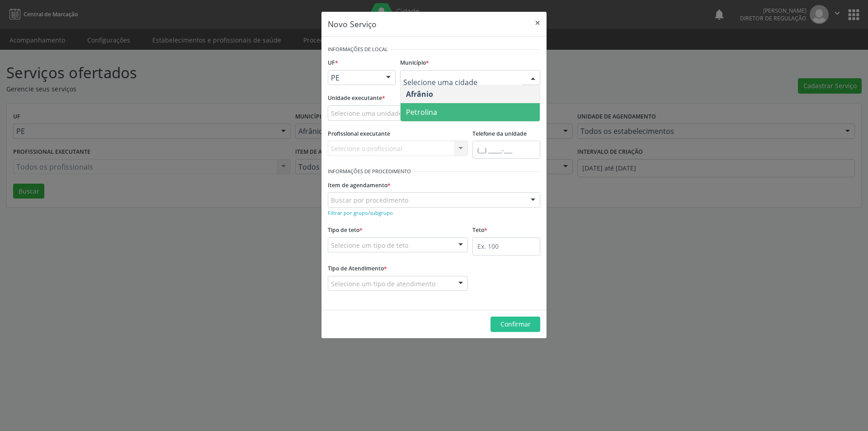
click at [442, 111] on span "Petrolina" at bounding box center [470, 112] width 139 height 18
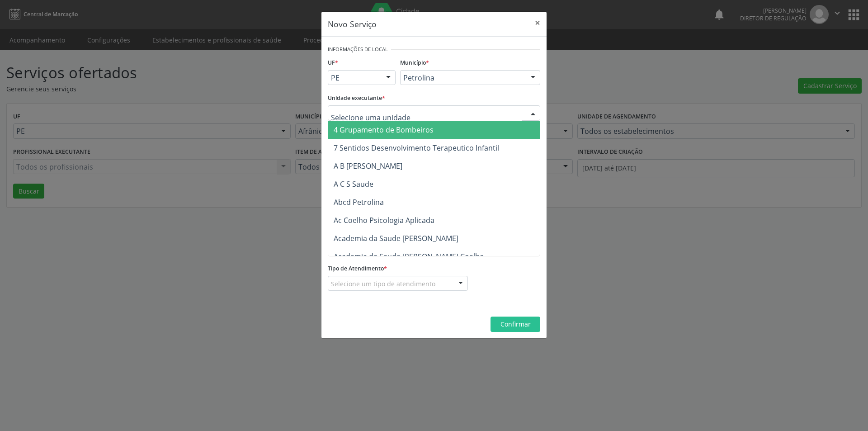
click at [420, 113] on div at bounding box center [434, 112] width 213 height 15
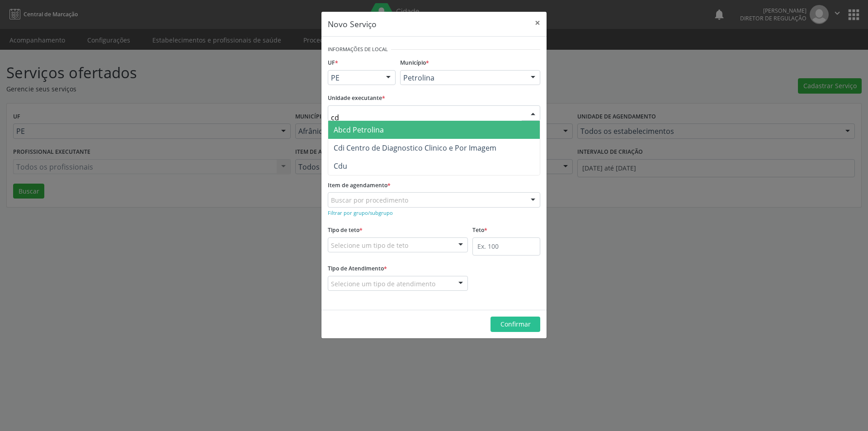
type input "cdi"
click at [409, 128] on span "Cdi Centro de Diagnostico Clinico e Por Imagem" at bounding box center [415, 130] width 163 height 10
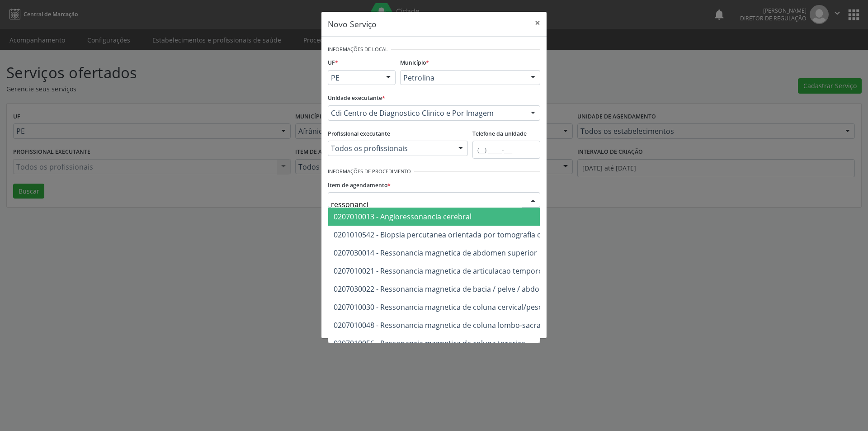
type input "ressonancia"
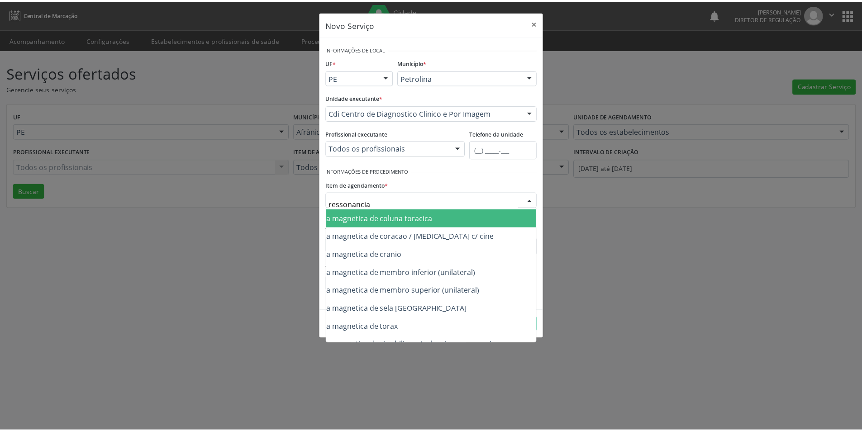
scroll to position [127, 90]
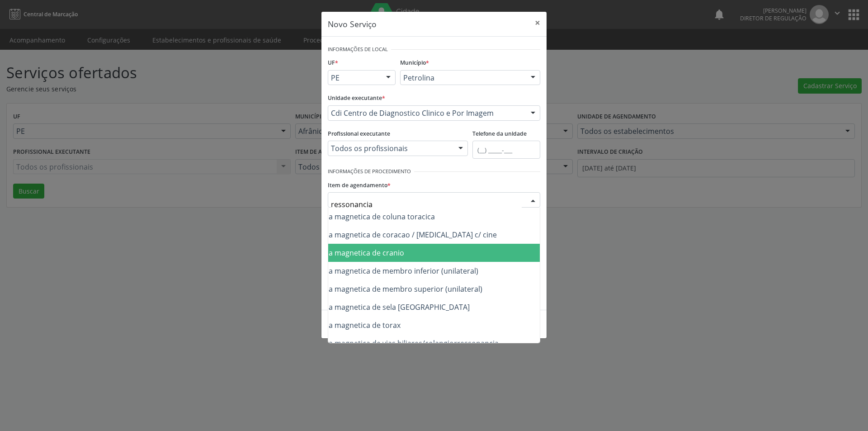
click at [442, 251] on span "0207010064 - Ressonancia magnetica de cranio" at bounding box center [462, 253] width 449 height 18
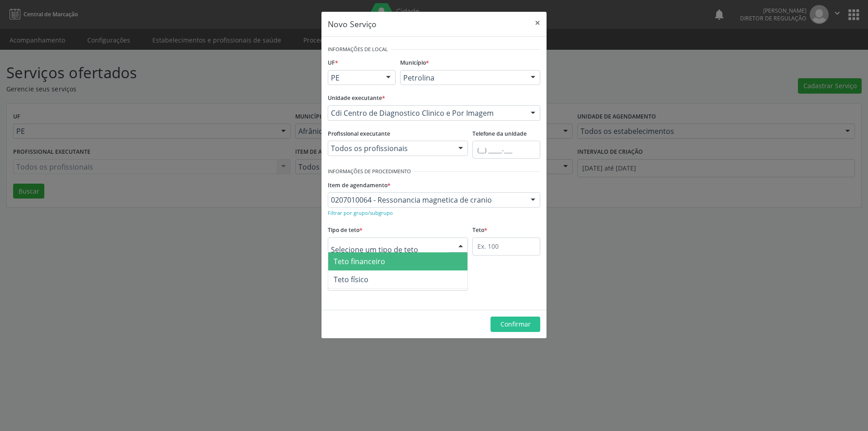
click at [426, 242] on div at bounding box center [398, 244] width 140 height 15
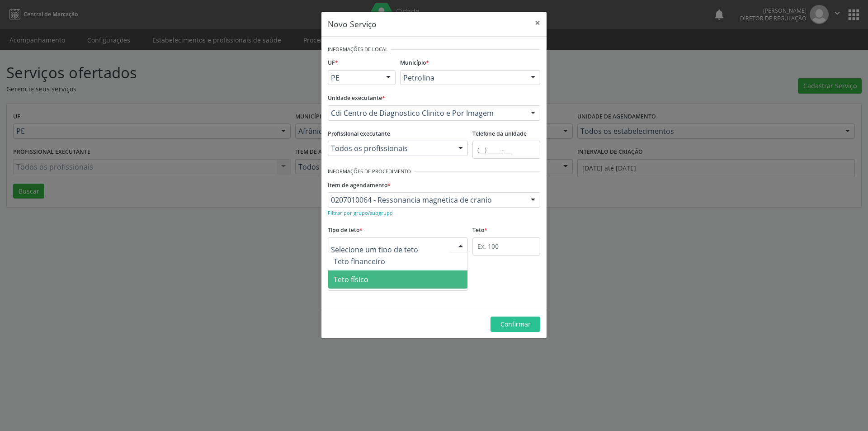
click at [417, 280] on span "Teto físico" at bounding box center [397, 279] width 139 height 18
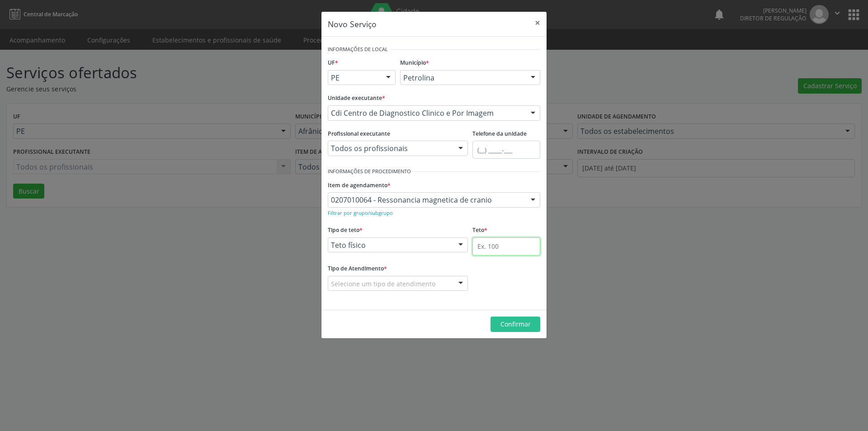
click at [496, 243] on input "text" at bounding box center [507, 246] width 68 height 18
type input "1"
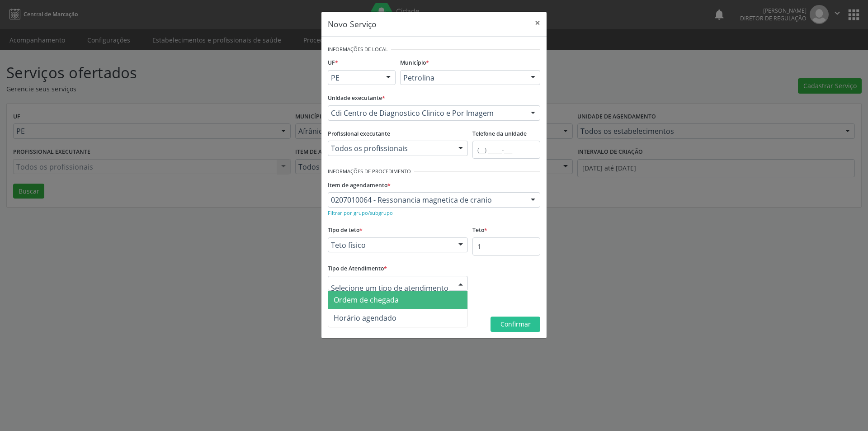
click at [440, 285] on div at bounding box center [398, 283] width 140 height 15
click at [415, 302] on span "Ordem de chegada" at bounding box center [397, 300] width 139 height 18
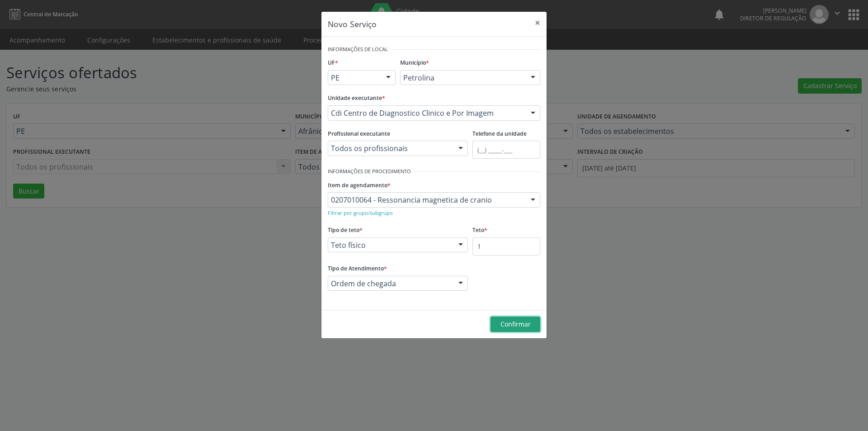
click at [520, 322] on span "Confirmar" at bounding box center [516, 324] width 30 height 9
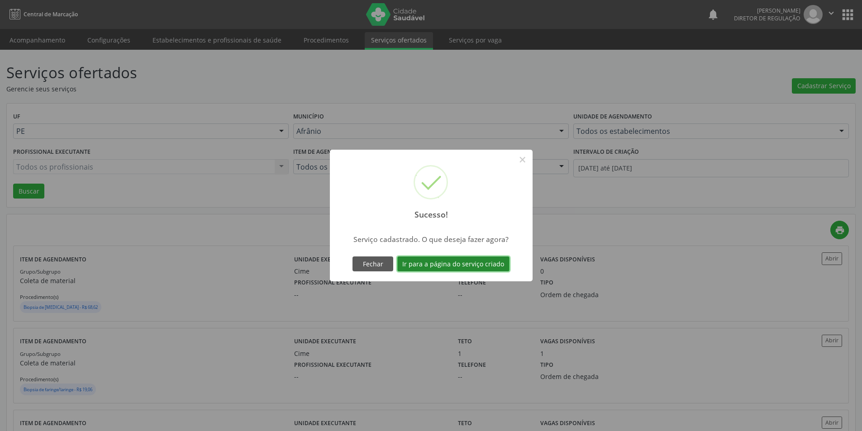
click at [473, 265] on button "Ir para a página do serviço criado" at bounding box center [453, 263] width 112 height 15
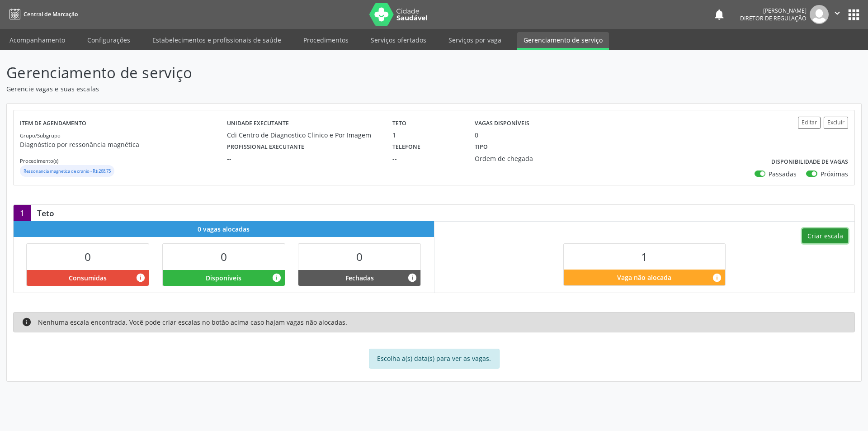
click at [821, 233] on button "Criar escala" at bounding box center [825, 235] width 46 height 15
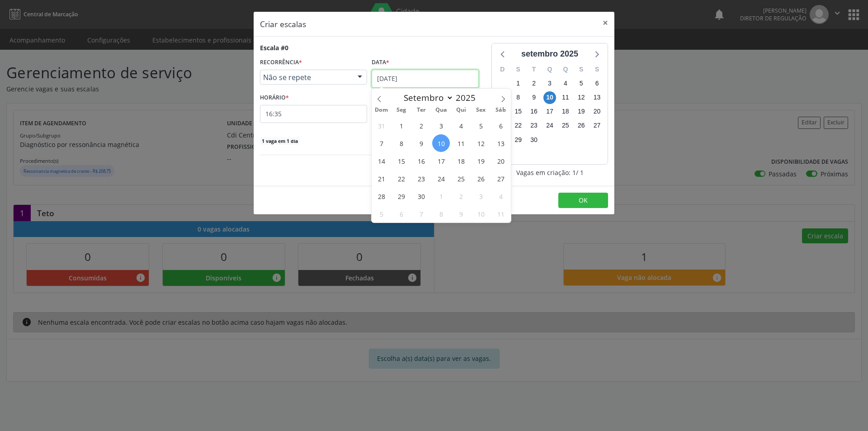
click at [425, 78] on input "[DATE]" at bounding box center [425, 79] width 107 height 18
click at [445, 141] on span "10" at bounding box center [441, 143] width 18 height 18
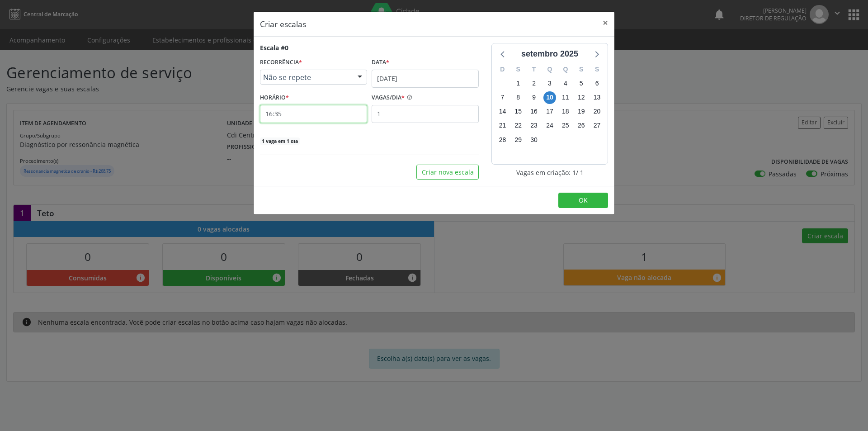
click at [343, 117] on input "16:35" at bounding box center [313, 114] width 107 height 18
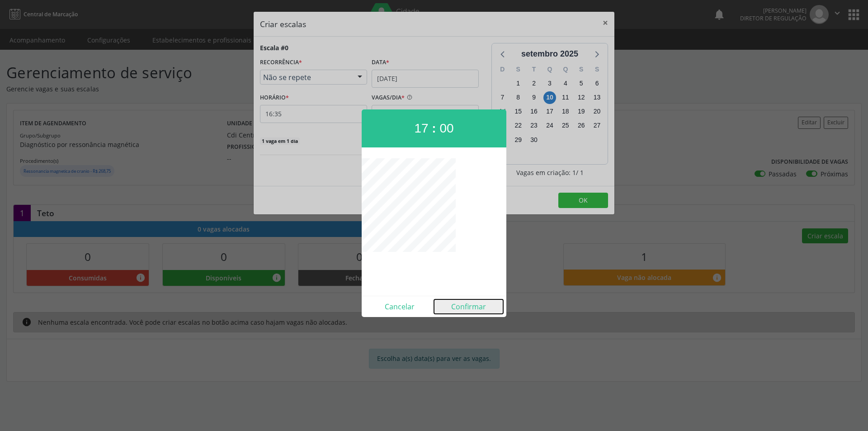
click at [469, 308] on button "Confirmar" at bounding box center [468, 306] width 69 height 14
type input "17:00"
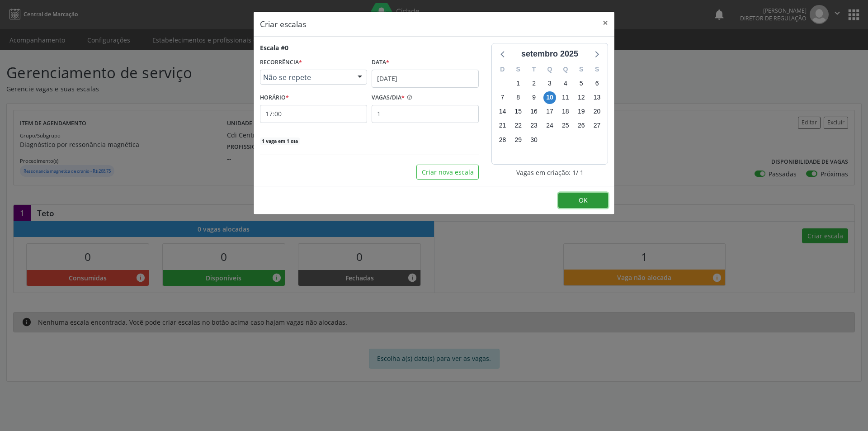
click at [584, 199] on span "OK" at bounding box center [583, 200] width 9 height 9
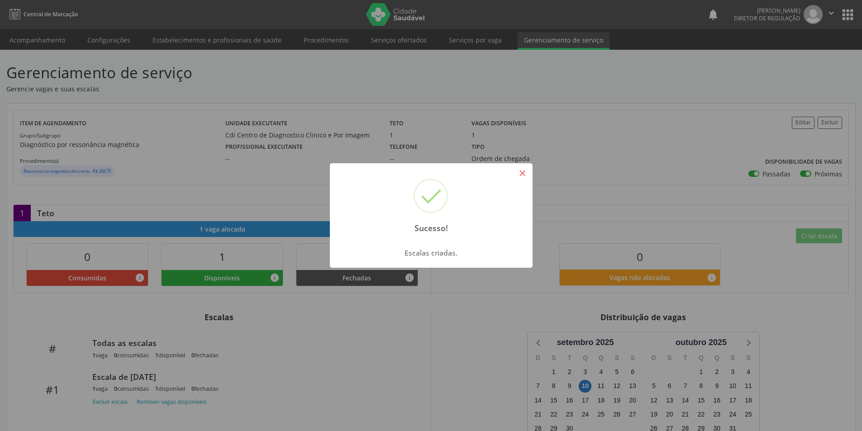
click at [522, 174] on button "×" at bounding box center [522, 173] width 15 height 15
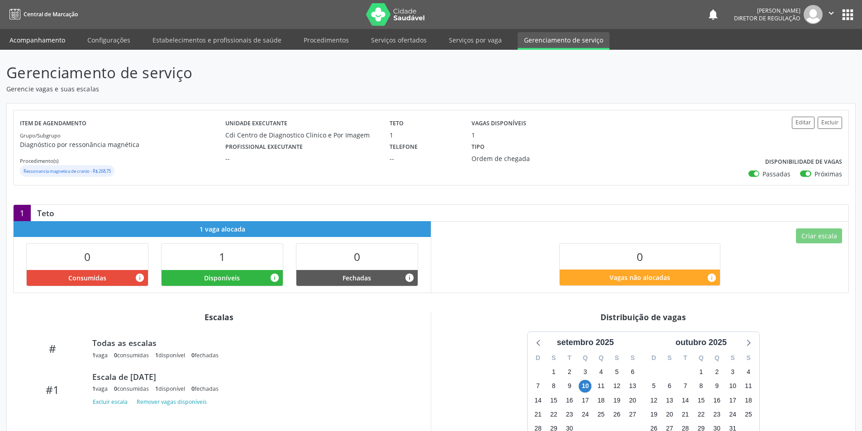
click at [55, 40] on link "Acompanhamento" at bounding box center [37, 40] width 68 height 16
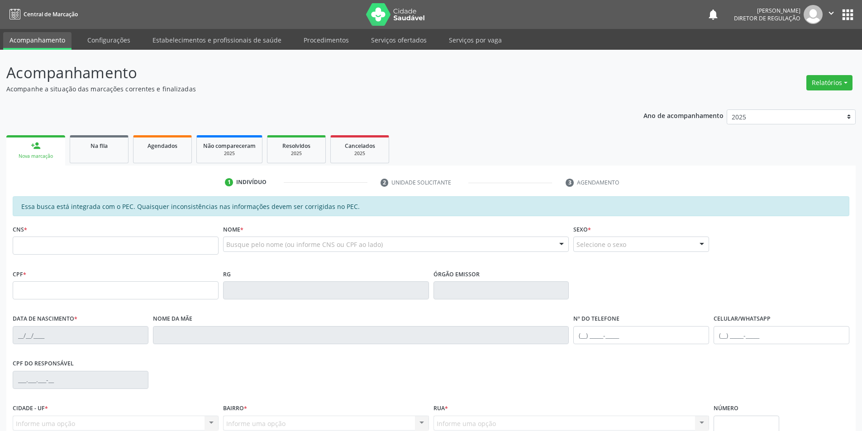
click at [228, 239] on div "Busque pelo nome (ou informe CNS ou CPF ao lado)" at bounding box center [396, 244] width 346 height 15
click at [291, 247] on input "[PERSON_NAME]" at bounding box center [388, 249] width 324 height 18
type input "[PERSON_NAME]"
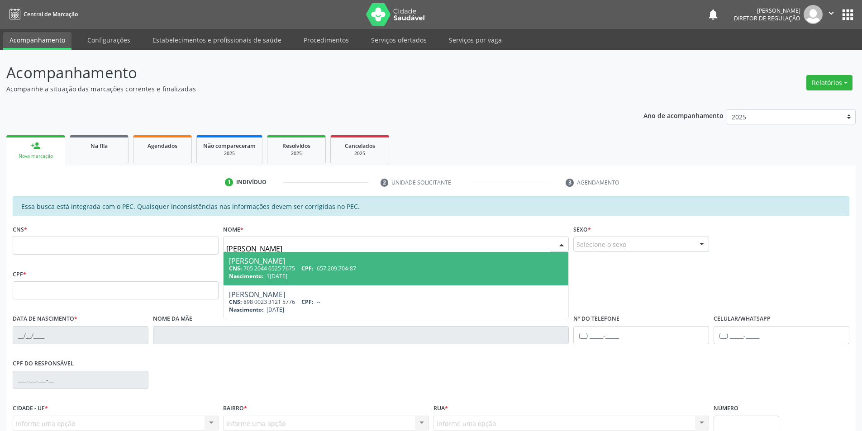
click at [305, 261] on div "[PERSON_NAME]" at bounding box center [396, 260] width 334 height 7
type input "705 2044 0525 7675"
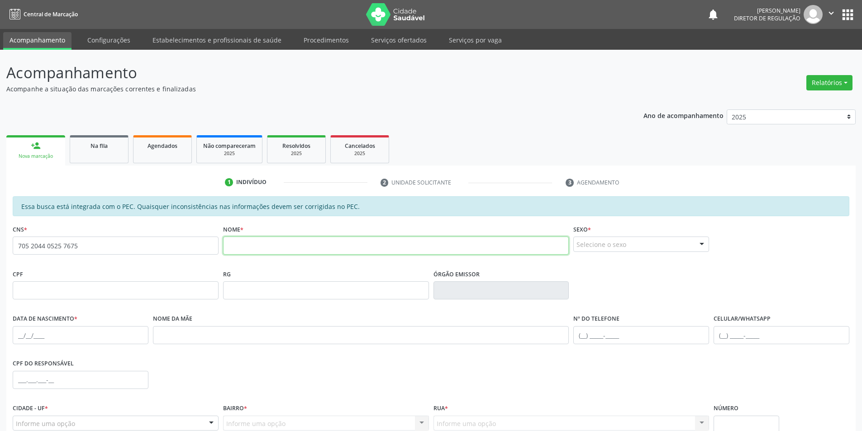
click at [236, 242] on input "text" at bounding box center [396, 246] width 346 height 18
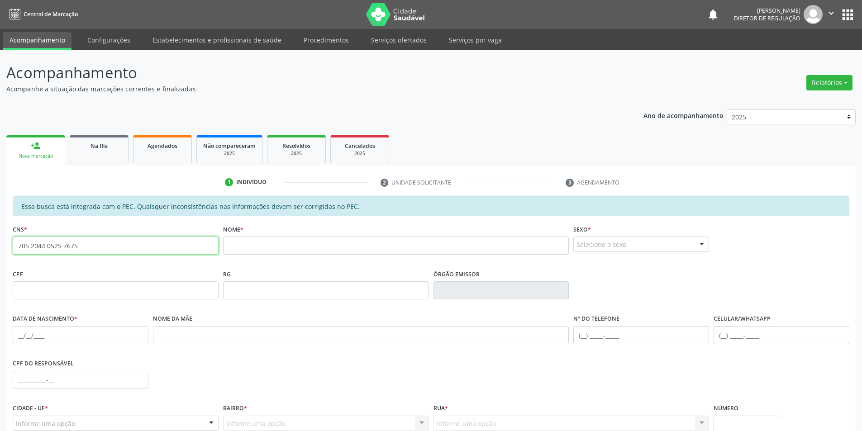
drag, startPoint x: 77, startPoint y: 245, endPoint x: 9, endPoint y: 244, distance: 68.3
click at [9, 244] on div "Essa busca está integrada com o PEC. Quaisquer inconsistências nas informações …" at bounding box center [430, 353] width 849 height 314
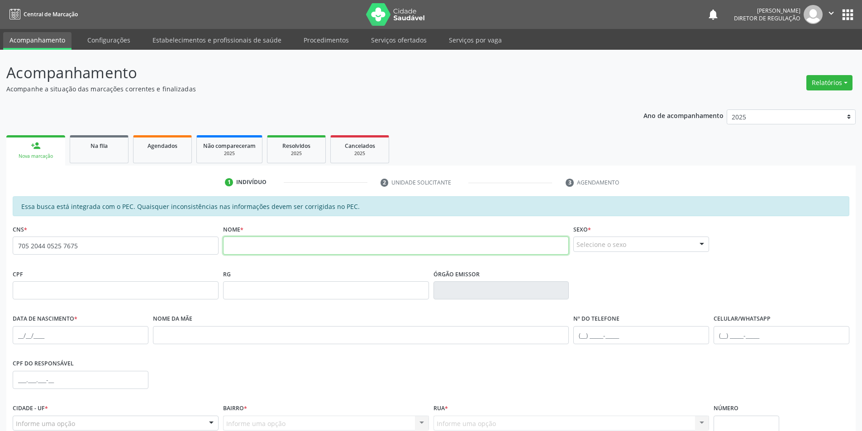
click at [241, 247] on input "text" at bounding box center [396, 246] width 346 height 18
type input "[PERSON_NAME]"
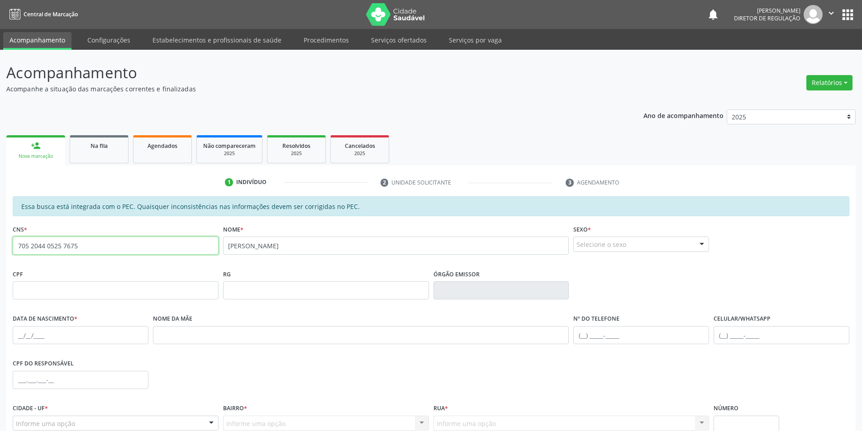
drag, startPoint x: 84, startPoint y: 244, endPoint x: 0, endPoint y: 237, distance: 83.9
click at [0, 237] on div "Acompanhamento Acompanhe a situação das marcações correntes e finalizadas Relat…" at bounding box center [431, 283] width 862 height 467
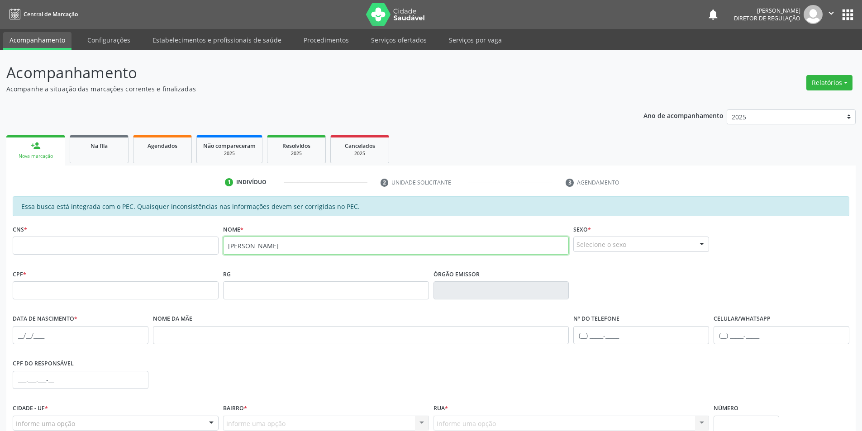
click at [270, 245] on input "[PERSON_NAME]" at bounding box center [396, 246] width 346 height 18
type input "m"
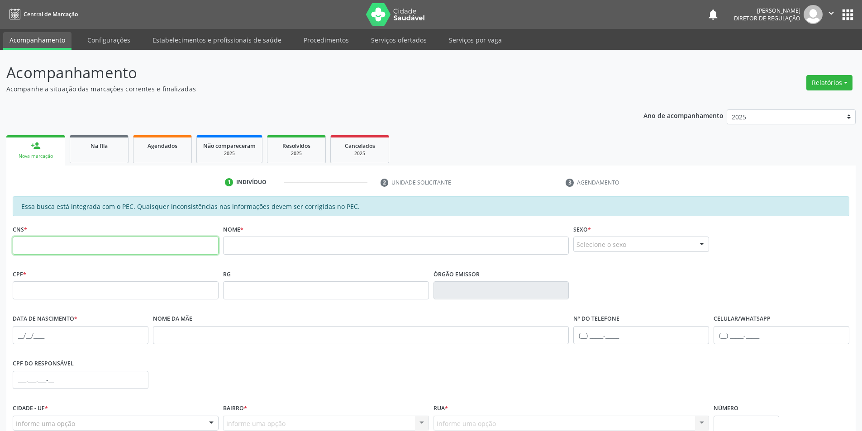
click at [175, 253] on input "text" at bounding box center [116, 246] width 206 height 18
paste input "705 2044 0525 7675"
type input "705 2044 0525 7675"
drag, startPoint x: 113, startPoint y: 242, endPoint x: 18, endPoint y: 248, distance: 95.1
click at [18, 248] on input "705 2044 0525 7675" at bounding box center [116, 246] width 206 height 18
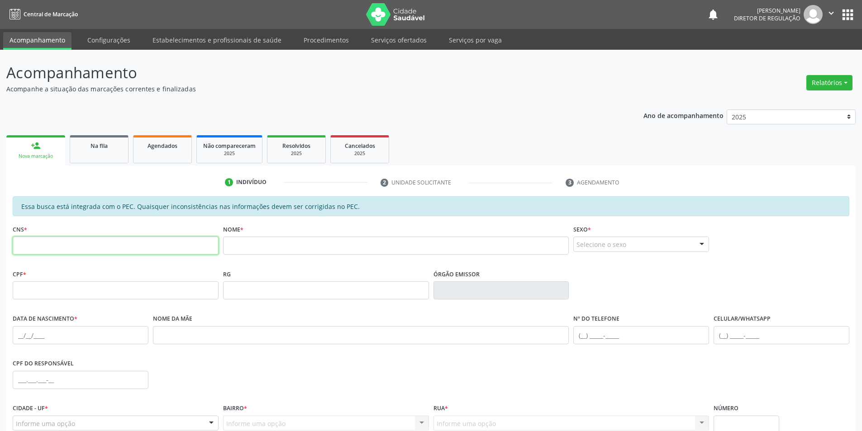
paste input "705 2044 0525 7675"
type input "705 2044 0525 7675"
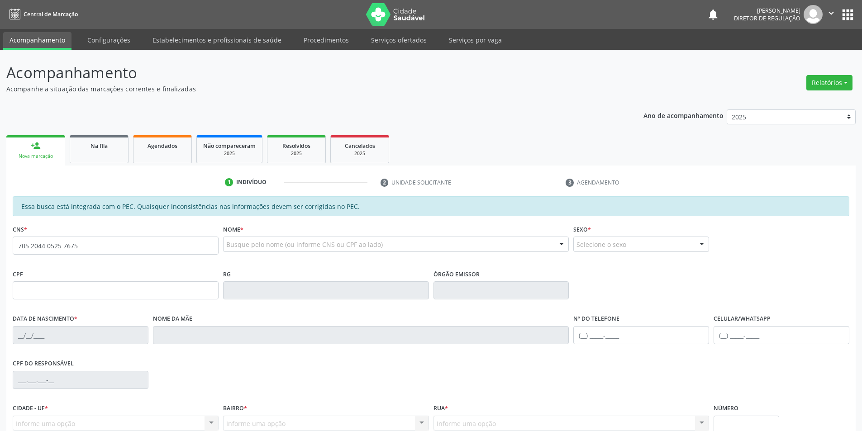
type input "705 2044 0525 7675"
type input "657.209.704-87"
type input "17/02/1964"
type input "Maria Brasilina Se Oliveira"
type input "(87) 98815-3360"
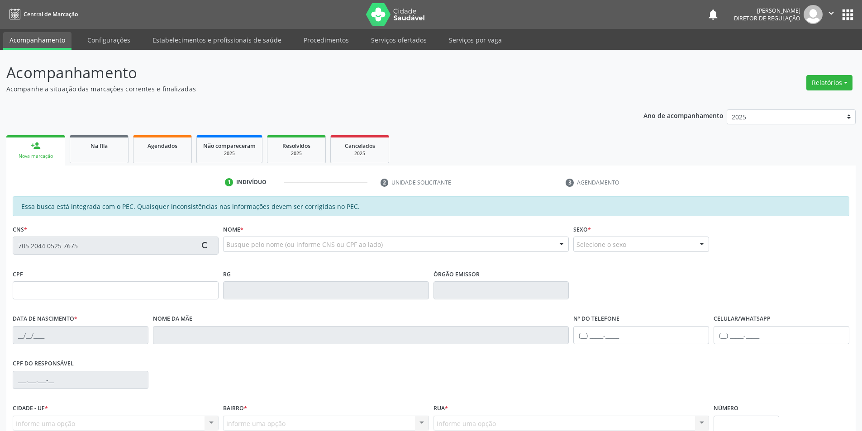
type input "(87) 98815-3360"
type input "026.419.404-77"
type input "S/N"
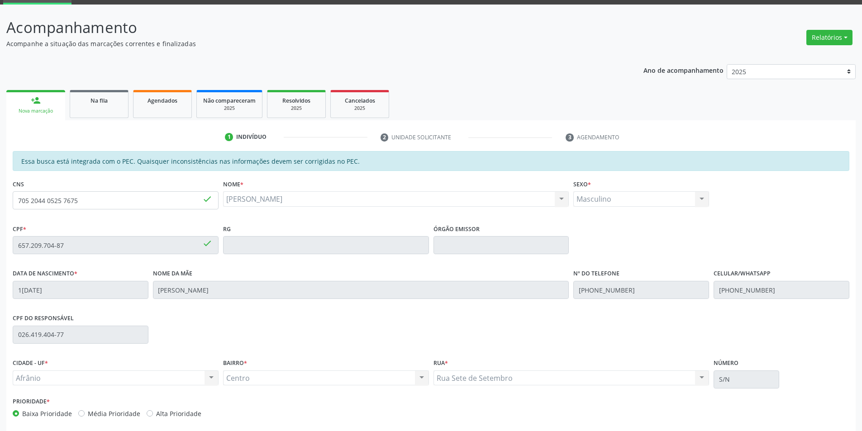
scroll to position [85, 0]
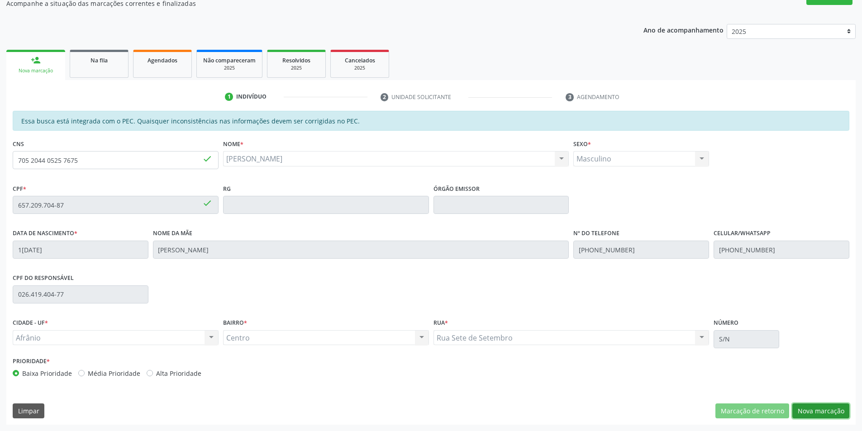
click at [824, 412] on button "Nova marcação" at bounding box center [820, 410] width 57 height 15
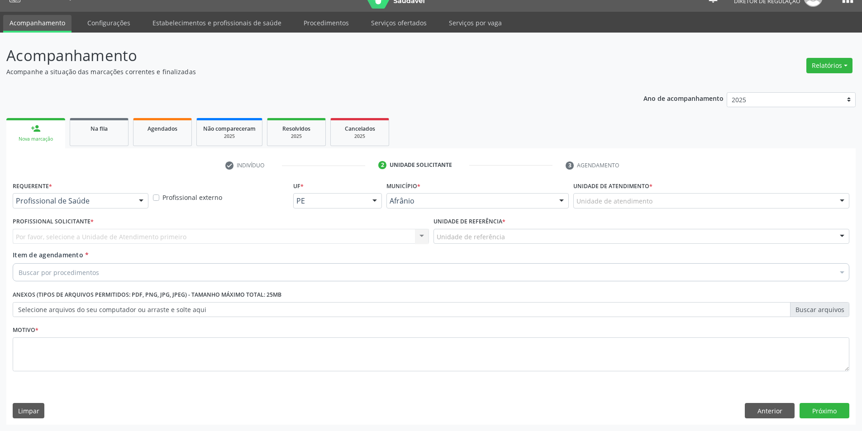
scroll to position [17, 0]
click at [664, 198] on div at bounding box center [711, 200] width 276 height 15
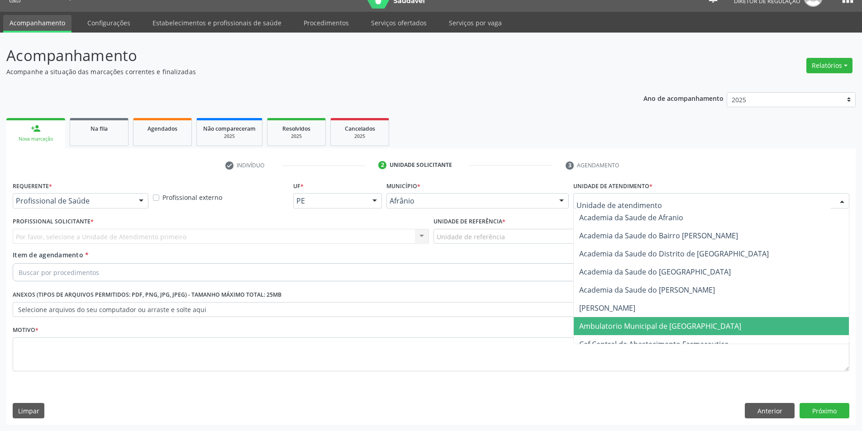
click at [641, 323] on span "Ambulatorio Municipal de [GEOGRAPHIC_DATA]" at bounding box center [660, 326] width 162 height 10
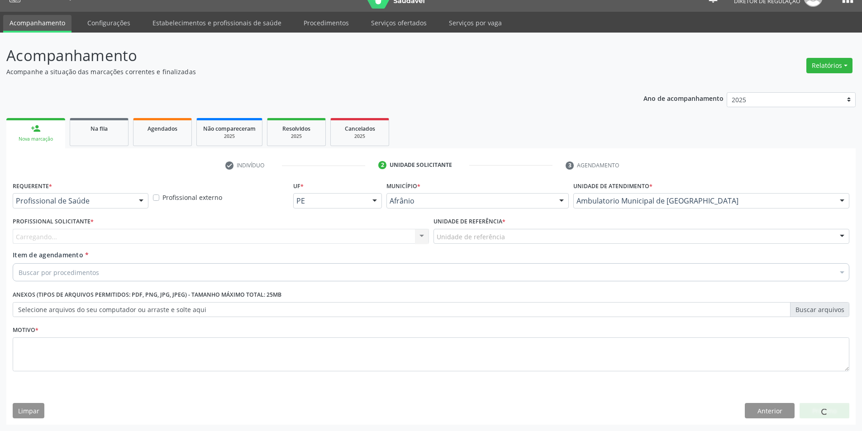
click at [524, 237] on div "Unidade de referência" at bounding box center [641, 236] width 416 height 15
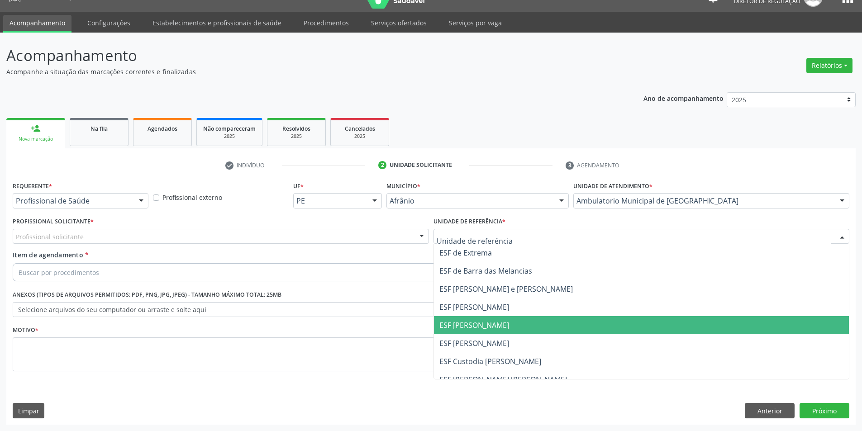
click at [506, 321] on span "ESF [PERSON_NAME]" at bounding box center [641, 325] width 415 height 18
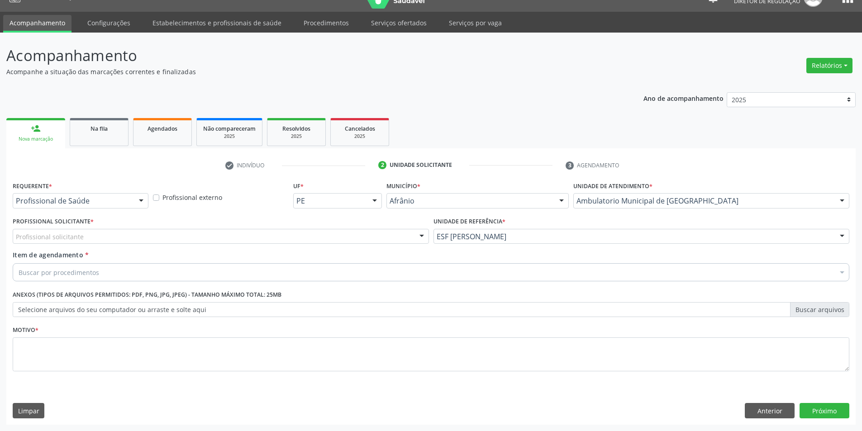
click at [364, 233] on div "Profissional solicitante" at bounding box center [221, 236] width 416 height 15
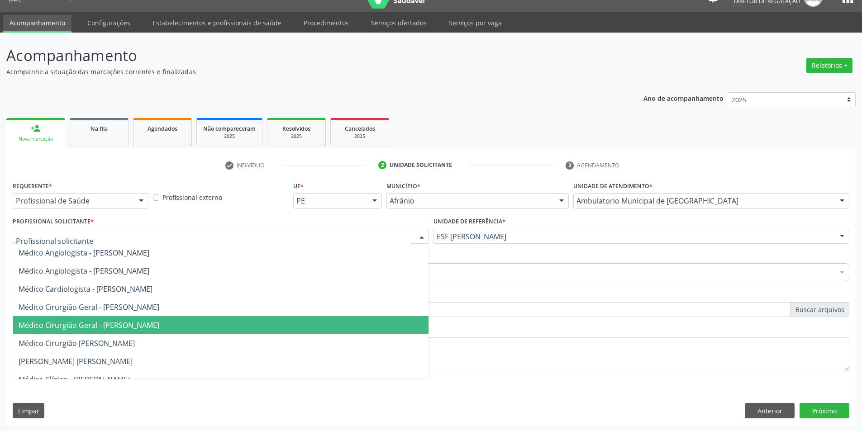
click at [333, 325] on span "Médico Cirurgião Geral - Luis Henrique de Sa Nunes" at bounding box center [220, 325] width 415 height 18
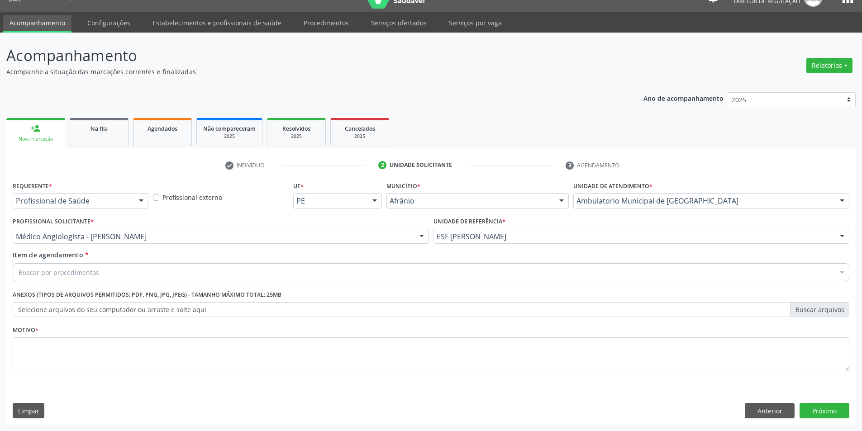
click at [226, 269] on div "Buscar por procedimentos" at bounding box center [431, 272] width 836 height 18
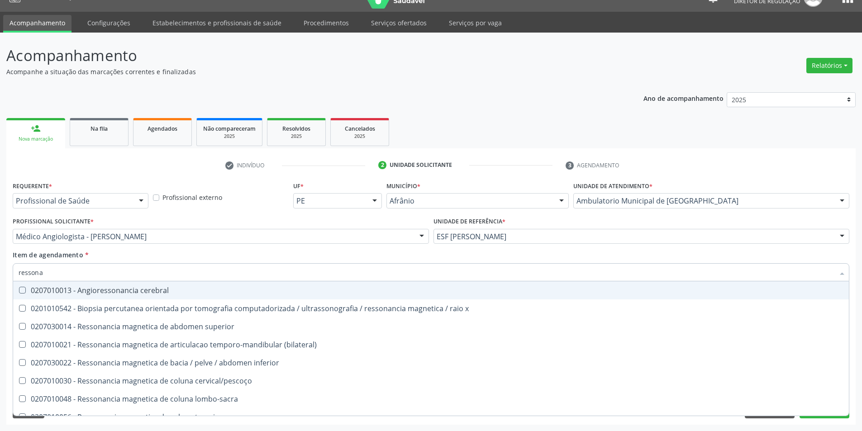
type input "ressonan"
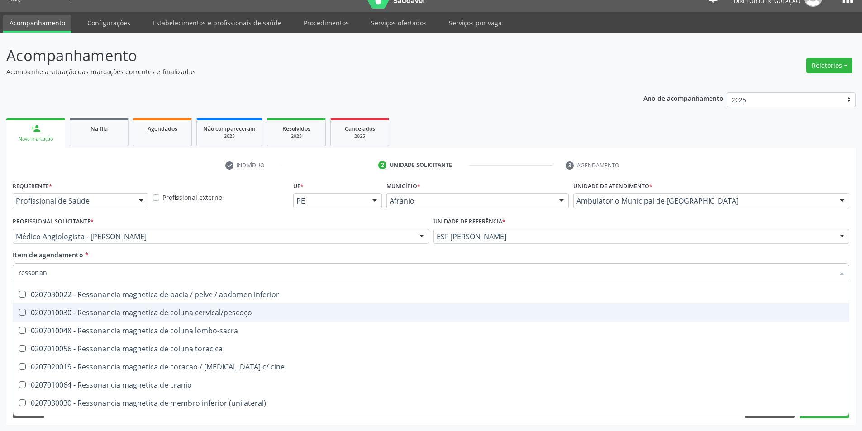
scroll to position [90, 0]
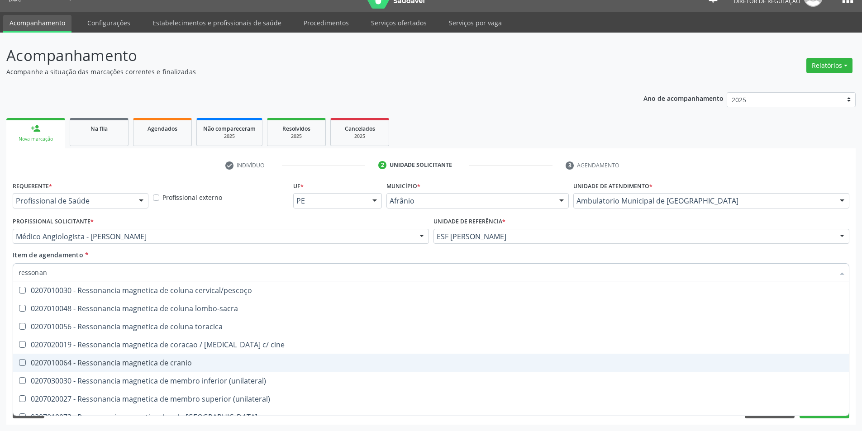
click at [208, 358] on span "0207010064 - Ressonancia magnetica de cranio" at bounding box center [430, 363] width 835 height 18
checkbox cranio "true"
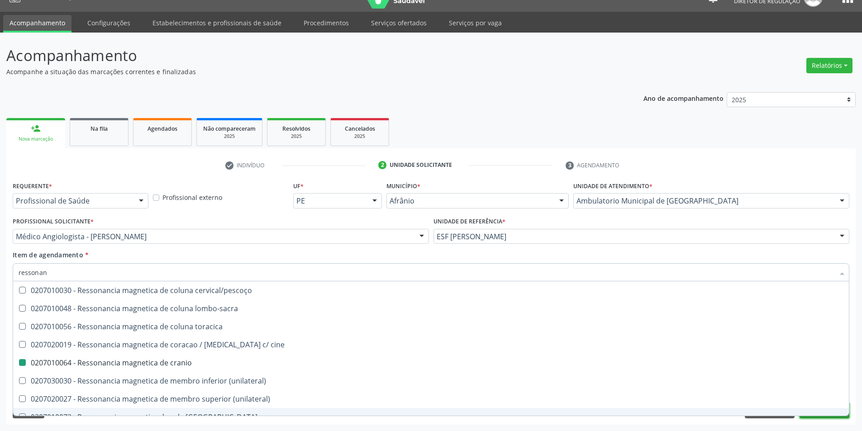
click at [818, 417] on button "Próximo" at bounding box center [824, 410] width 50 height 15
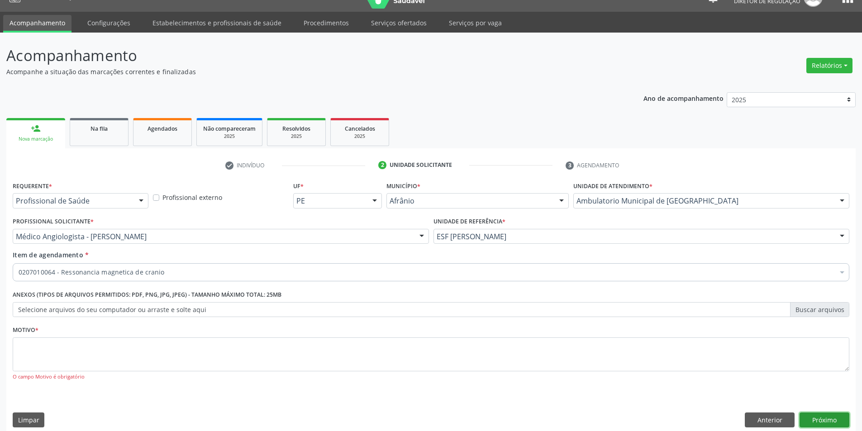
scroll to position [0, 0]
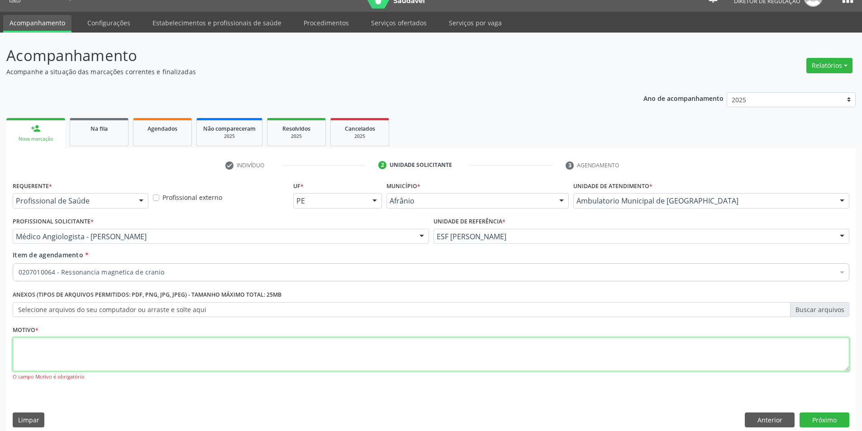
click at [246, 355] on textarea at bounding box center [431, 354] width 836 height 34
type textarea "*"
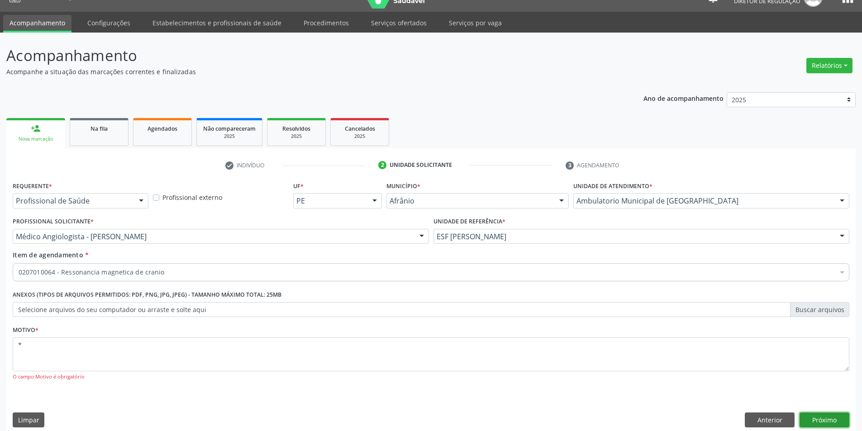
click at [823, 421] on button "Próximo" at bounding box center [824, 419] width 50 height 15
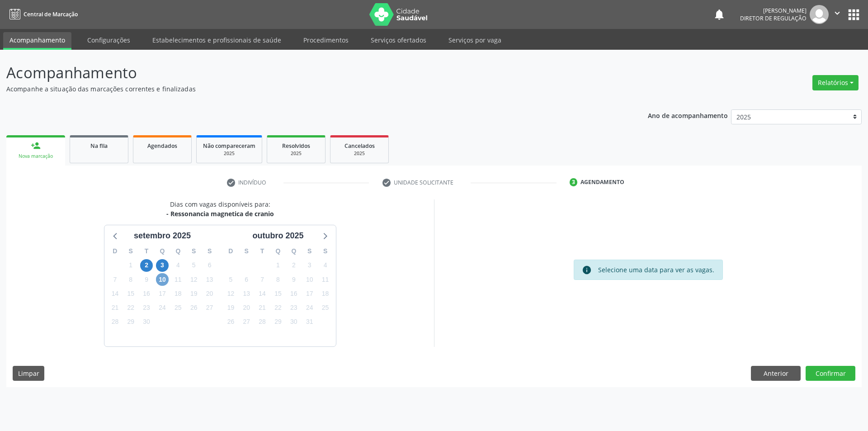
click at [162, 282] on span "10" at bounding box center [162, 279] width 13 height 13
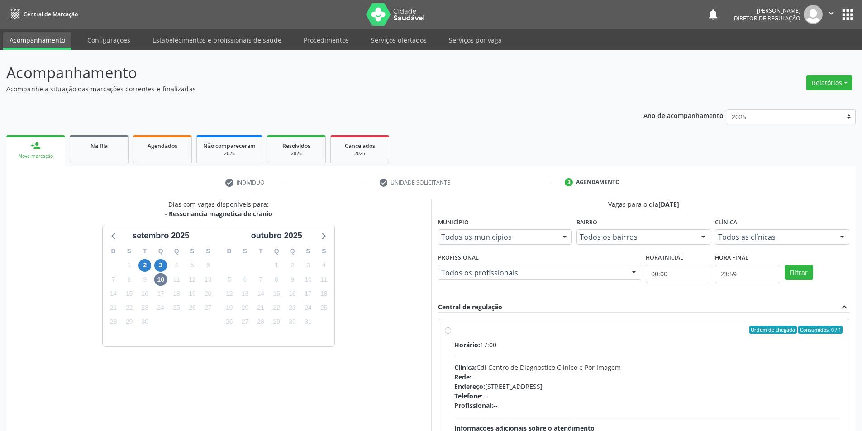
click at [481, 328] on div "Ordem de chegada Consumidos: 0 / 1" at bounding box center [648, 330] width 389 height 8
click at [451, 328] on input "Ordem de chegada Consumidos: 0 / 1 Horário: 17:00 Clínica: Cdi Centro de Diagno…" at bounding box center [448, 330] width 6 height 8
radio input "true"
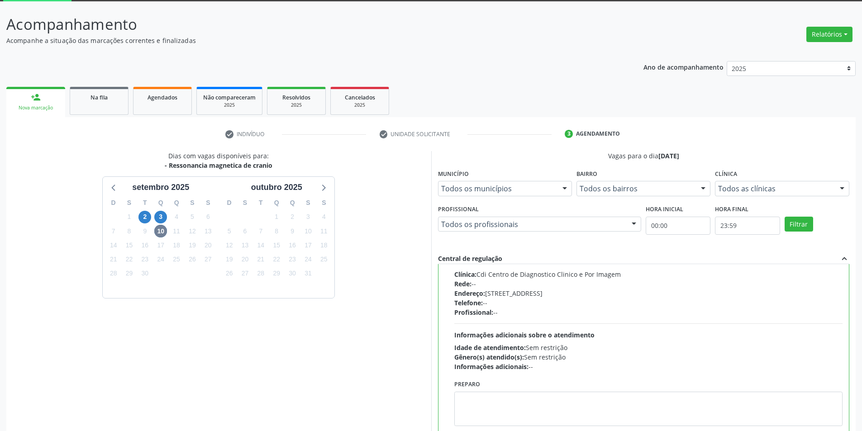
scroll to position [109, 0]
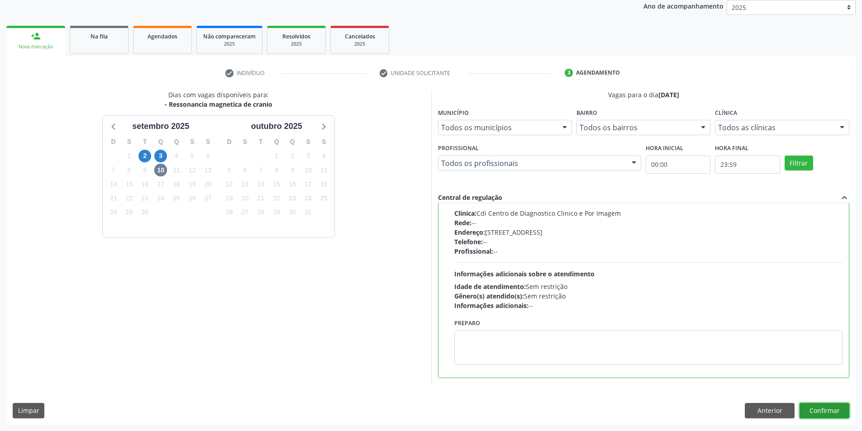
click at [822, 407] on button "Confirmar" at bounding box center [824, 410] width 50 height 15
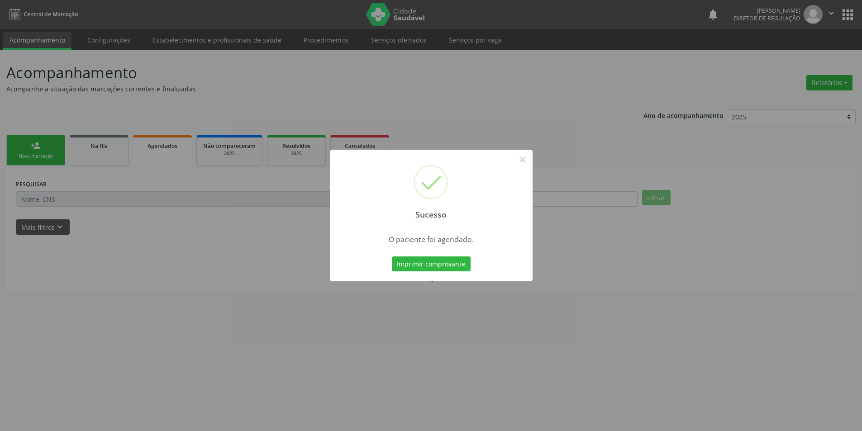
scroll to position [0, 0]
click at [449, 261] on button "Imprimir comprovante" at bounding box center [434, 263] width 79 height 15
